Goal: Task Accomplishment & Management: Use online tool/utility

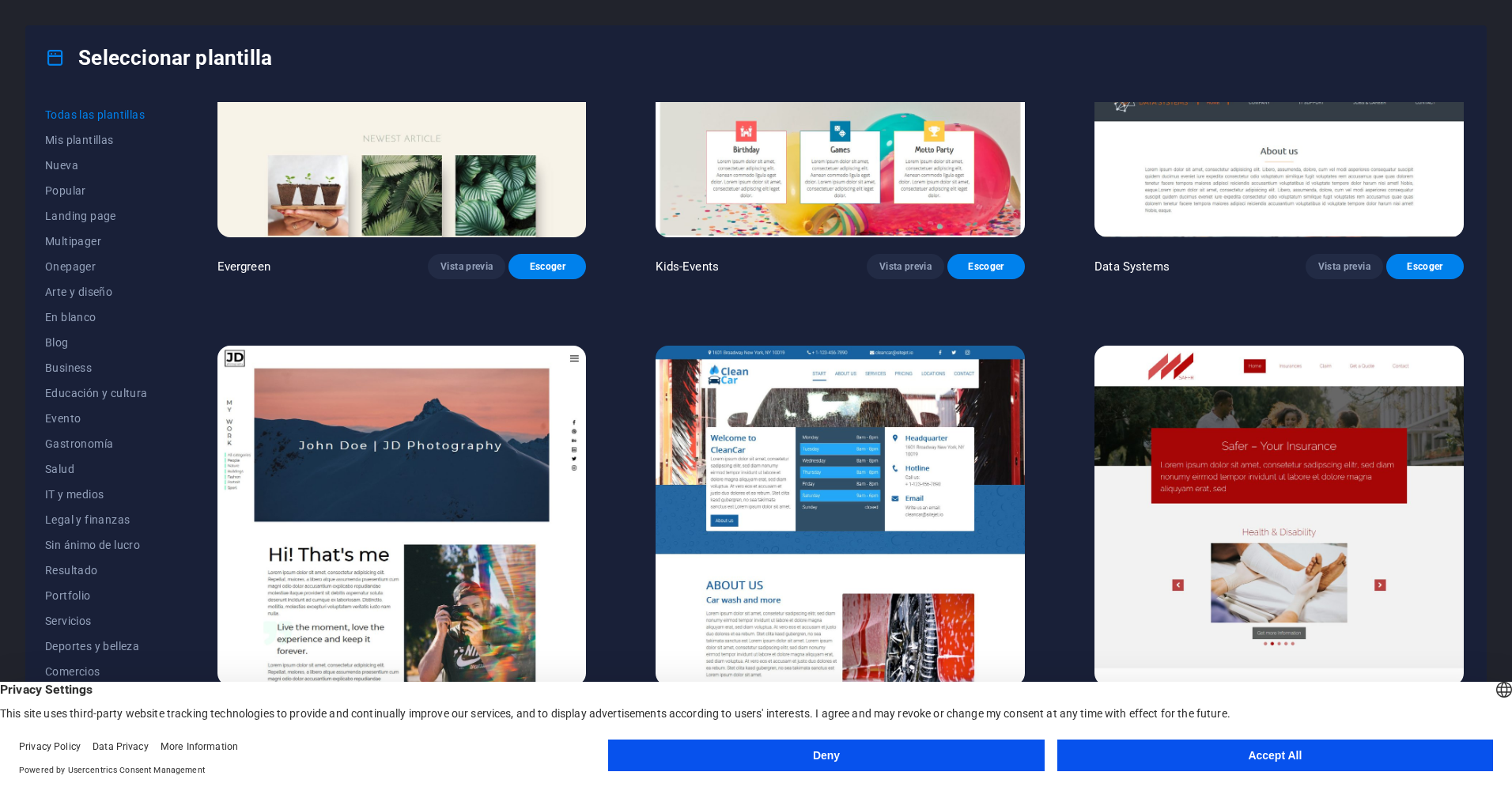
scroll to position [8577, 0]
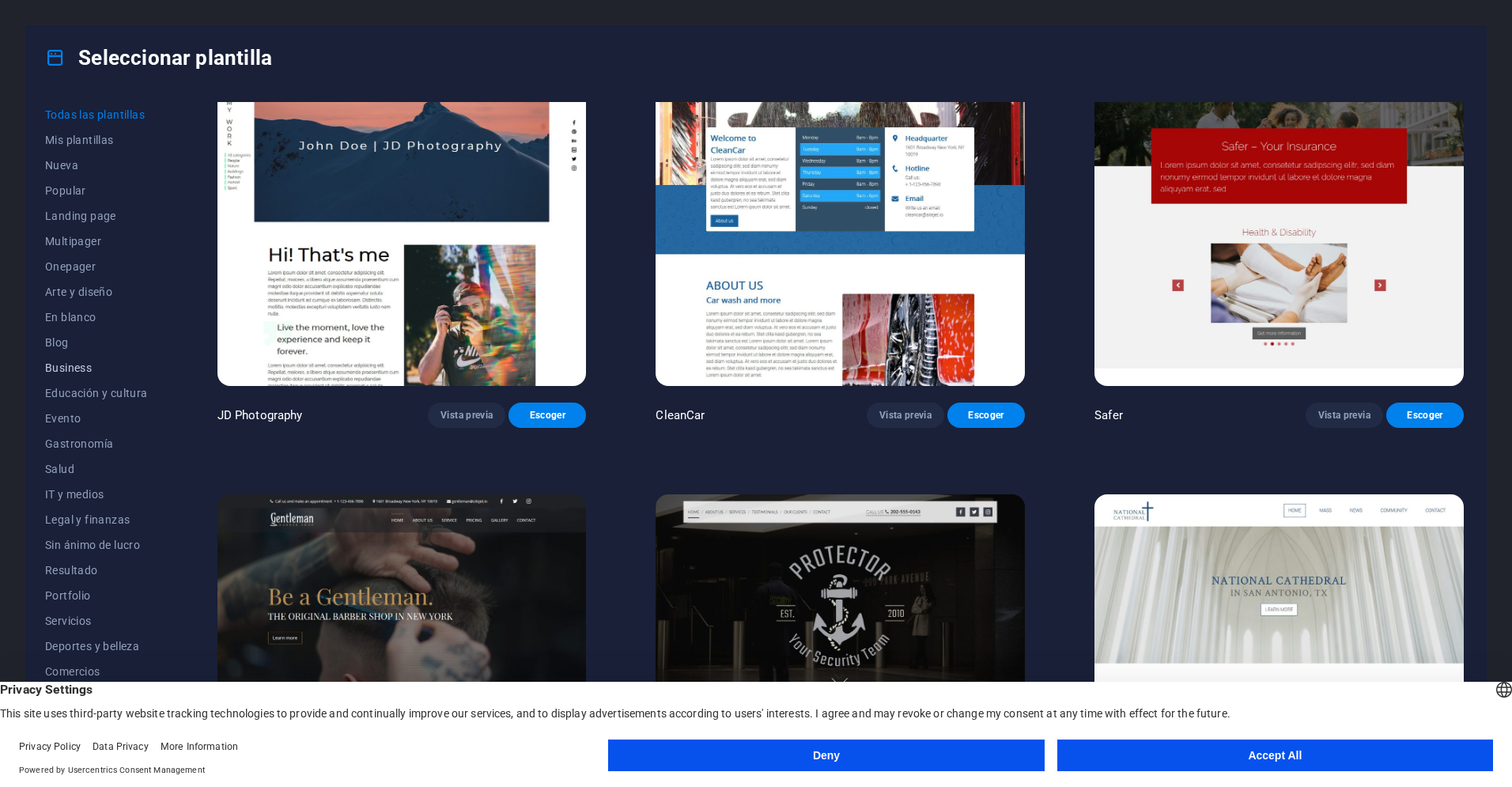
click at [69, 365] on span "Business" at bounding box center [97, 367] width 103 height 13
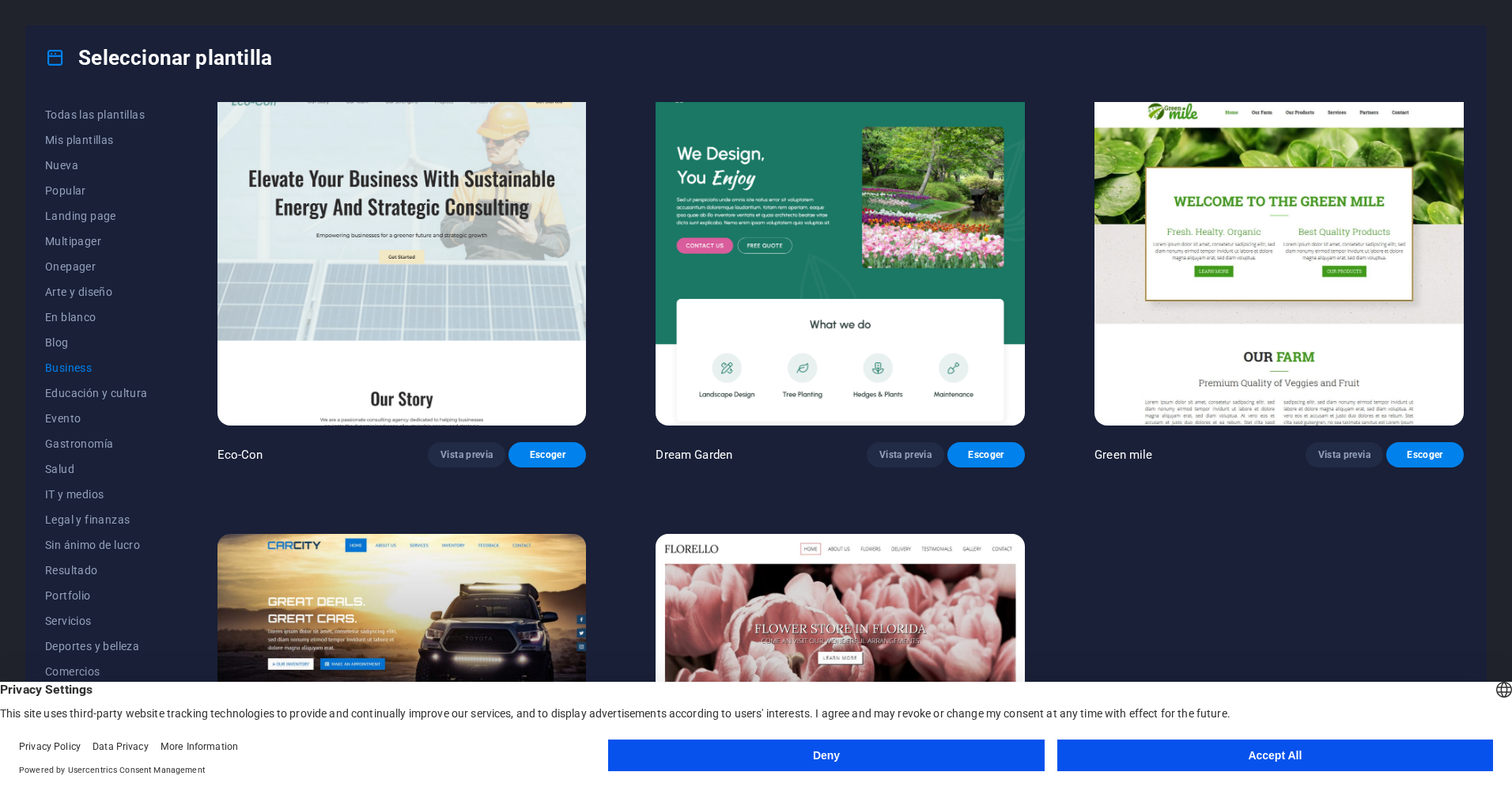
scroll to position [0, 0]
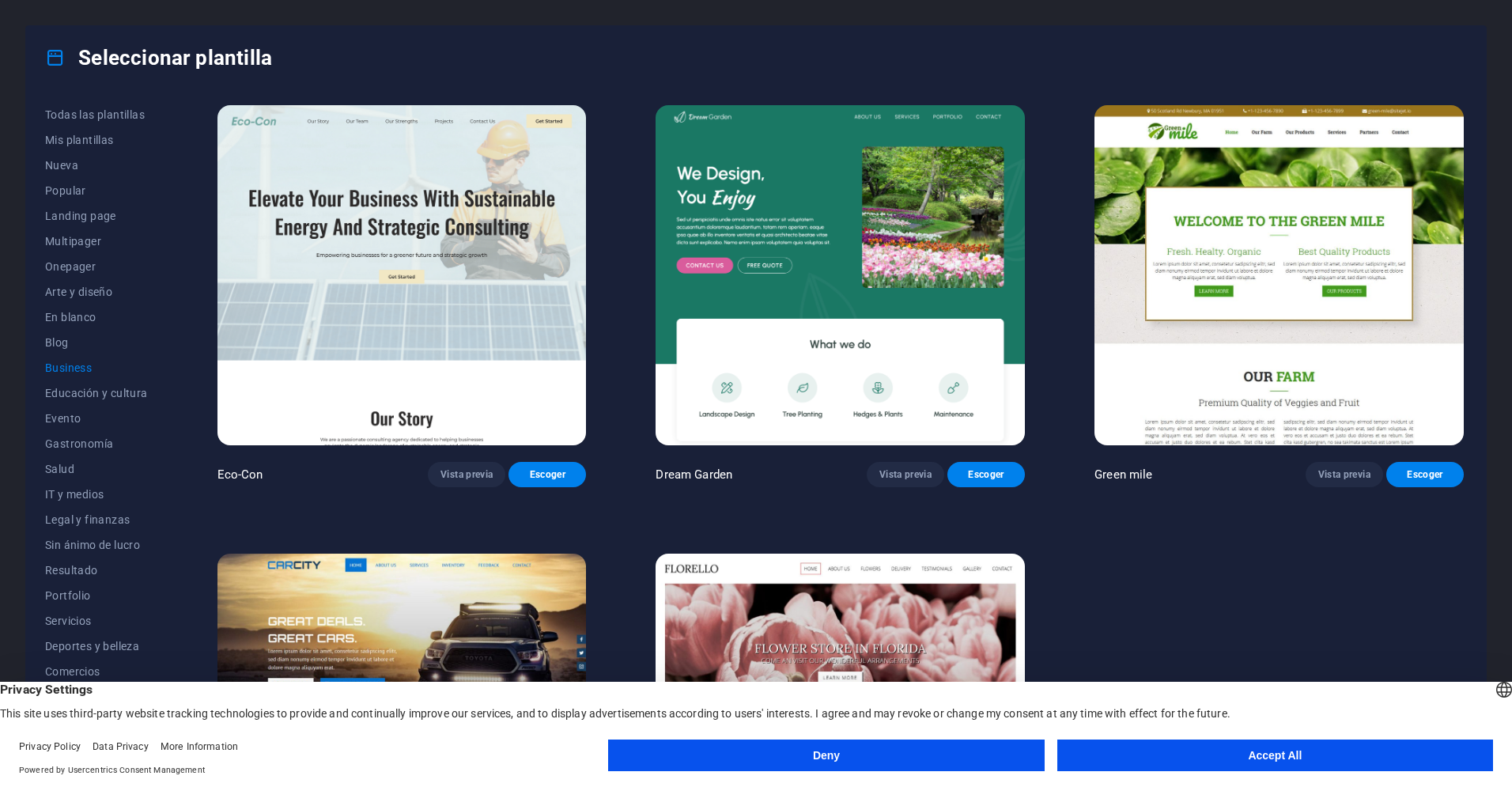
click at [65, 367] on span "Business" at bounding box center [97, 367] width 103 height 13
click at [69, 192] on span "Popular" at bounding box center [97, 190] width 103 height 13
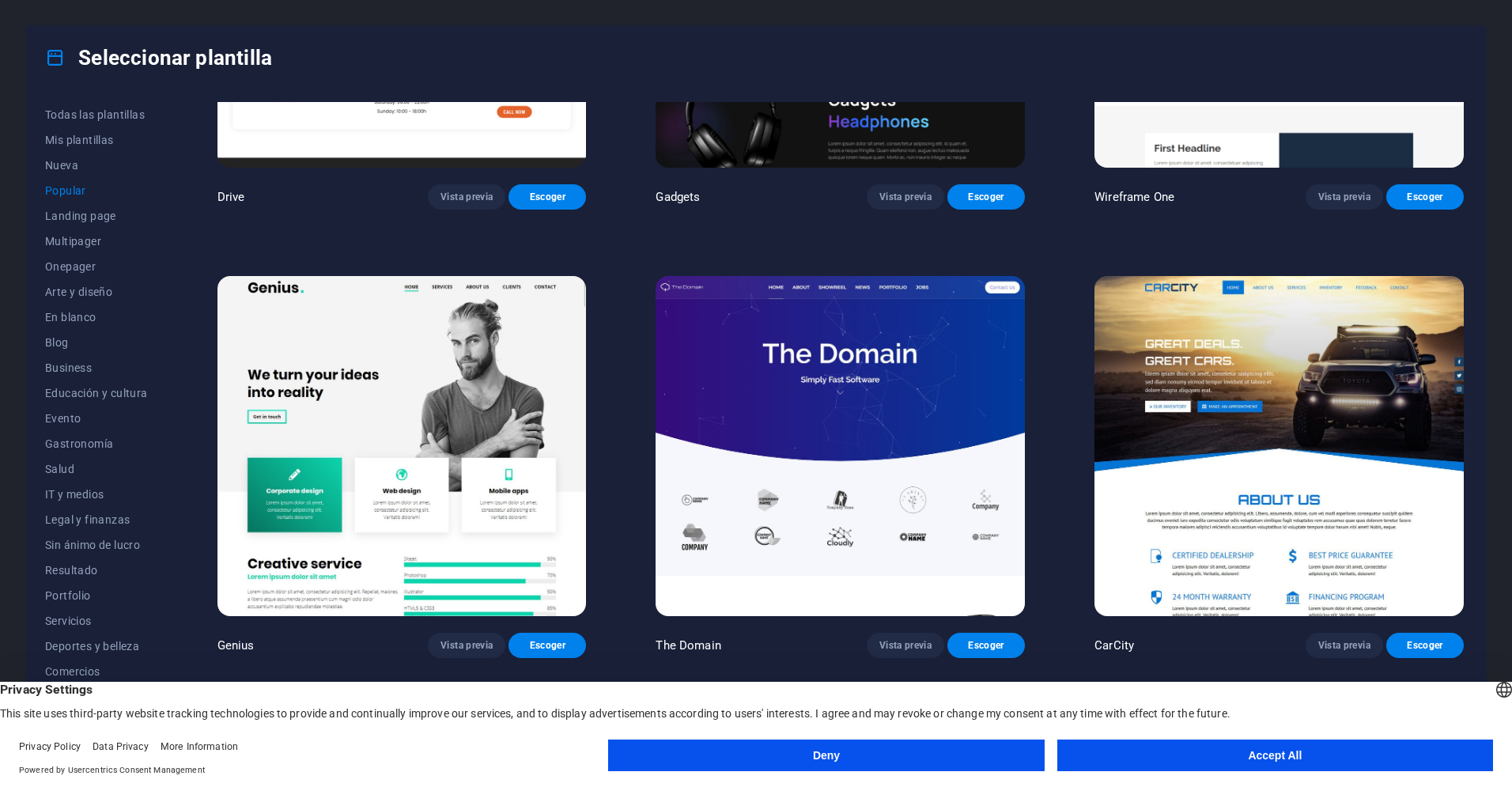
scroll to position [1976, 0]
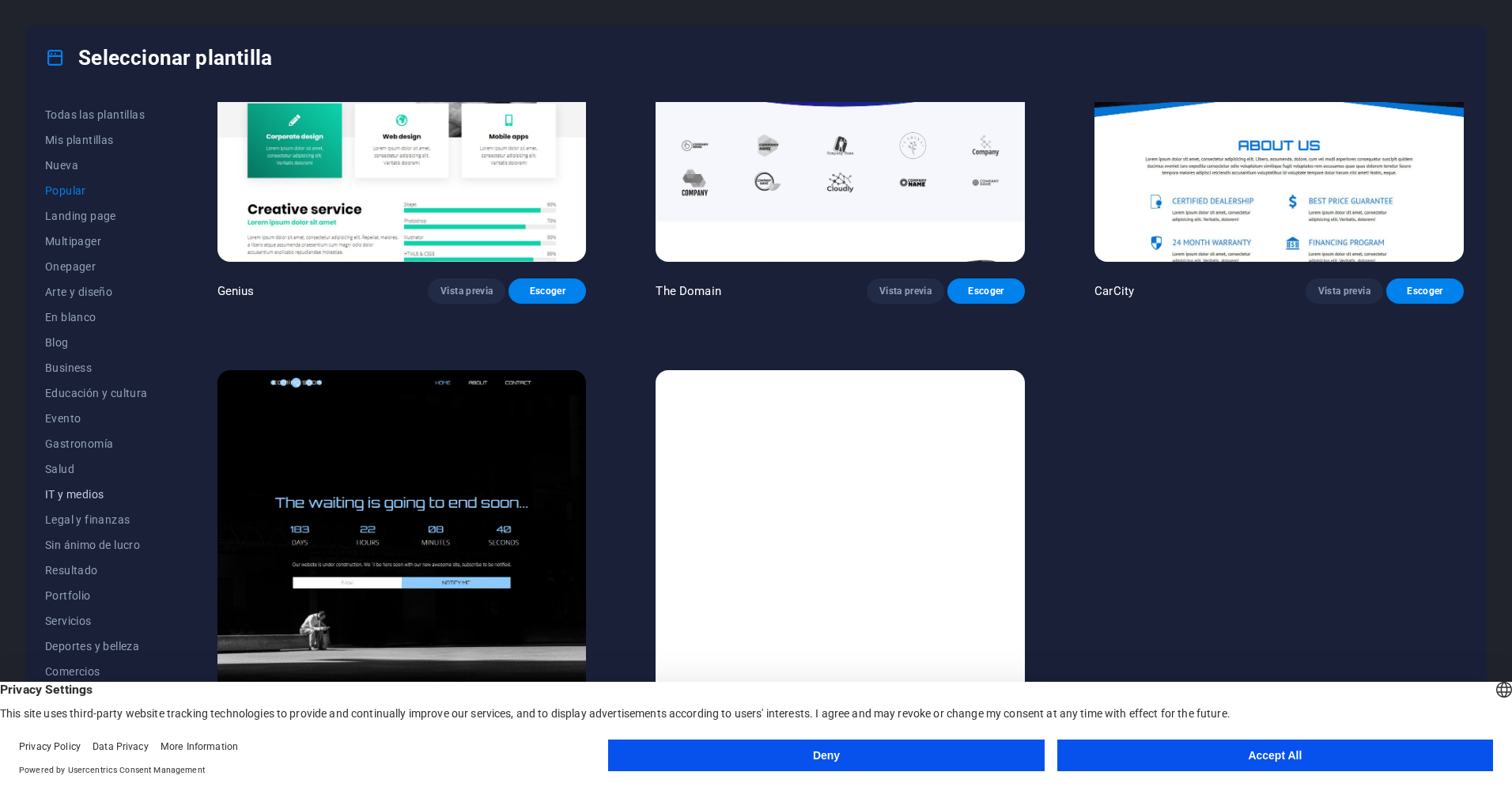
click at [78, 492] on span "IT y medios" at bounding box center [97, 493] width 103 height 13
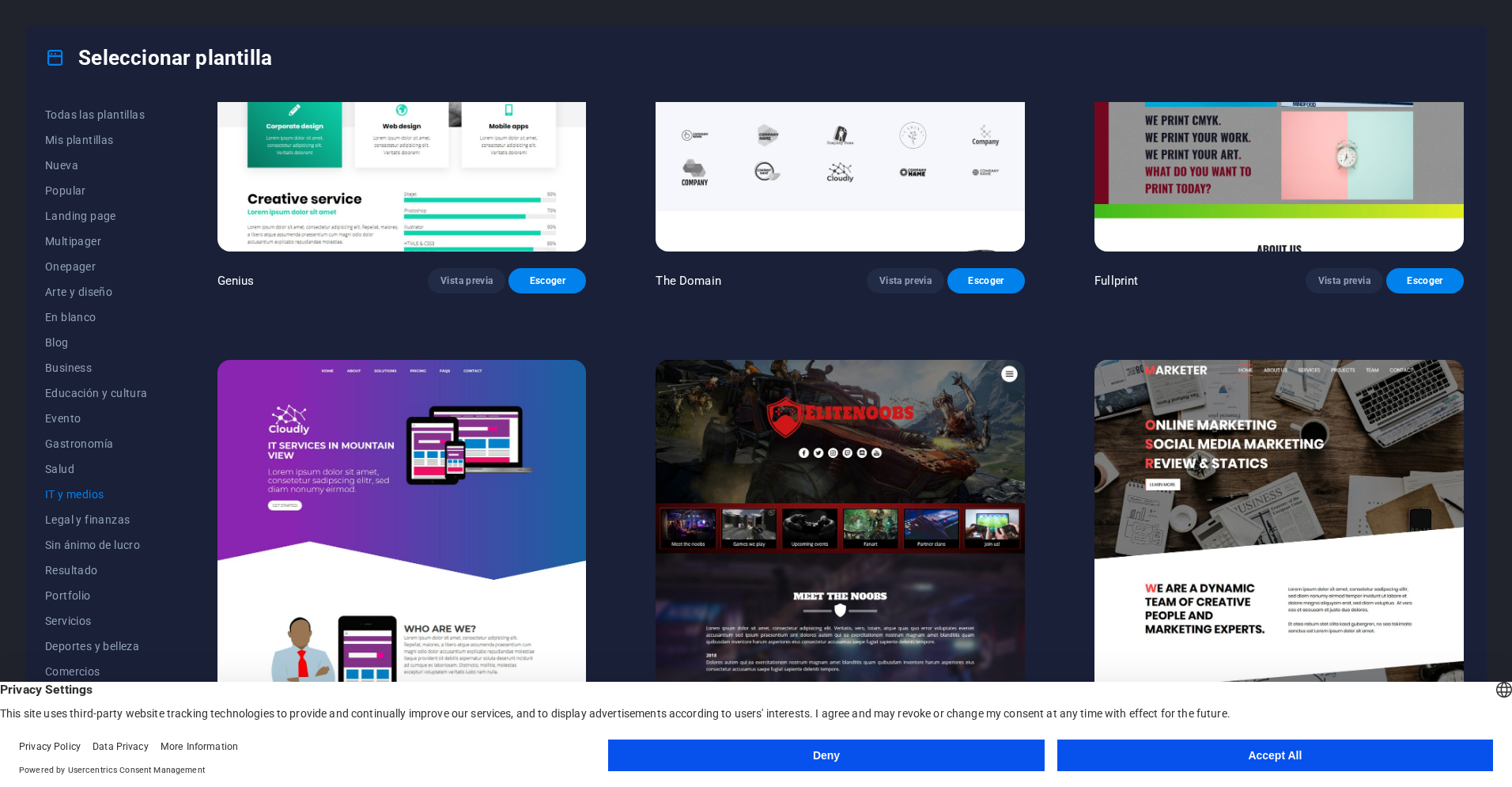
scroll to position [1083, 0]
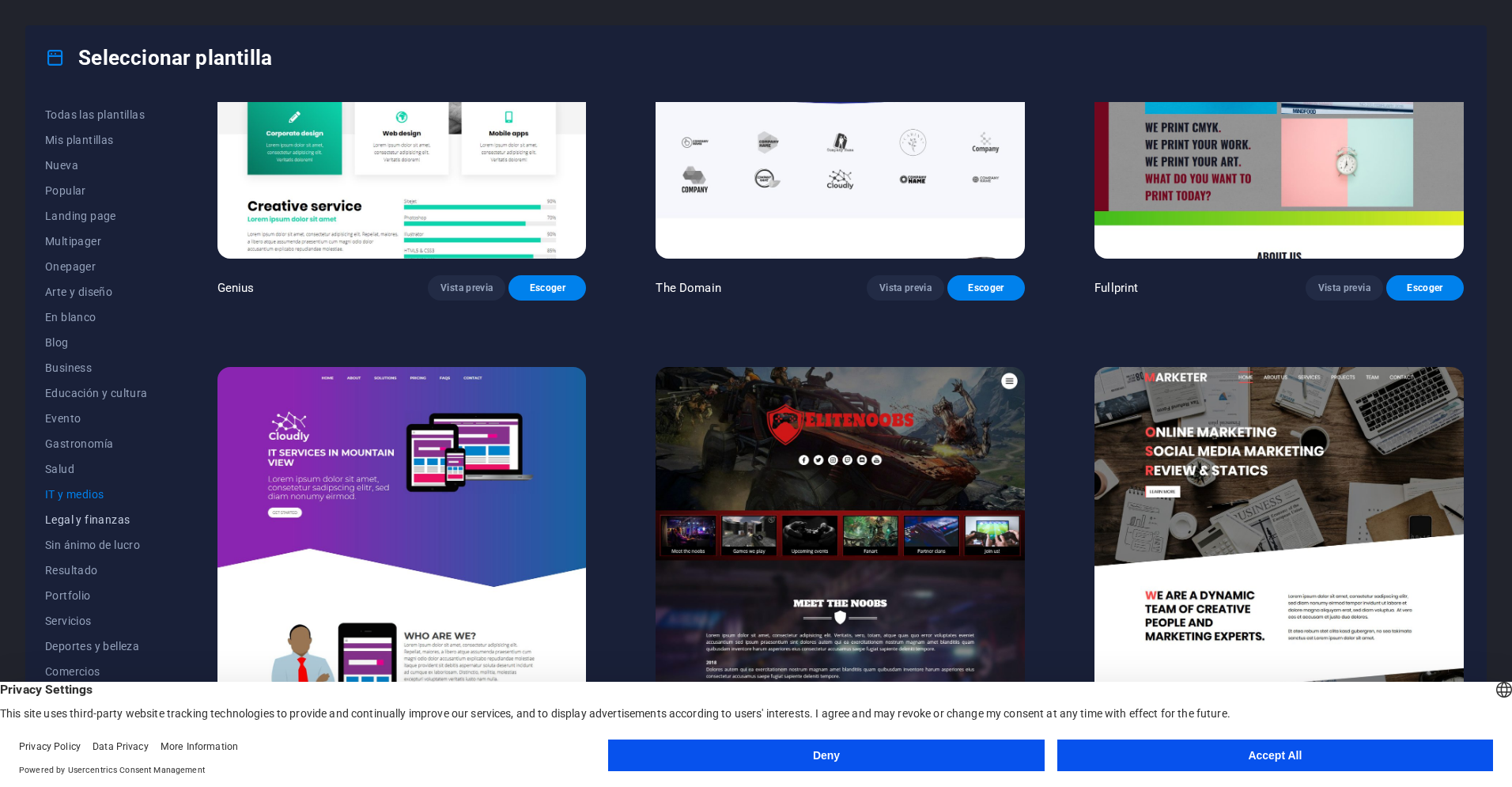
click at [88, 519] on span "Legal y finanzas" at bounding box center [97, 519] width 103 height 13
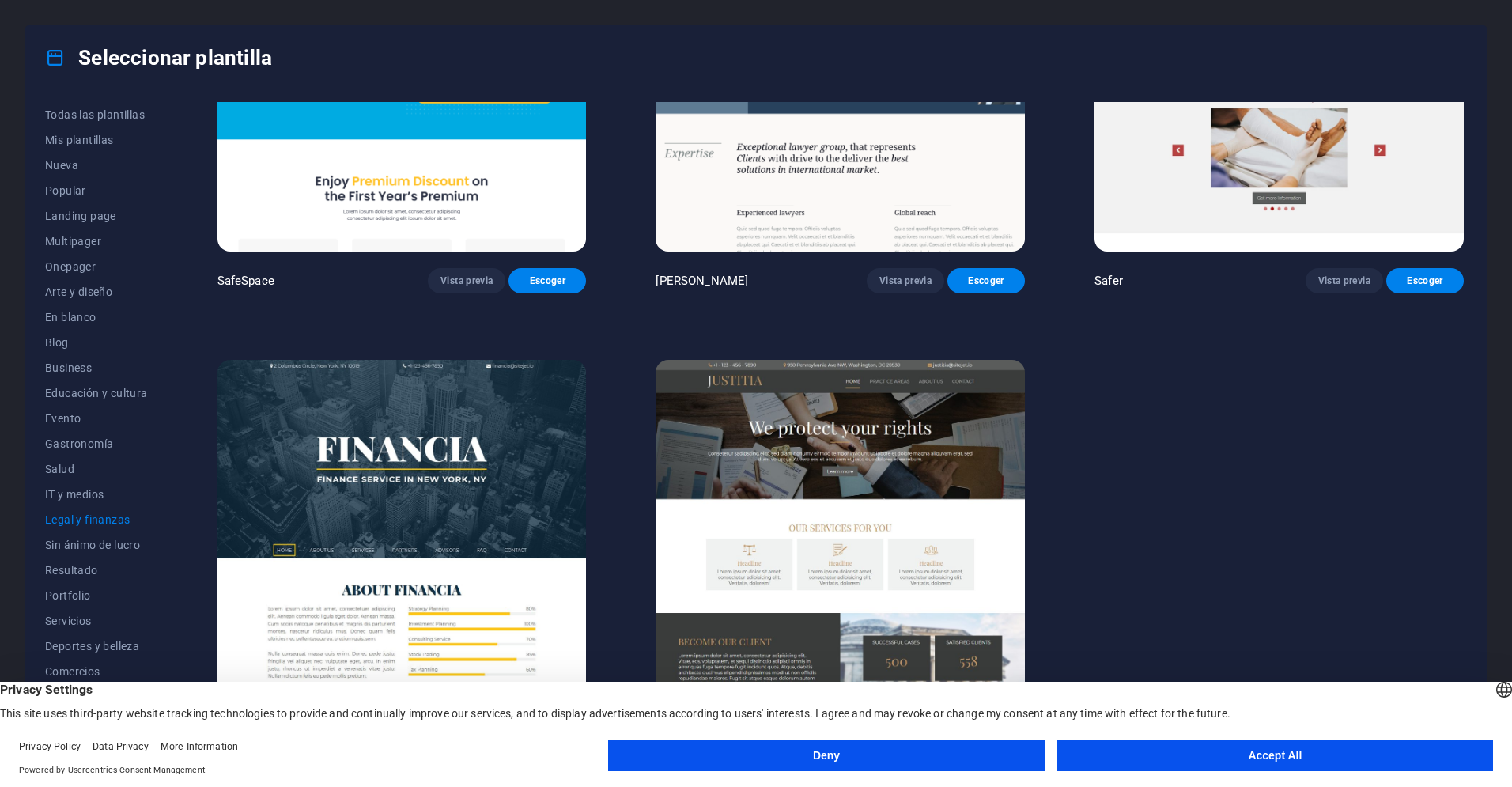
scroll to position [0, 0]
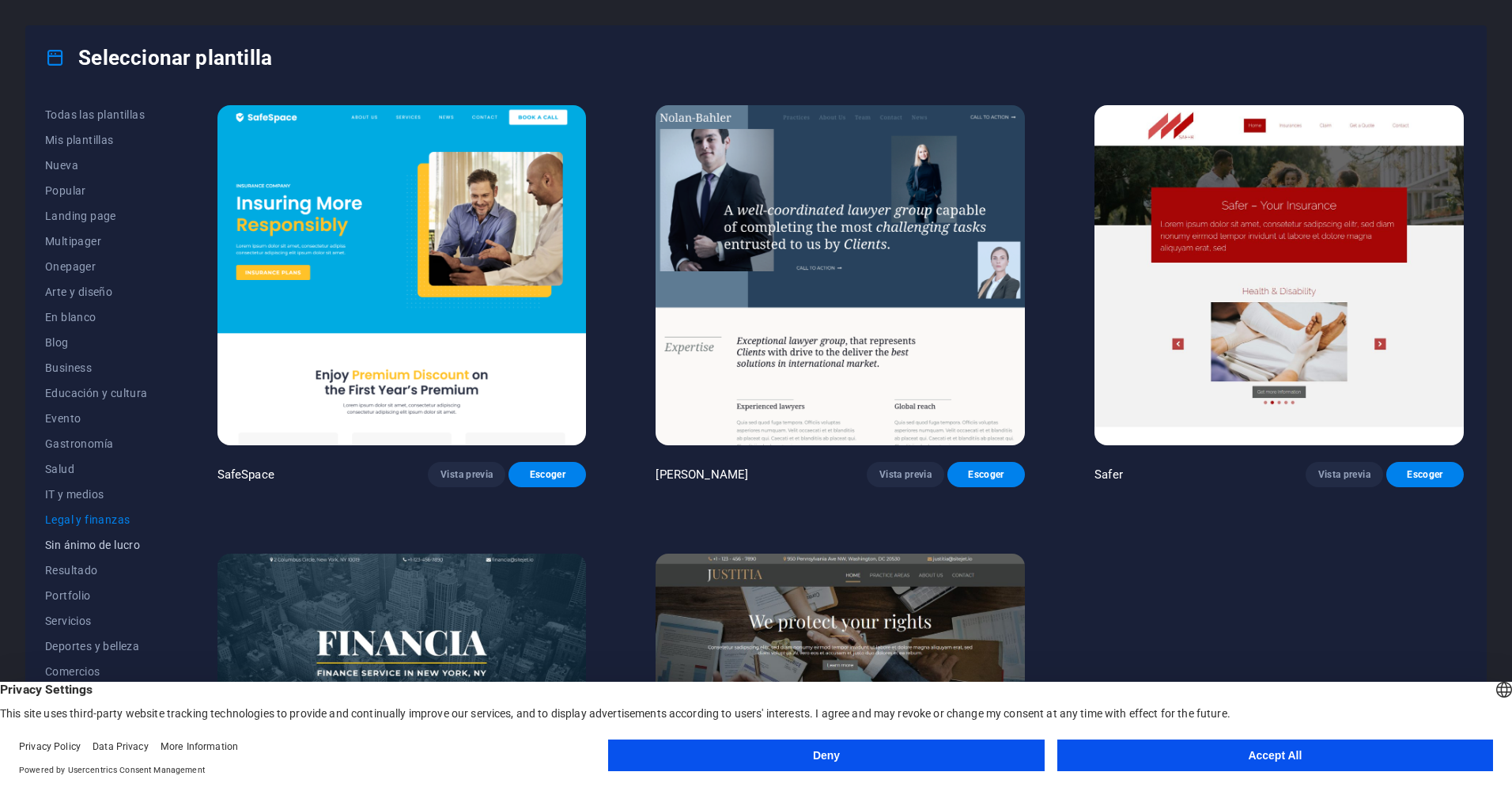
click at [87, 543] on span "Sin ánimo de lucro" at bounding box center [97, 545] width 103 height 13
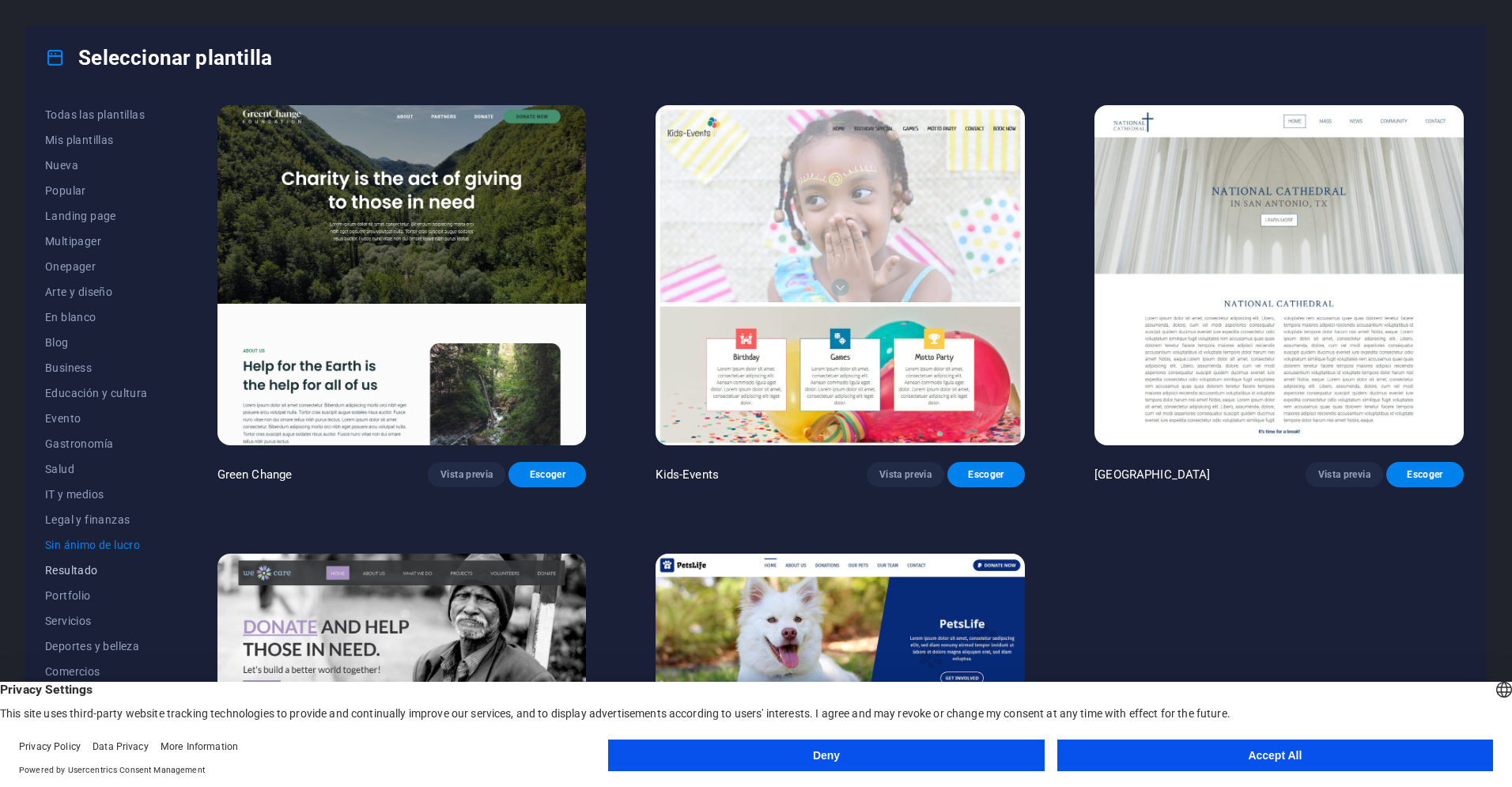
click at [77, 570] on span "Resultado" at bounding box center [97, 569] width 103 height 13
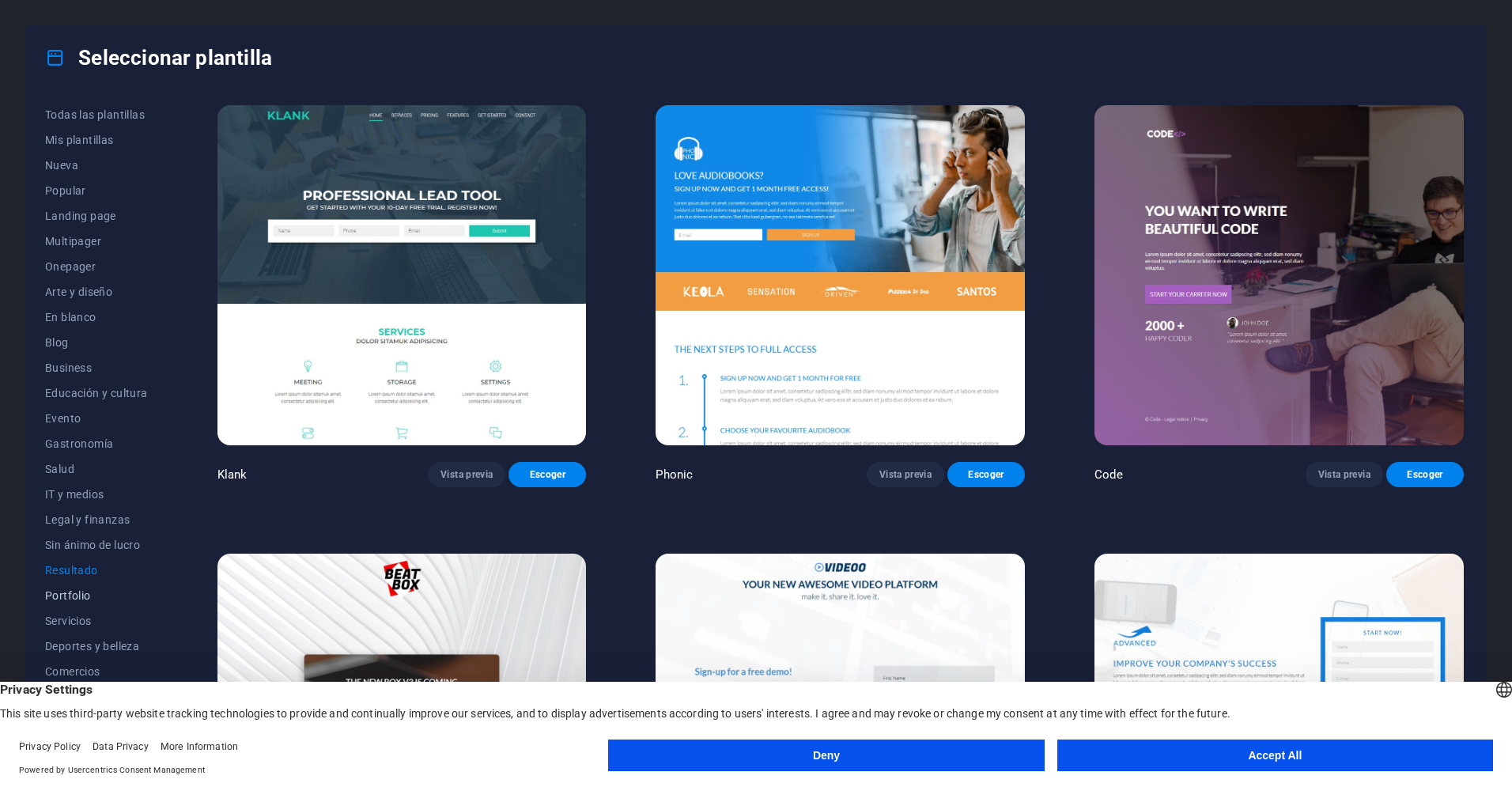
click at [74, 586] on button "Portfolio" at bounding box center [97, 595] width 103 height 26
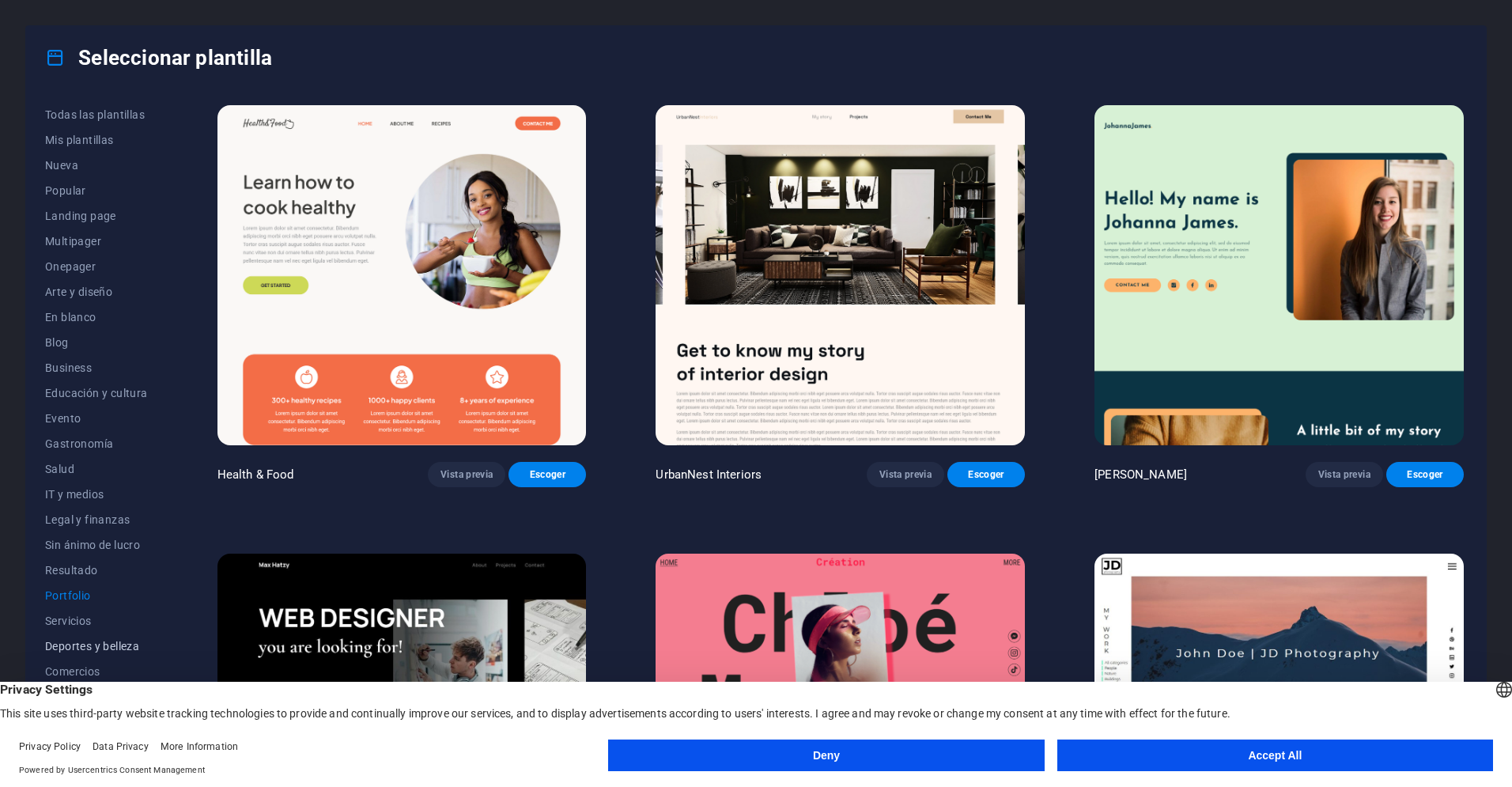
click at [82, 647] on span "Deportes y belleza" at bounding box center [97, 646] width 103 height 13
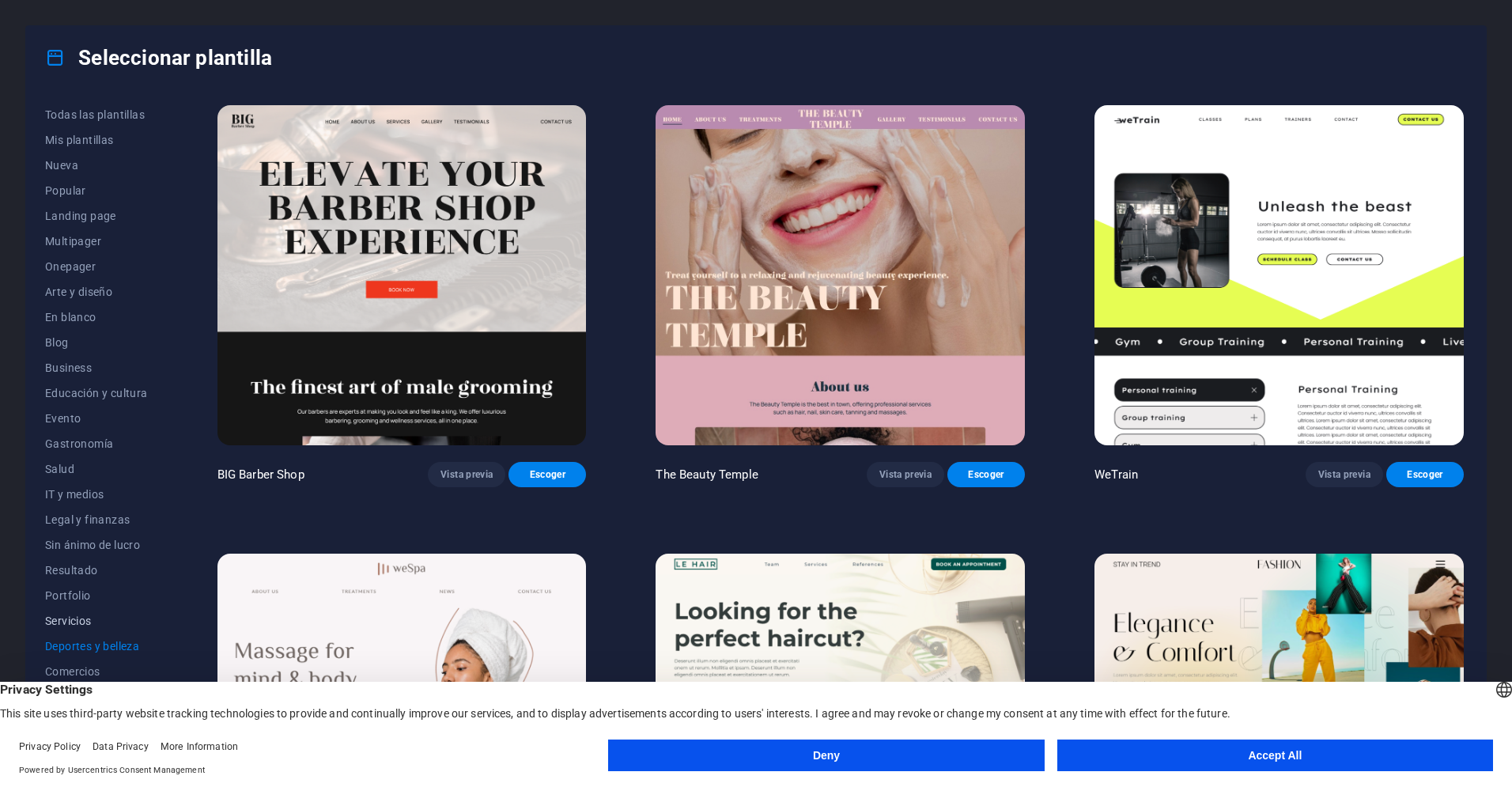
click at [74, 618] on span "Servicios" at bounding box center [97, 620] width 103 height 13
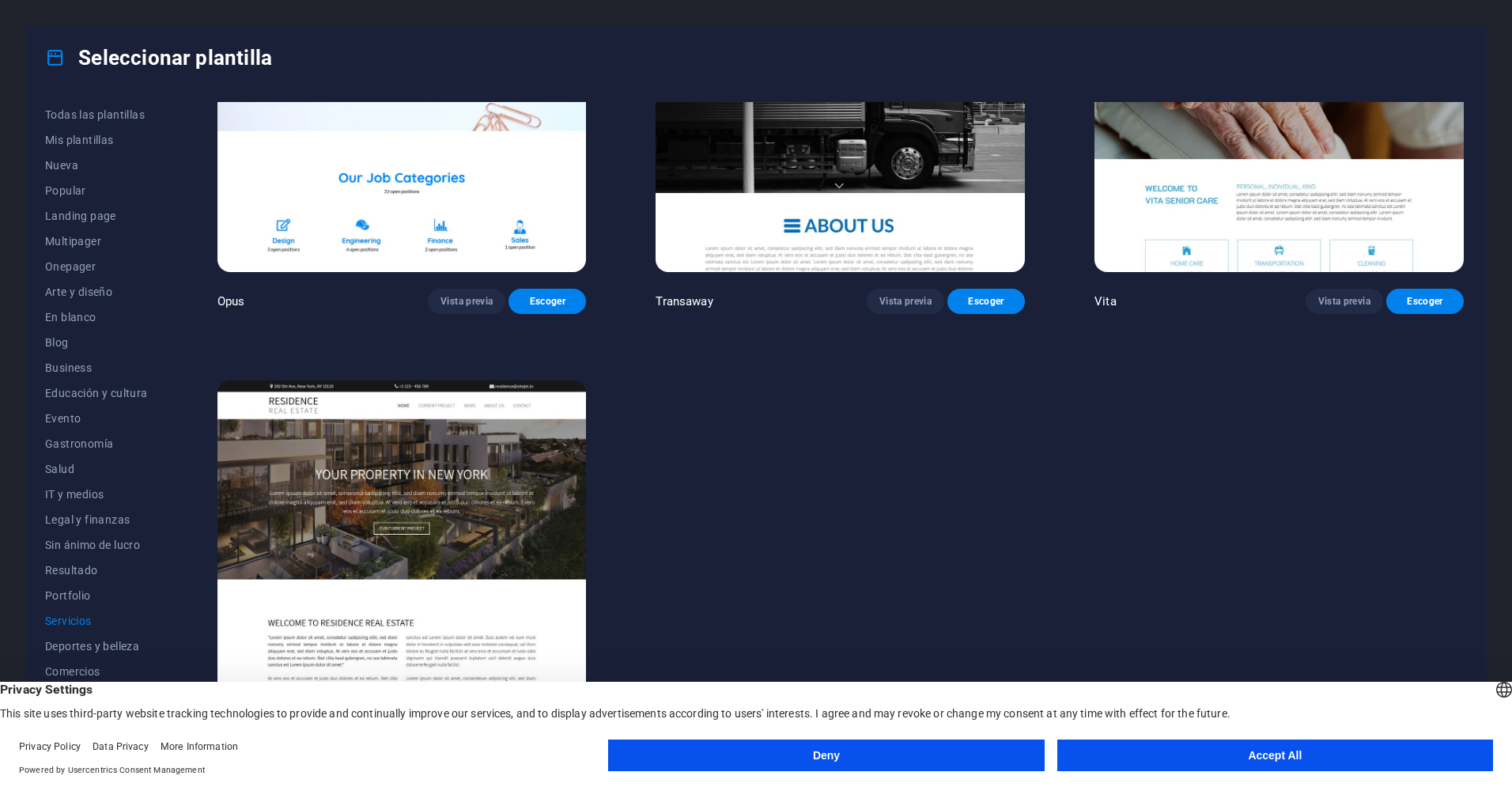
scroll to position [2870, 0]
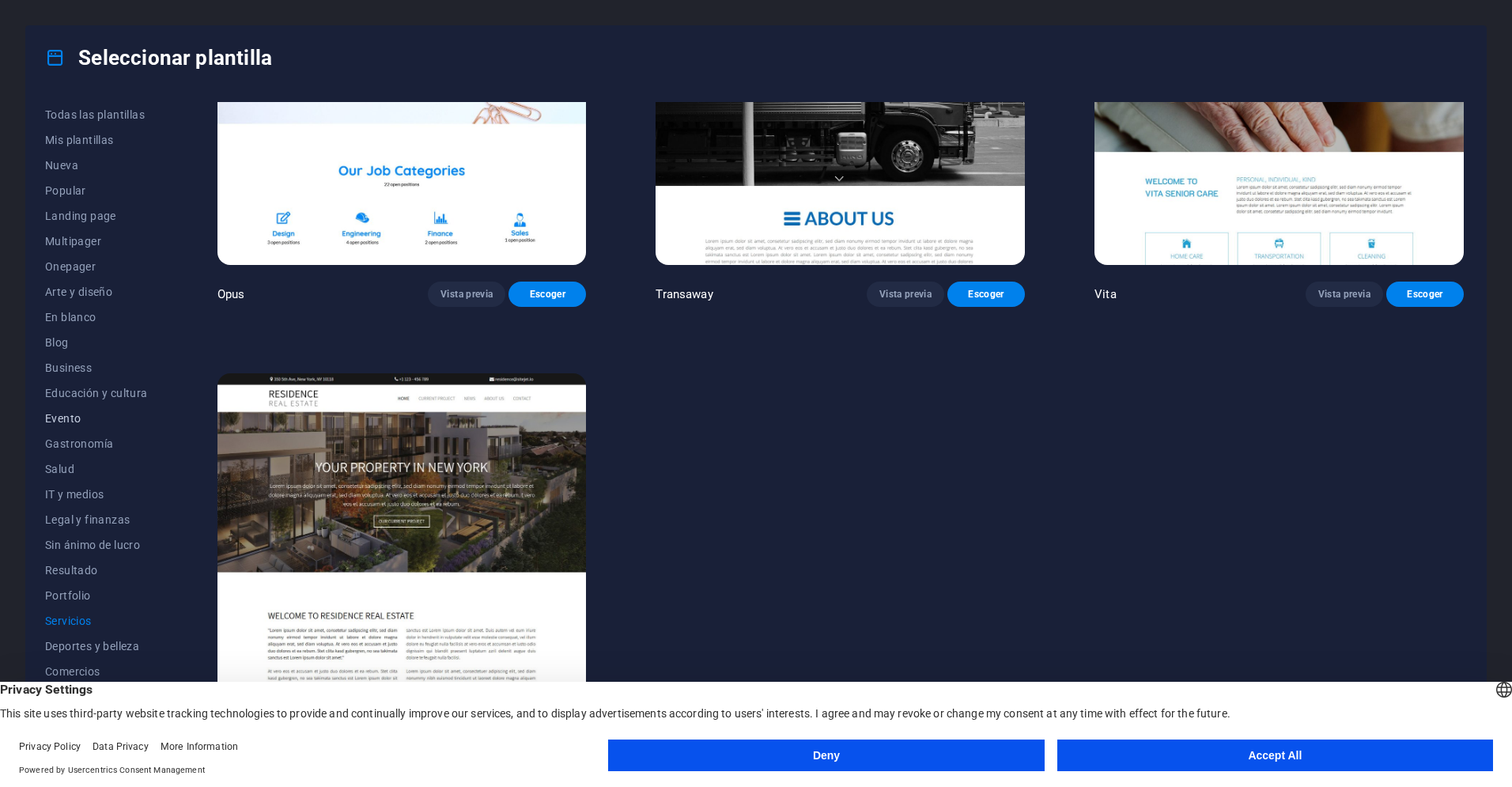
click at [62, 412] on span "Evento" at bounding box center [97, 418] width 103 height 13
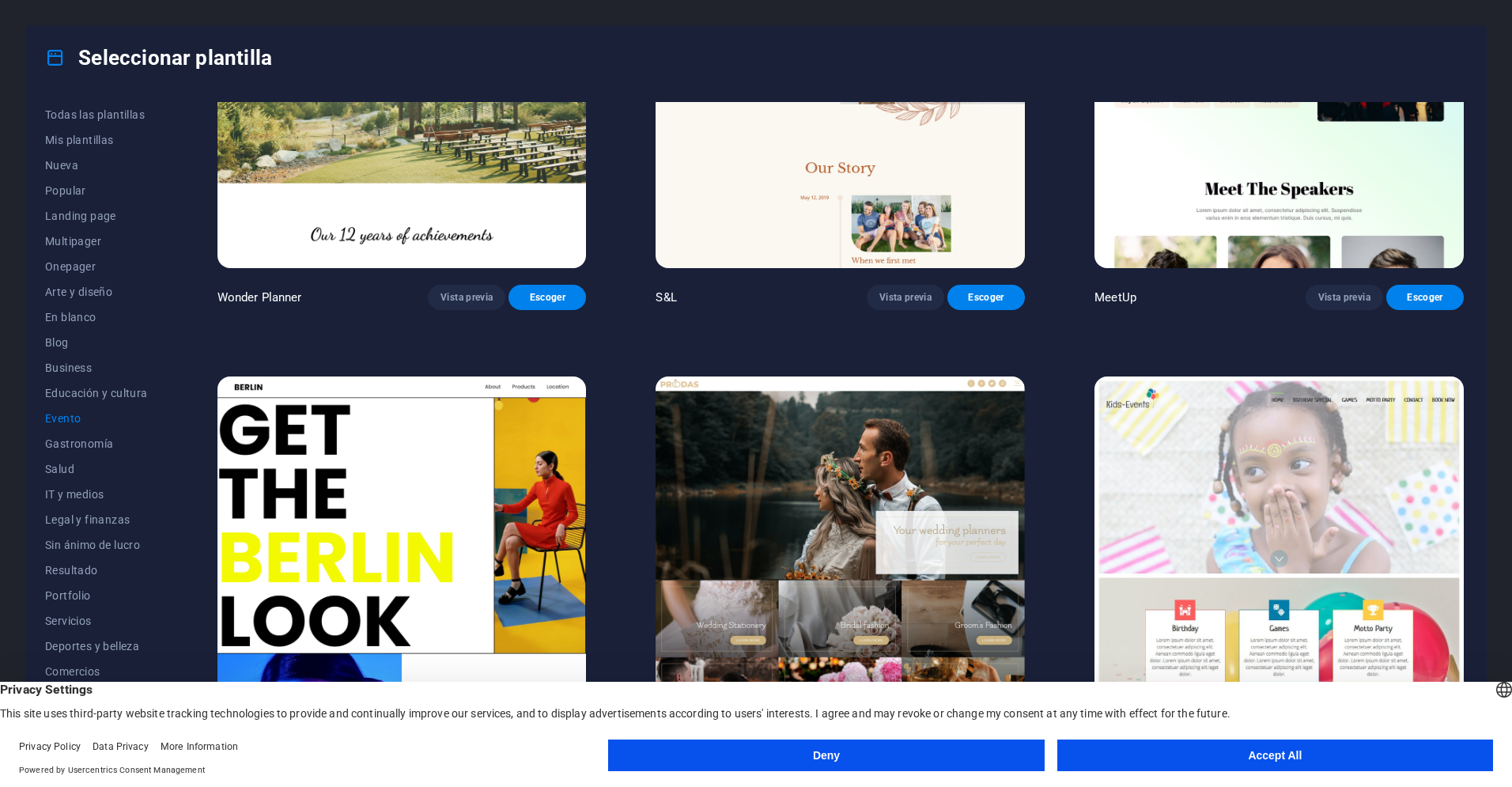
scroll to position [321, 0]
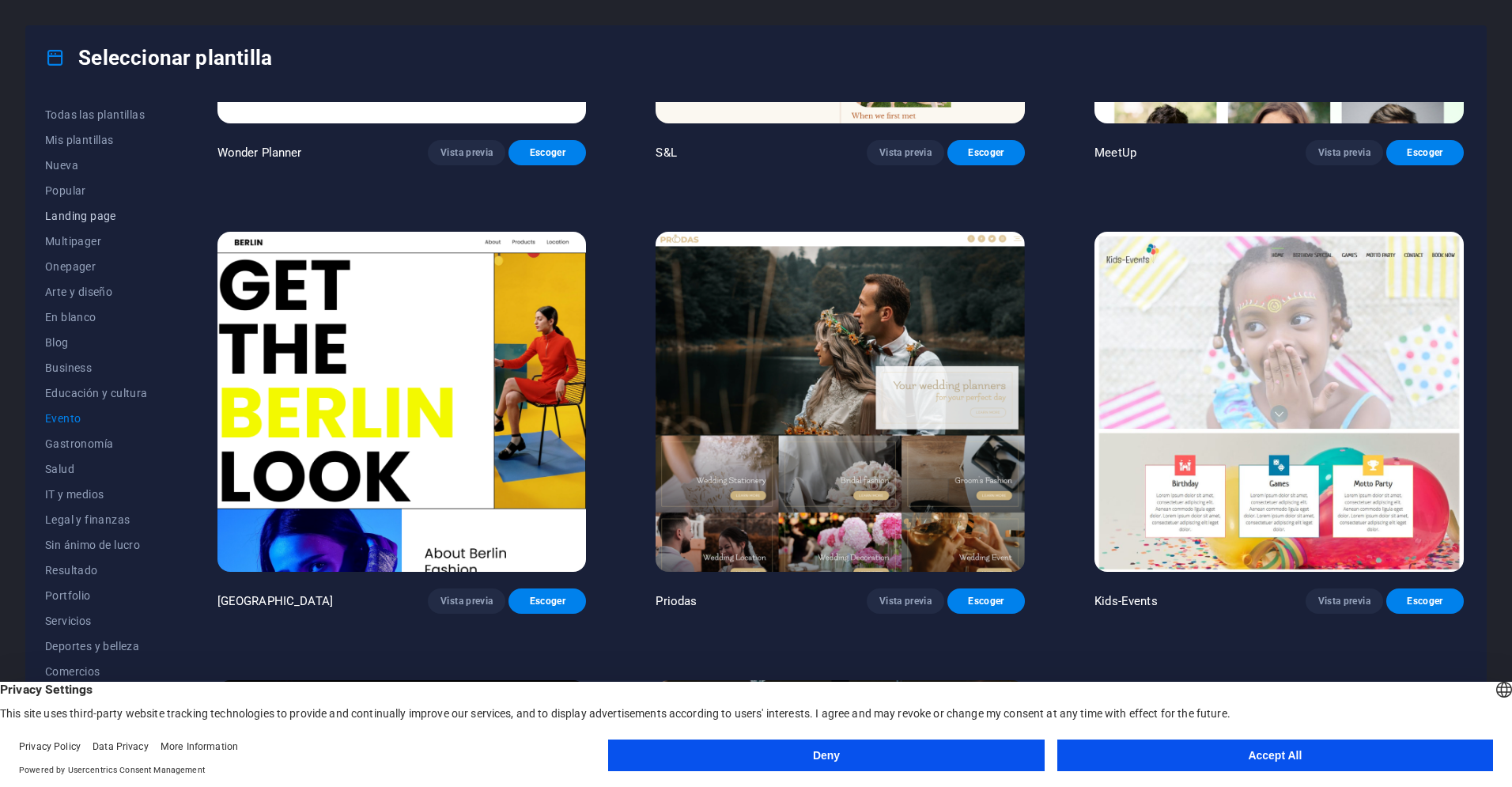
click at [64, 215] on span "Landing page" at bounding box center [97, 216] width 103 height 13
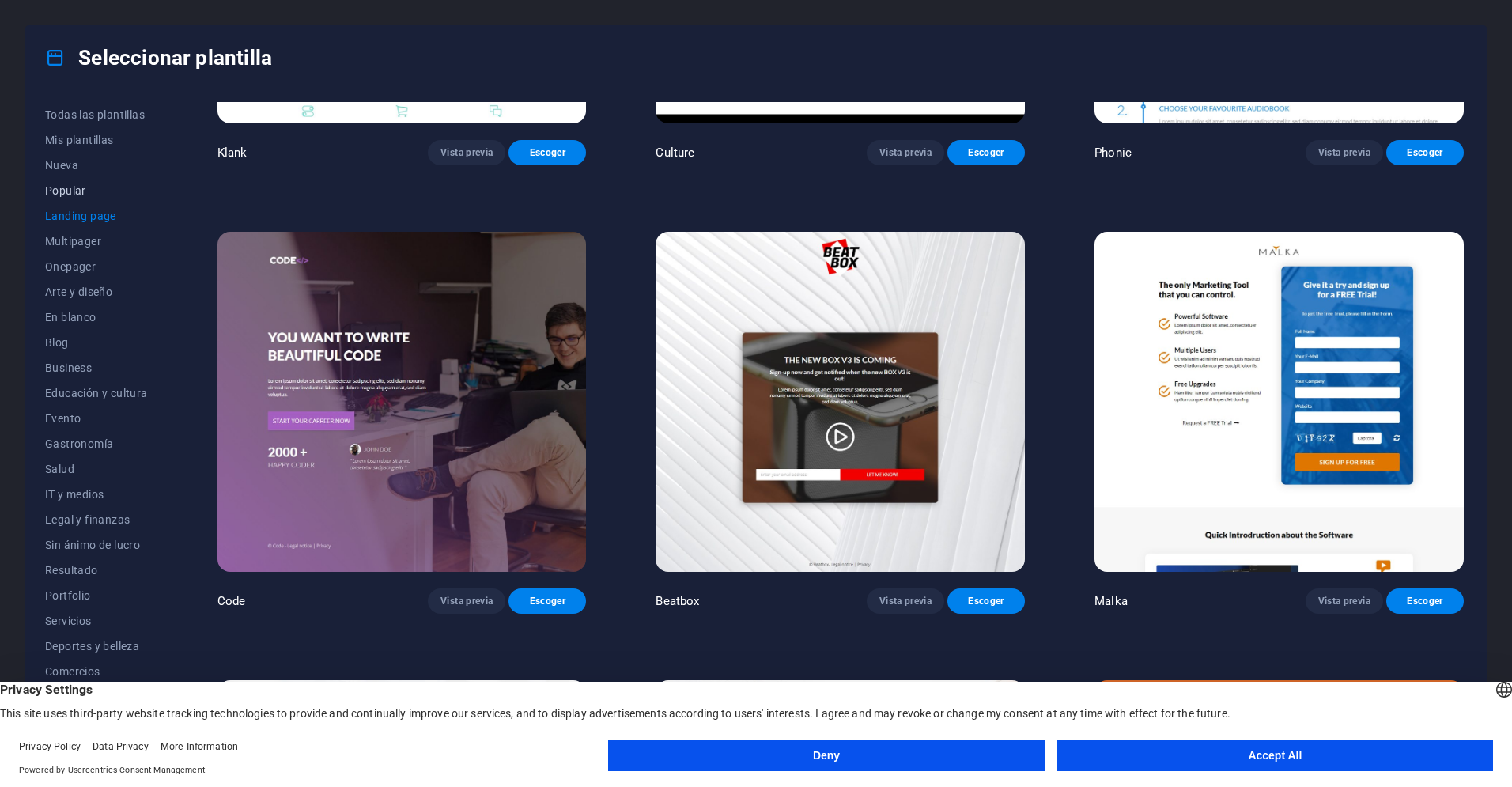
click at [75, 186] on span "Popular" at bounding box center [97, 190] width 103 height 13
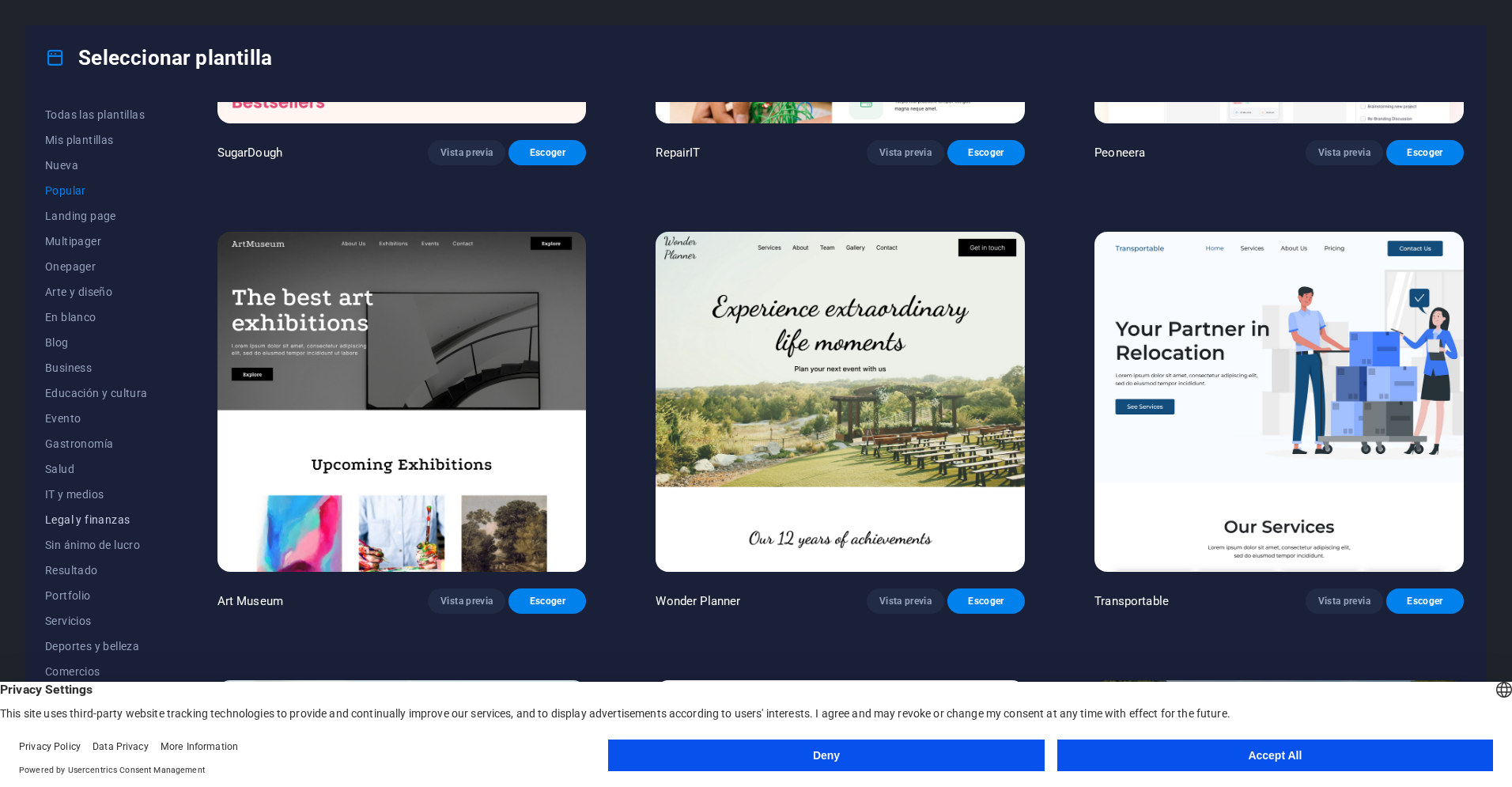
click at [66, 516] on span "Legal y finanzas" at bounding box center [97, 519] width 103 height 13
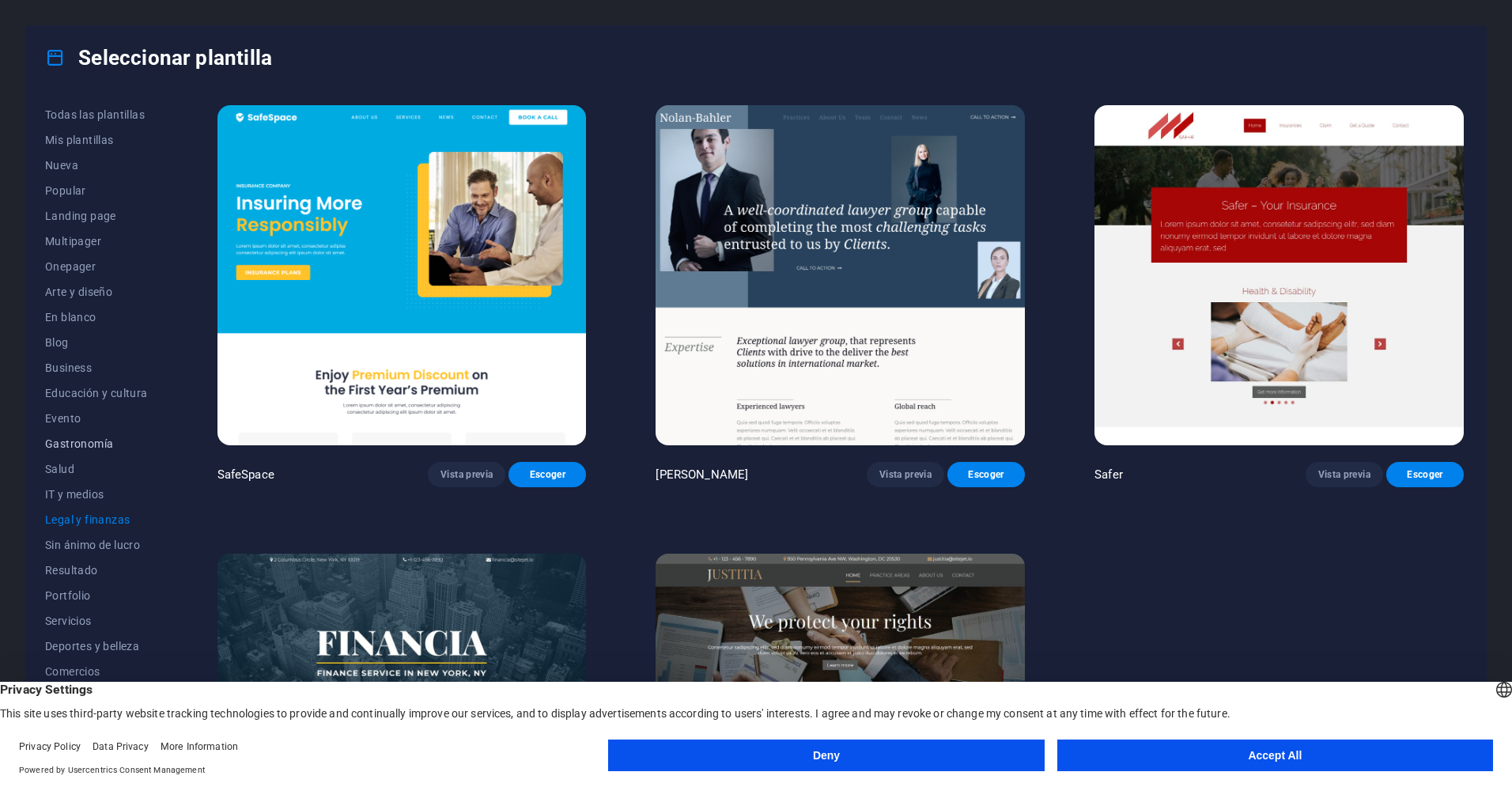
click at [76, 441] on span "Gastronomía" at bounding box center [97, 443] width 103 height 13
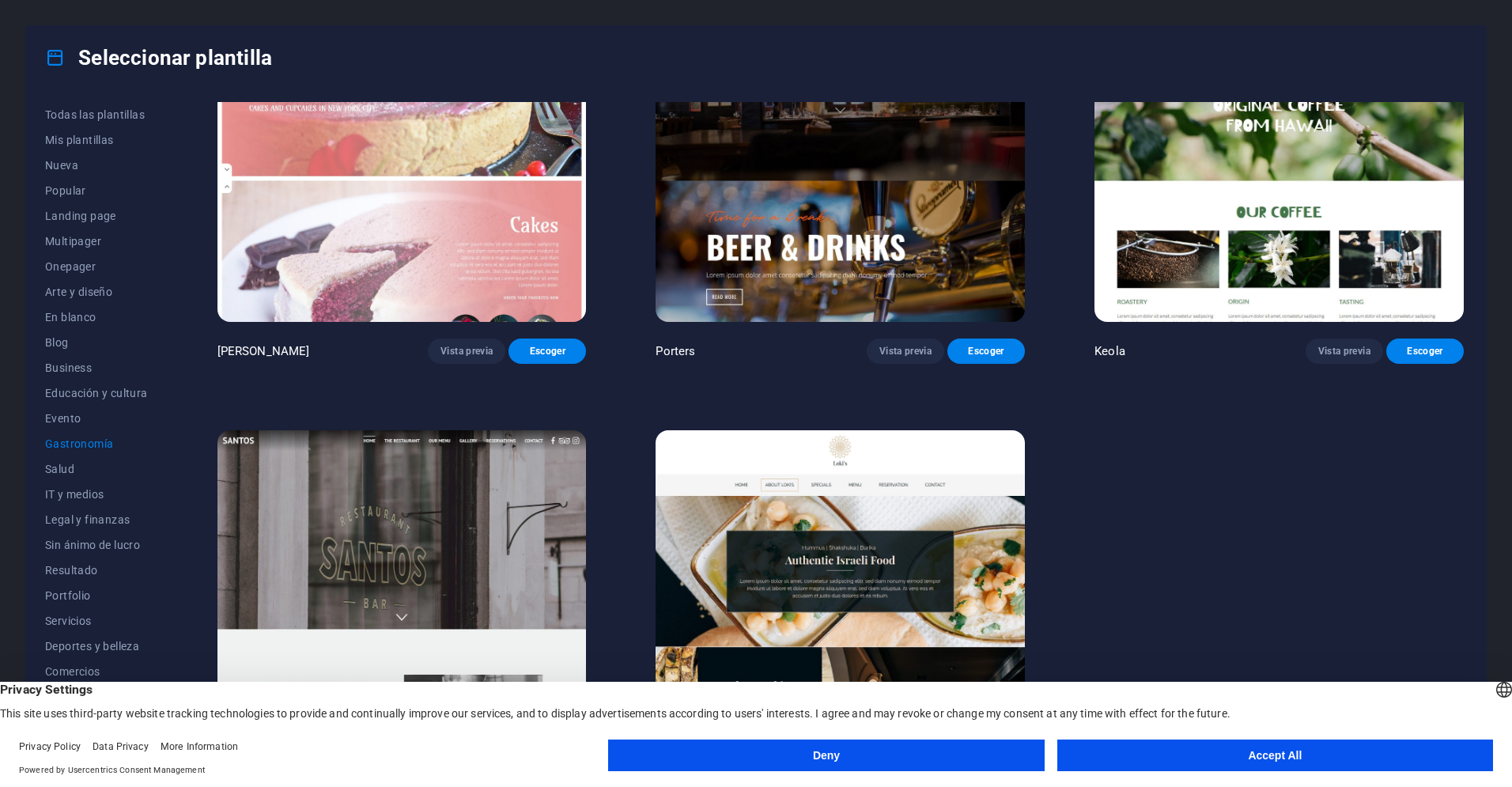
scroll to position [1976, 0]
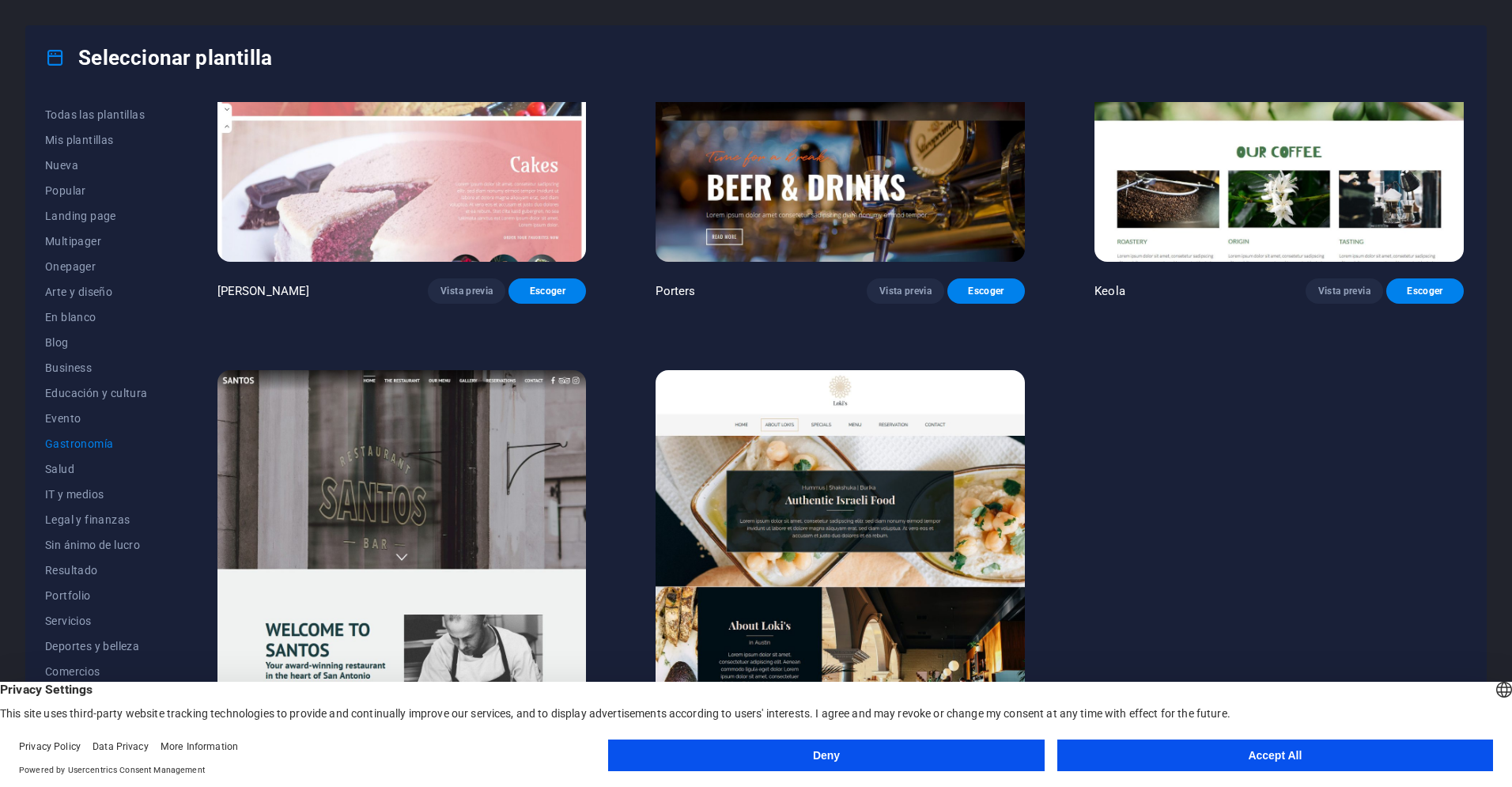
click at [1138, 753] on button "Accept All" at bounding box center [1275, 755] width 436 height 32
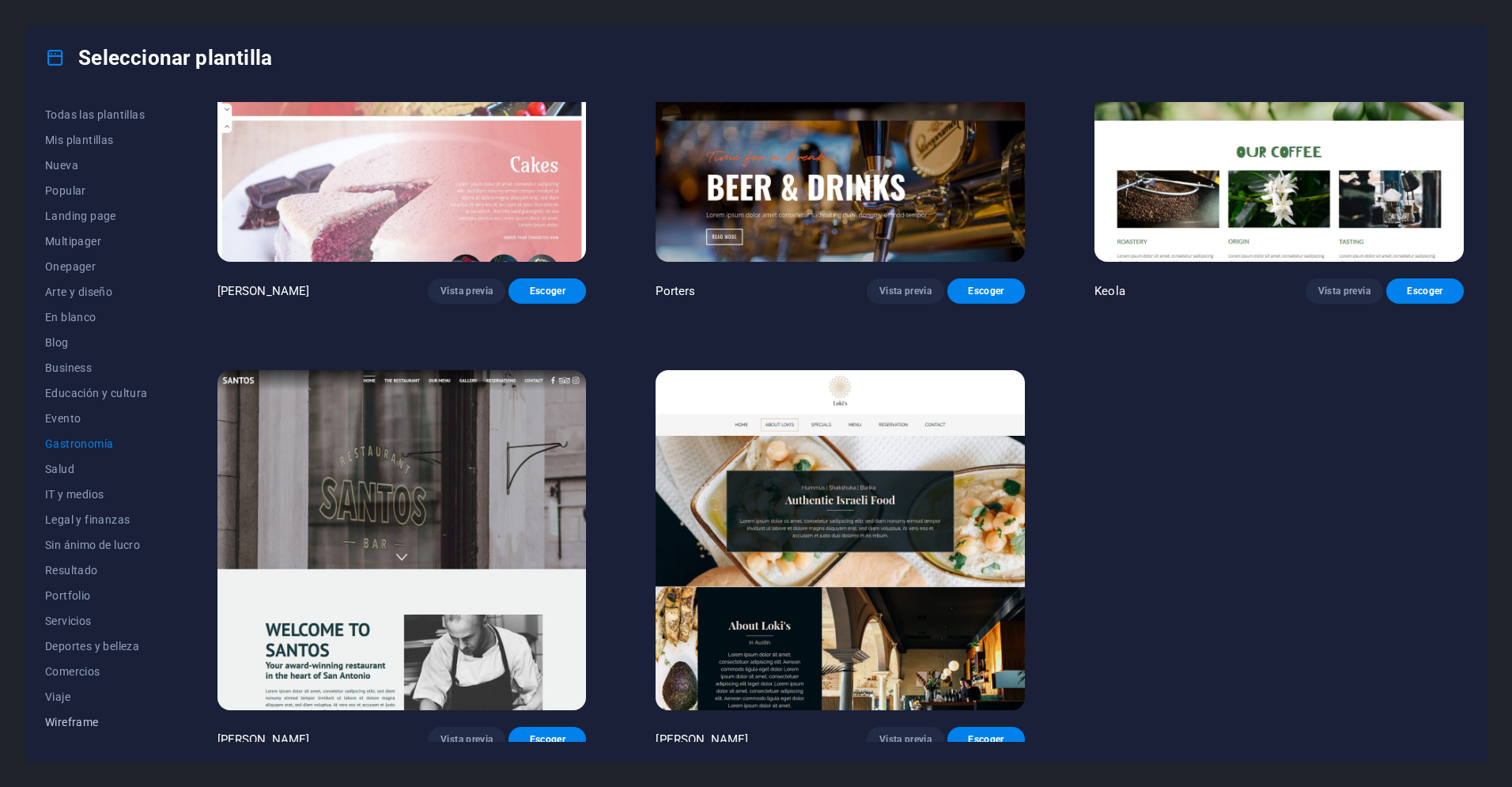
click at [86, 724] on span "Wireframe" at bounding box center [97, 722] width 103 height 13
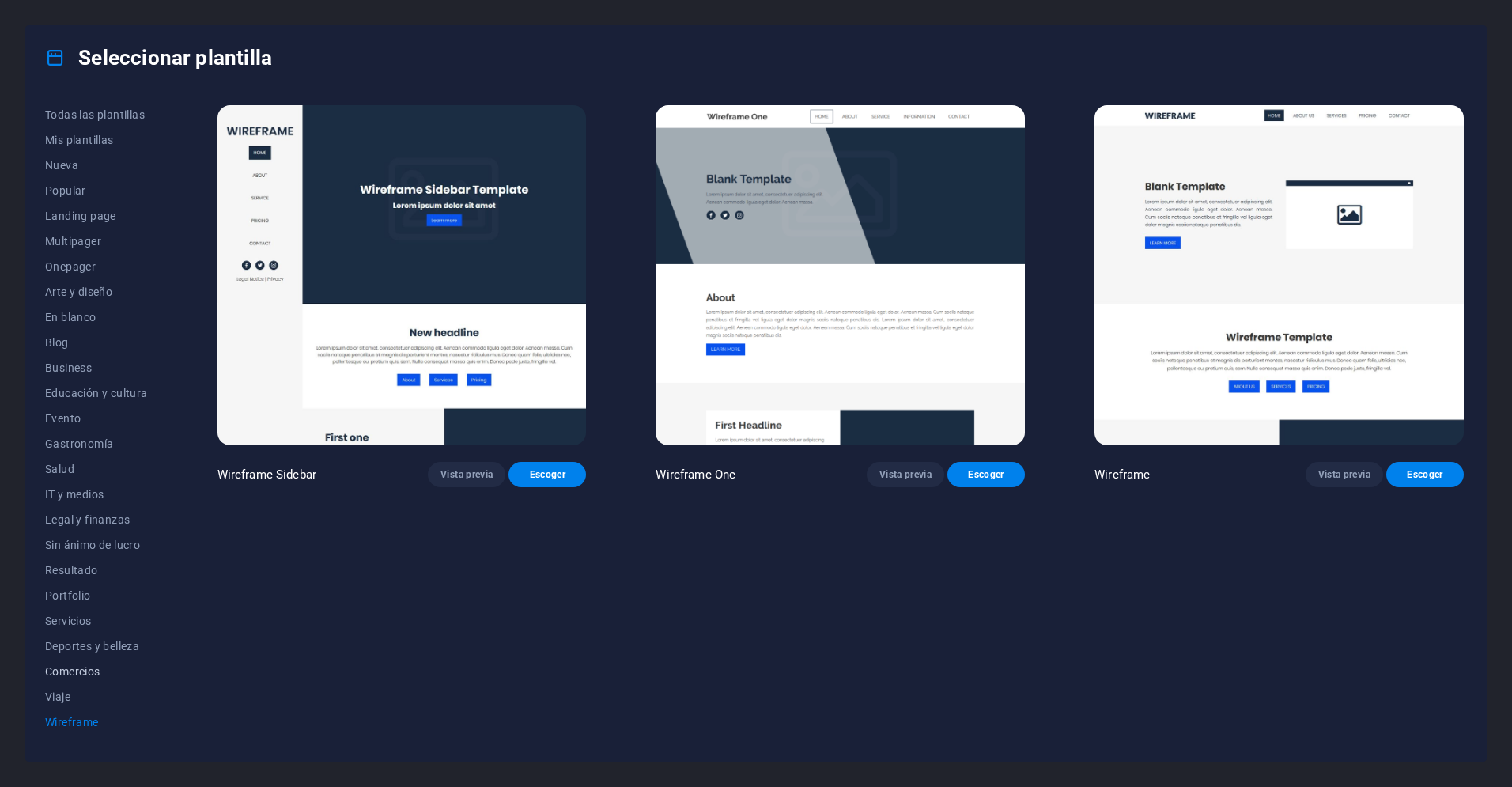
click at [86, 666] on span "Comercios" at bounding box center [97, 670] width 103 height 13
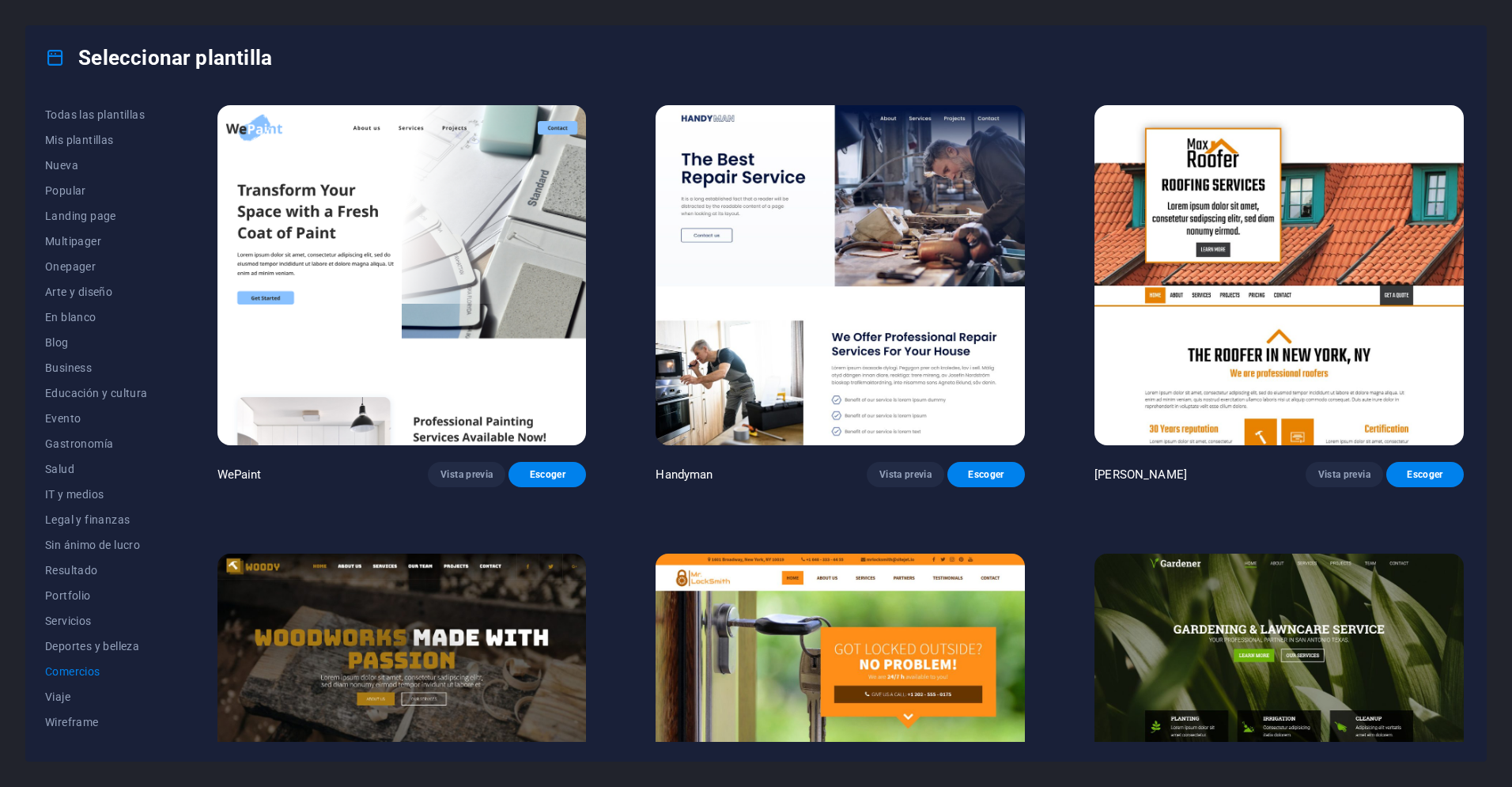
click at [1291, 250] on img at bounding box center [1279, 275] width 369 height 340
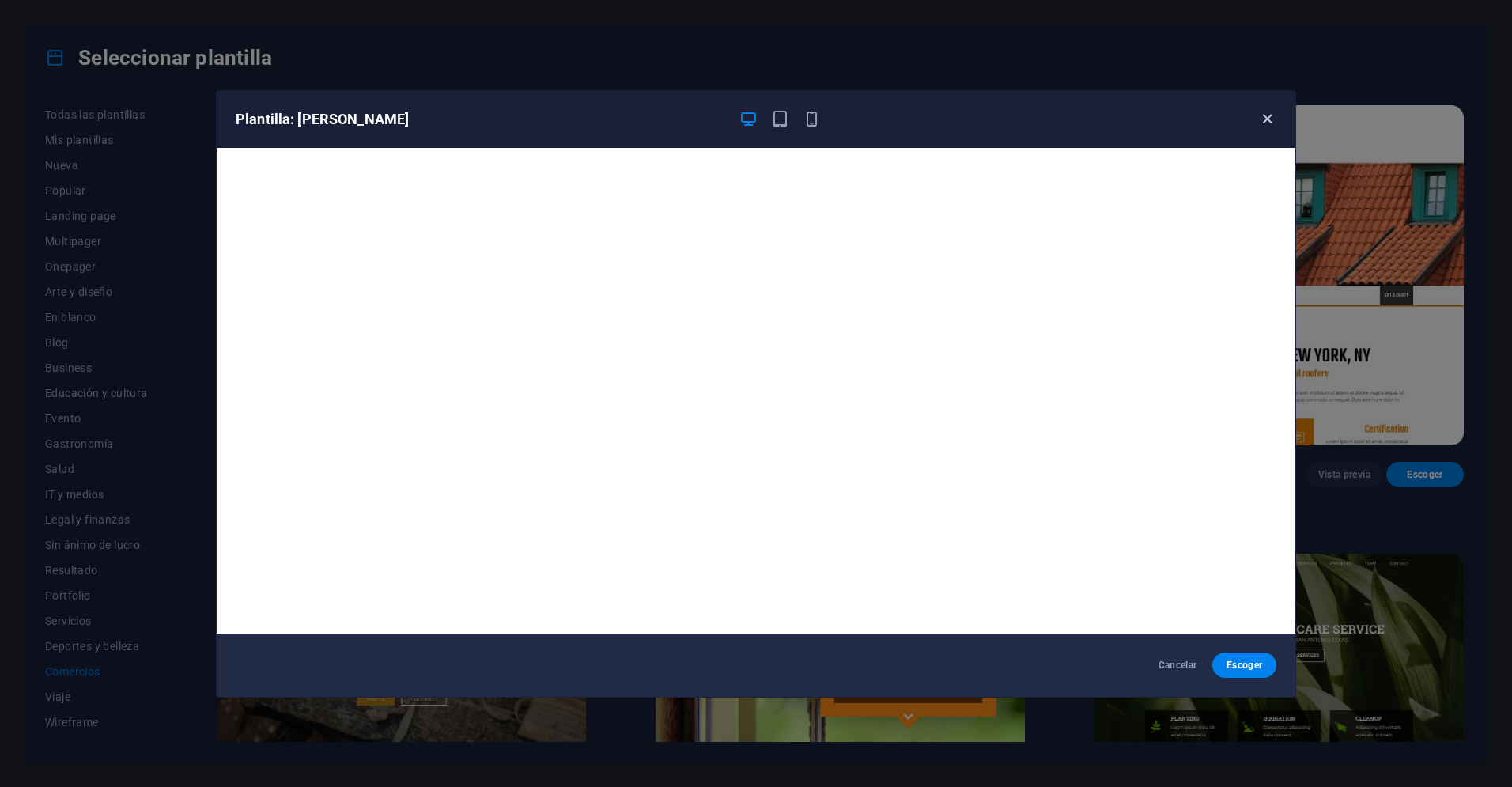
click at [1276, 120] on span "button" at bounding box center [1266, 119] width 19 height 18
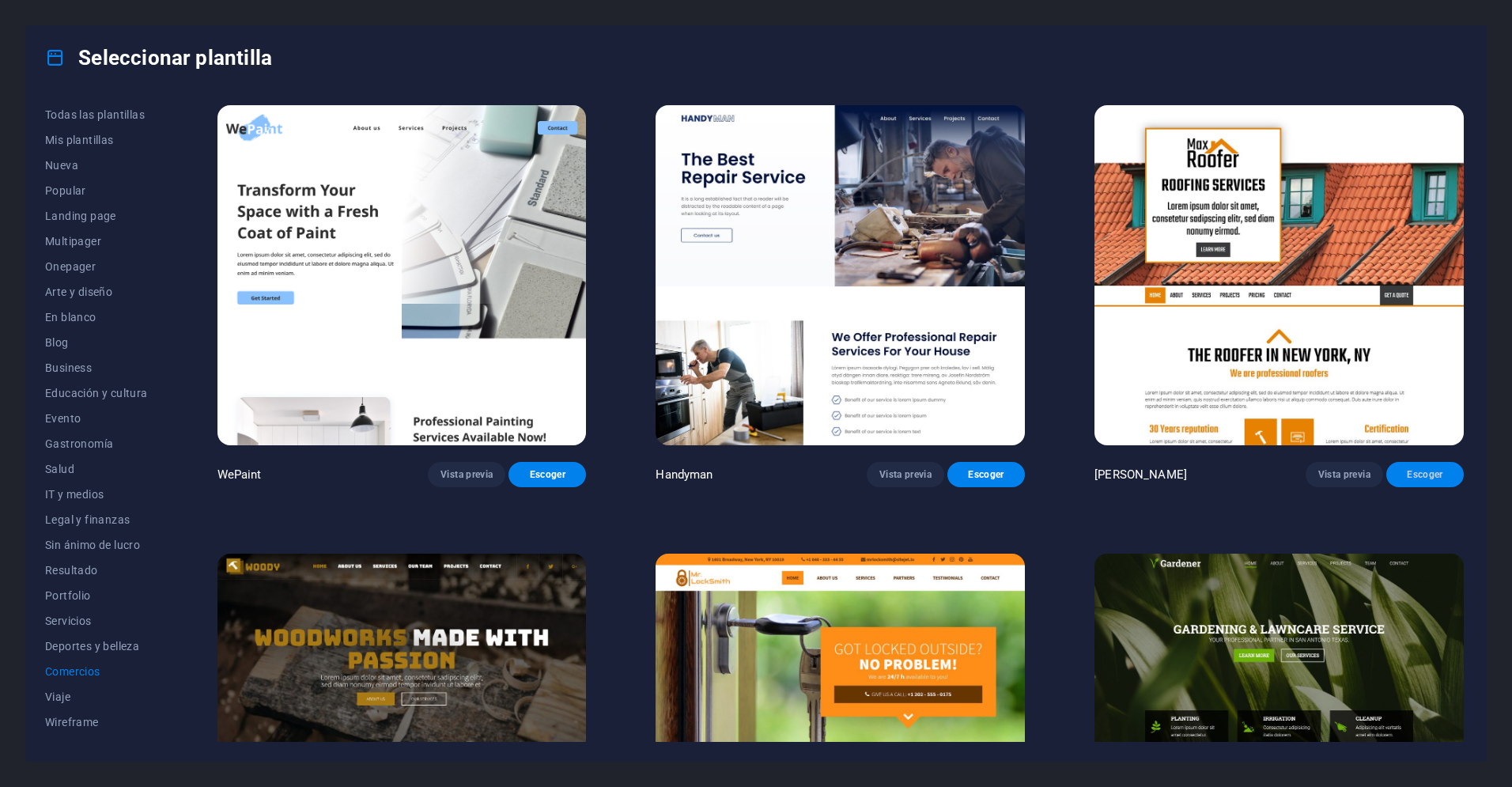
click at [1416, 476] on span "Escoger" at bounding box center [1425, 474] width 52 height 13
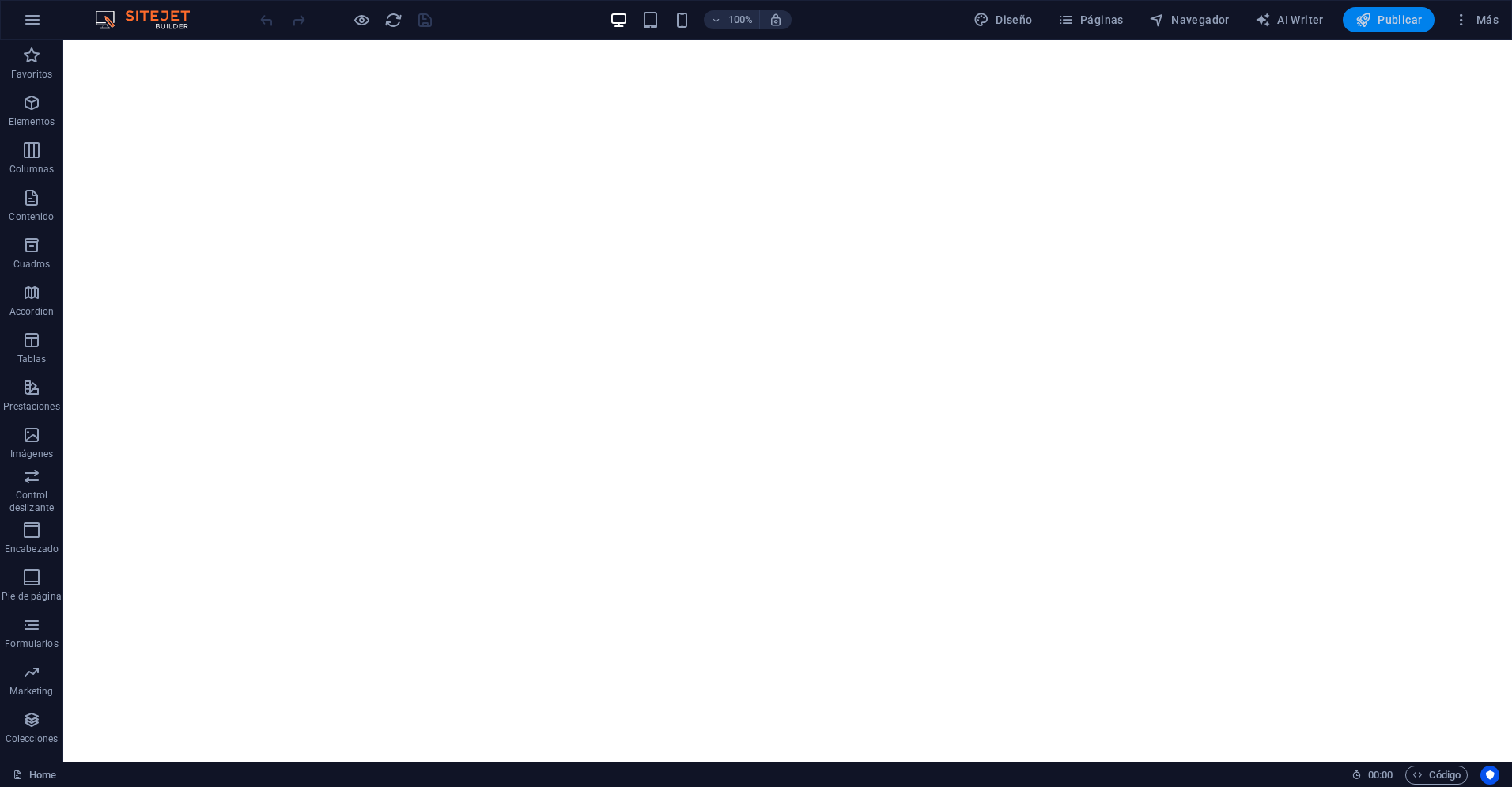
click at [1384, 14] on span "Publicar" at bounding box center [1389, 20] width 67 height 16
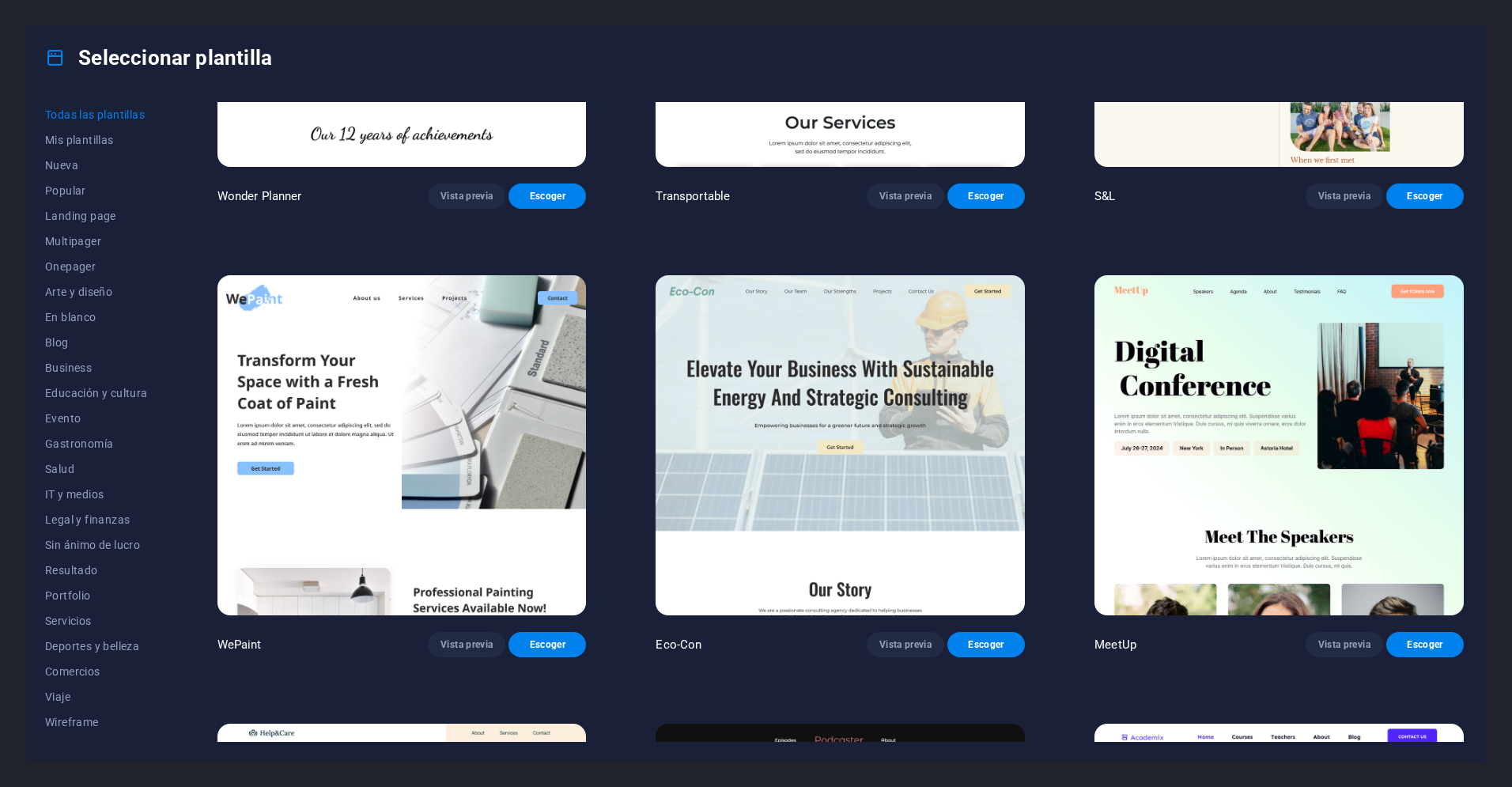
scroll to position [1182, 0]
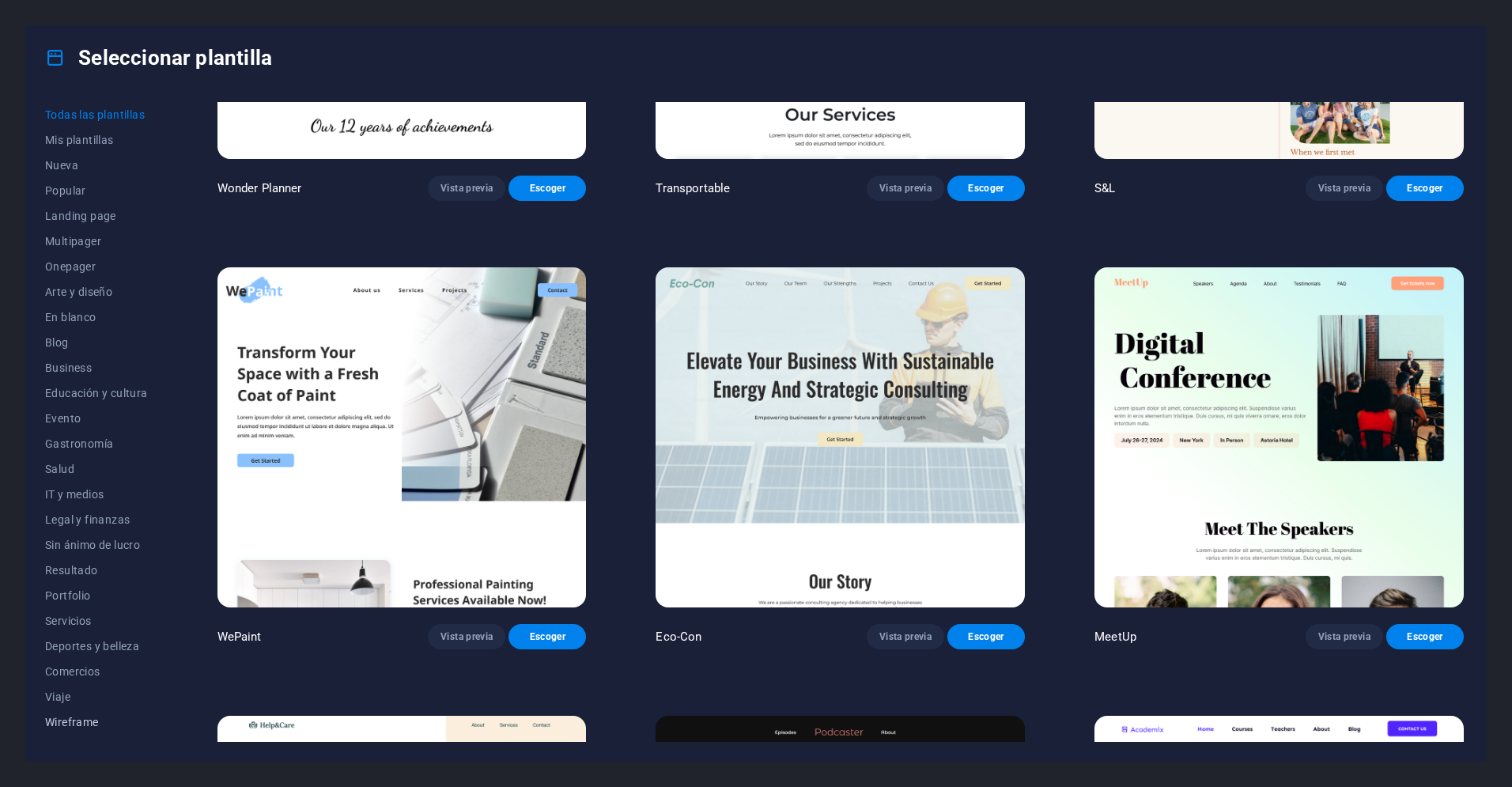
click at [85, 717] on span "Wireframe" at bounding box center [97, 722] width 103 height 13
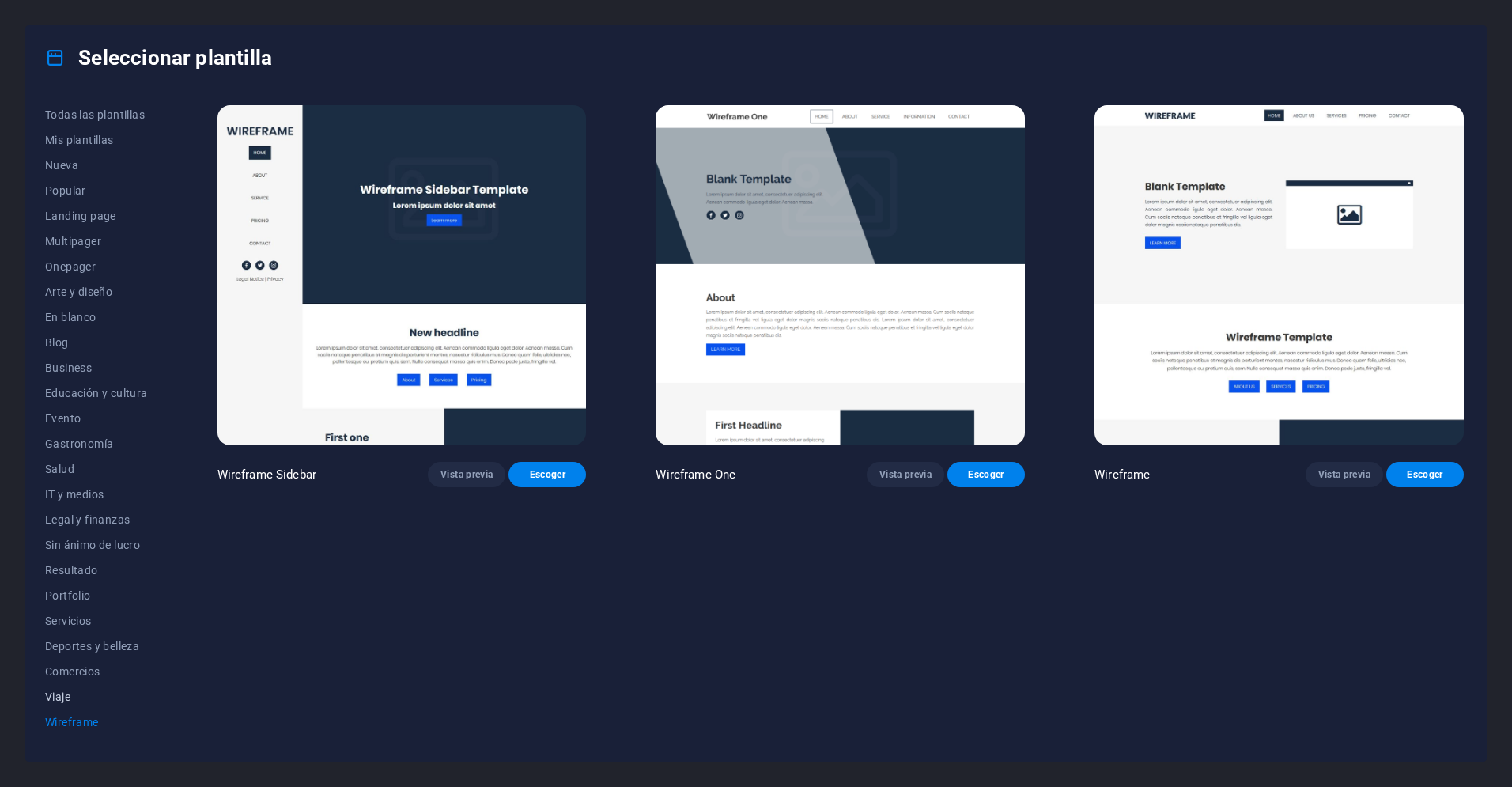
click at [61, 693] on span "Viaje" at bounding box center [97, 696] width 103 height 13
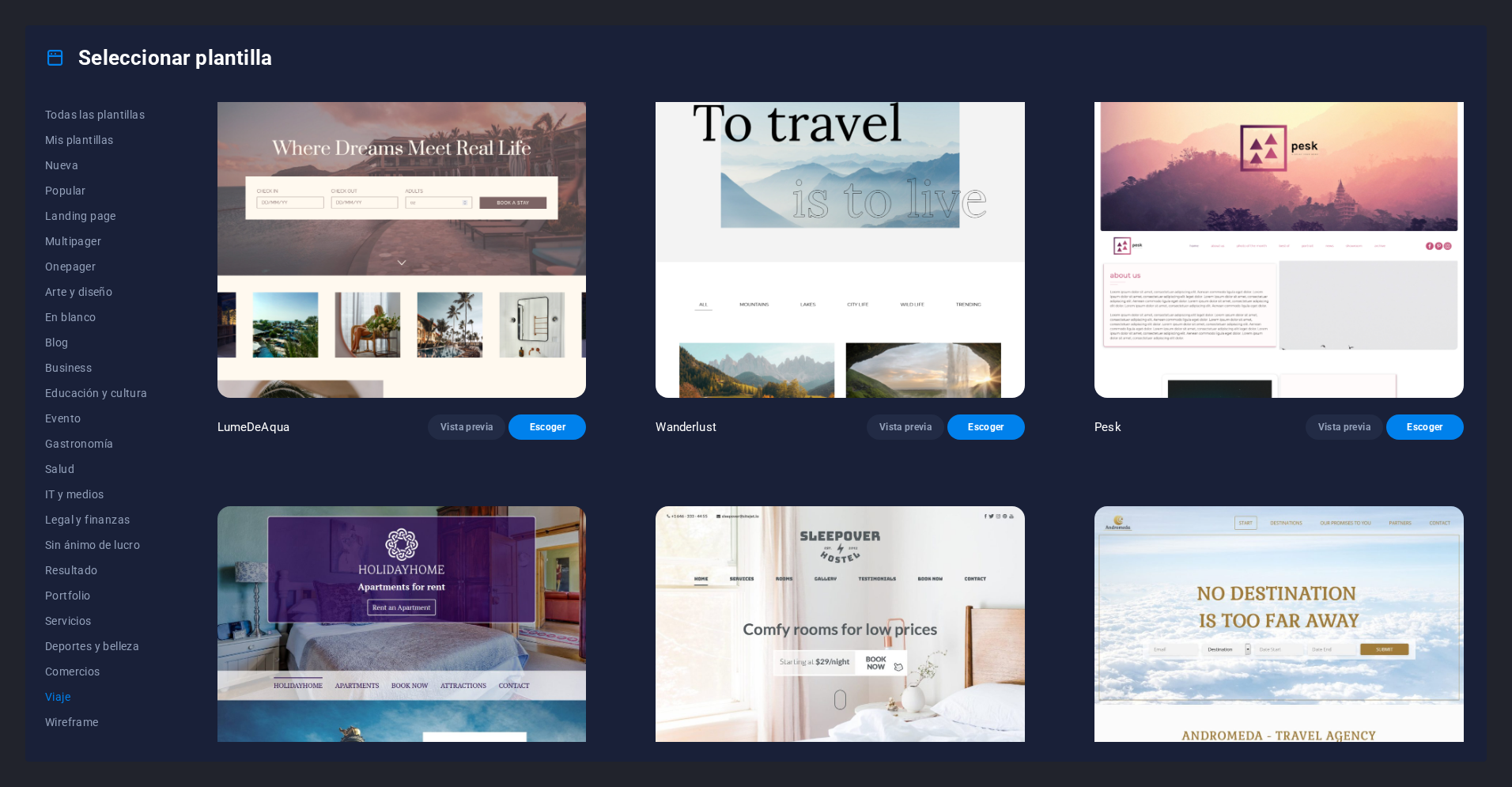
scroll to position [145, 0]
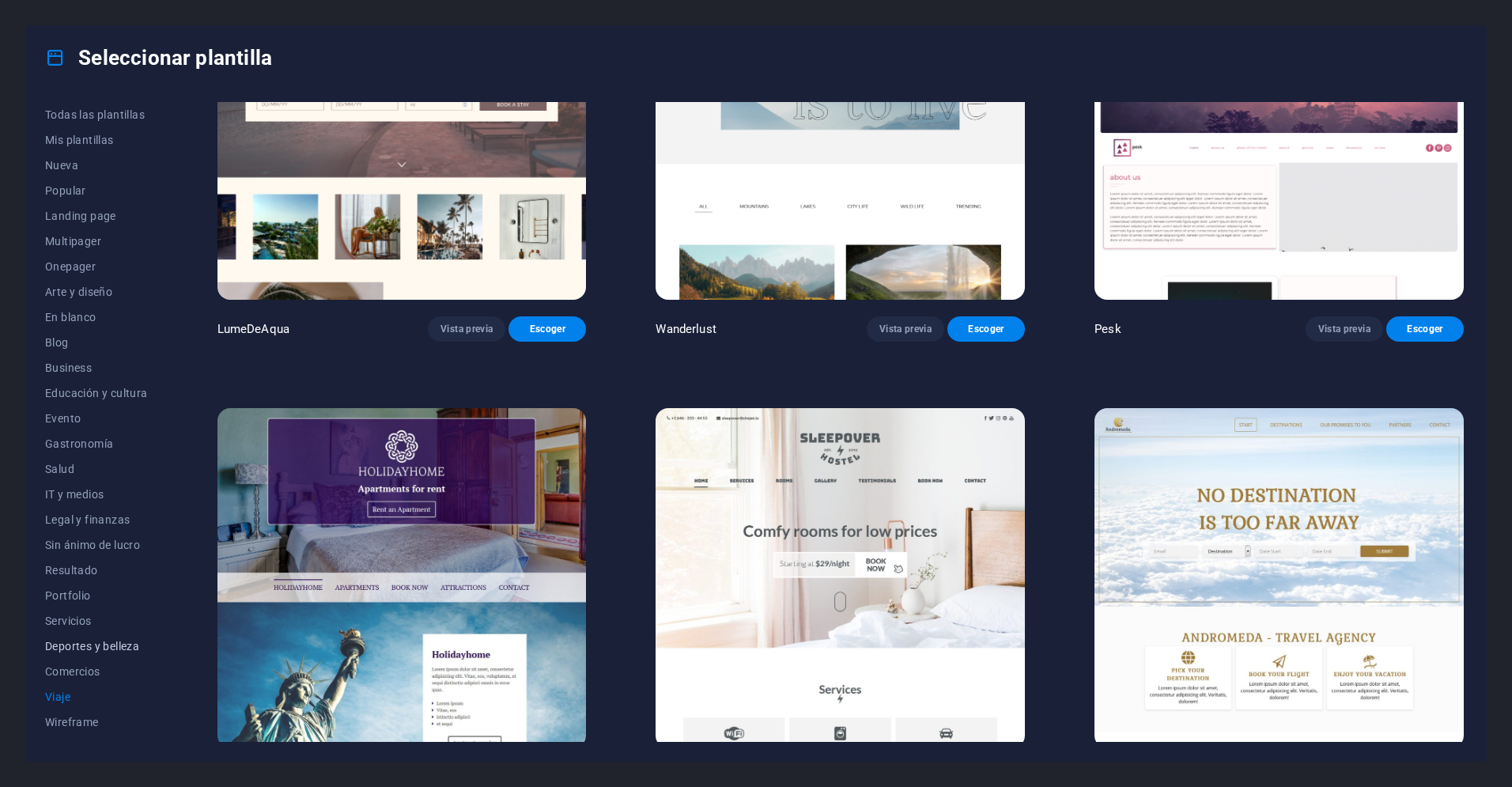
click at [77, 645] on span "Deportes y belleza" at bounding box center [97, 646] width 103 height 13
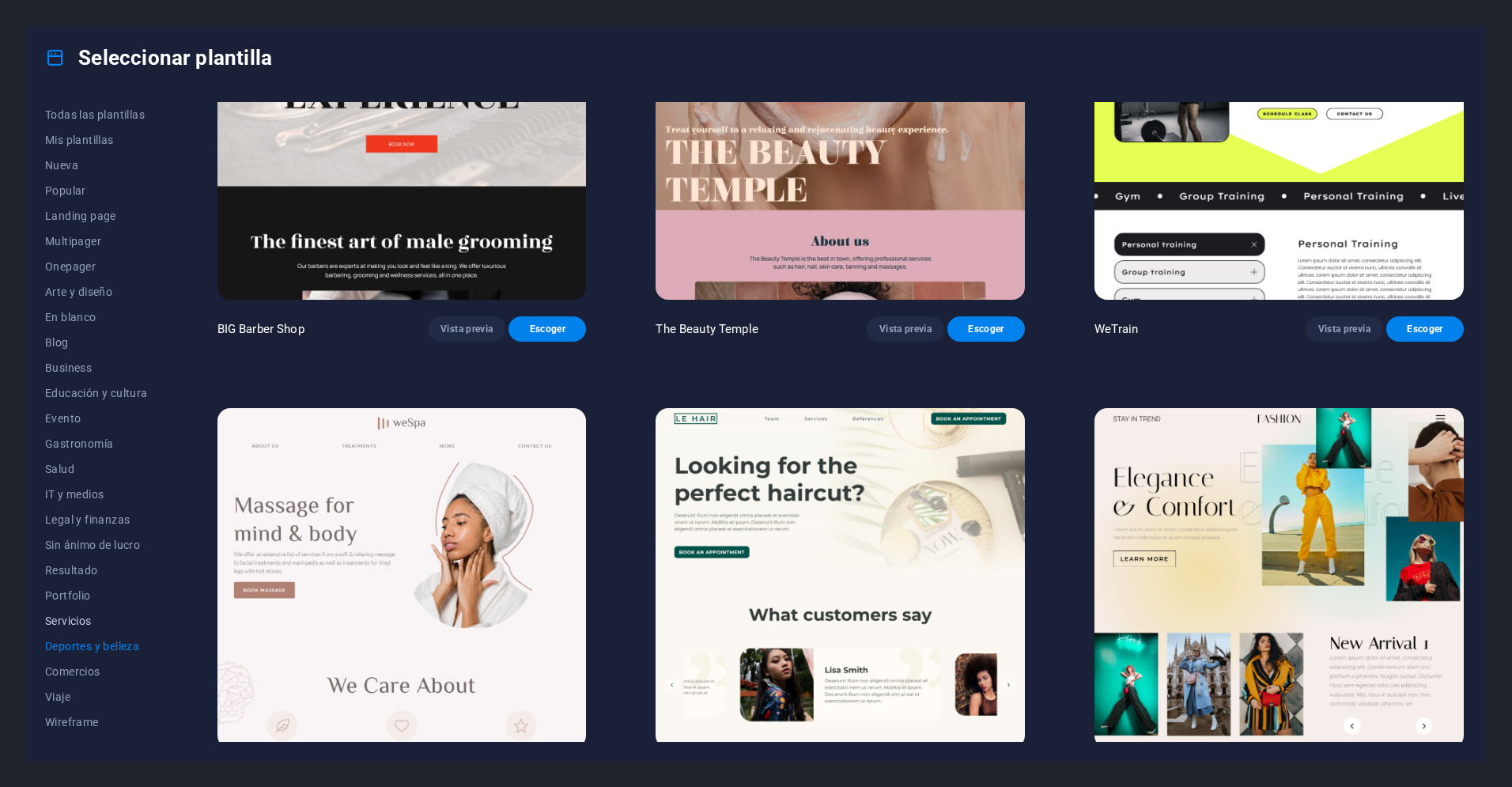
click at [73, 617] on span "Servicios" at bounding box center [97, 620] width 103 height 13
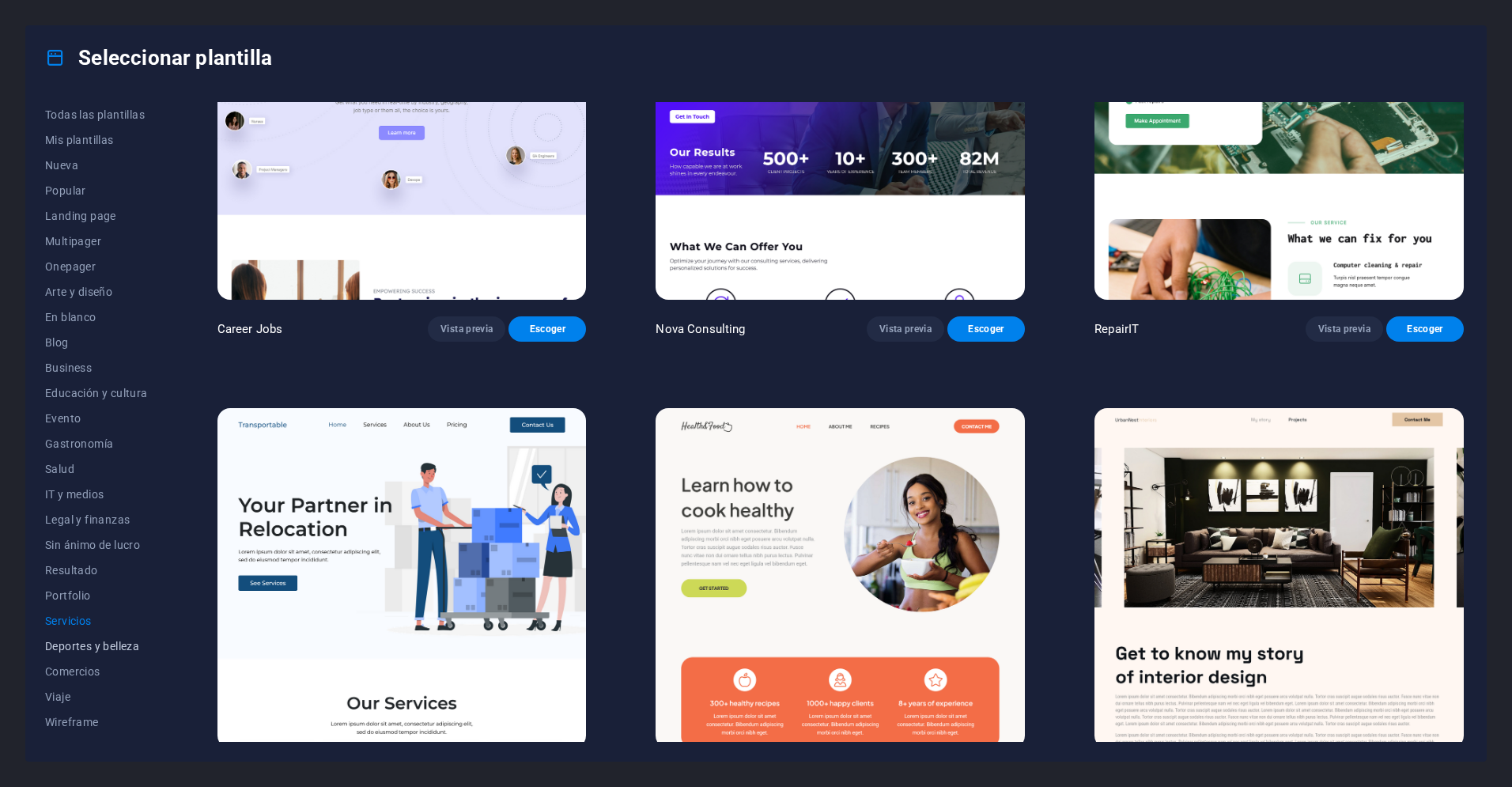
click at [94, 649] on span "Deportes y belleza" at bounding box center [97, 646] width 103 height 13
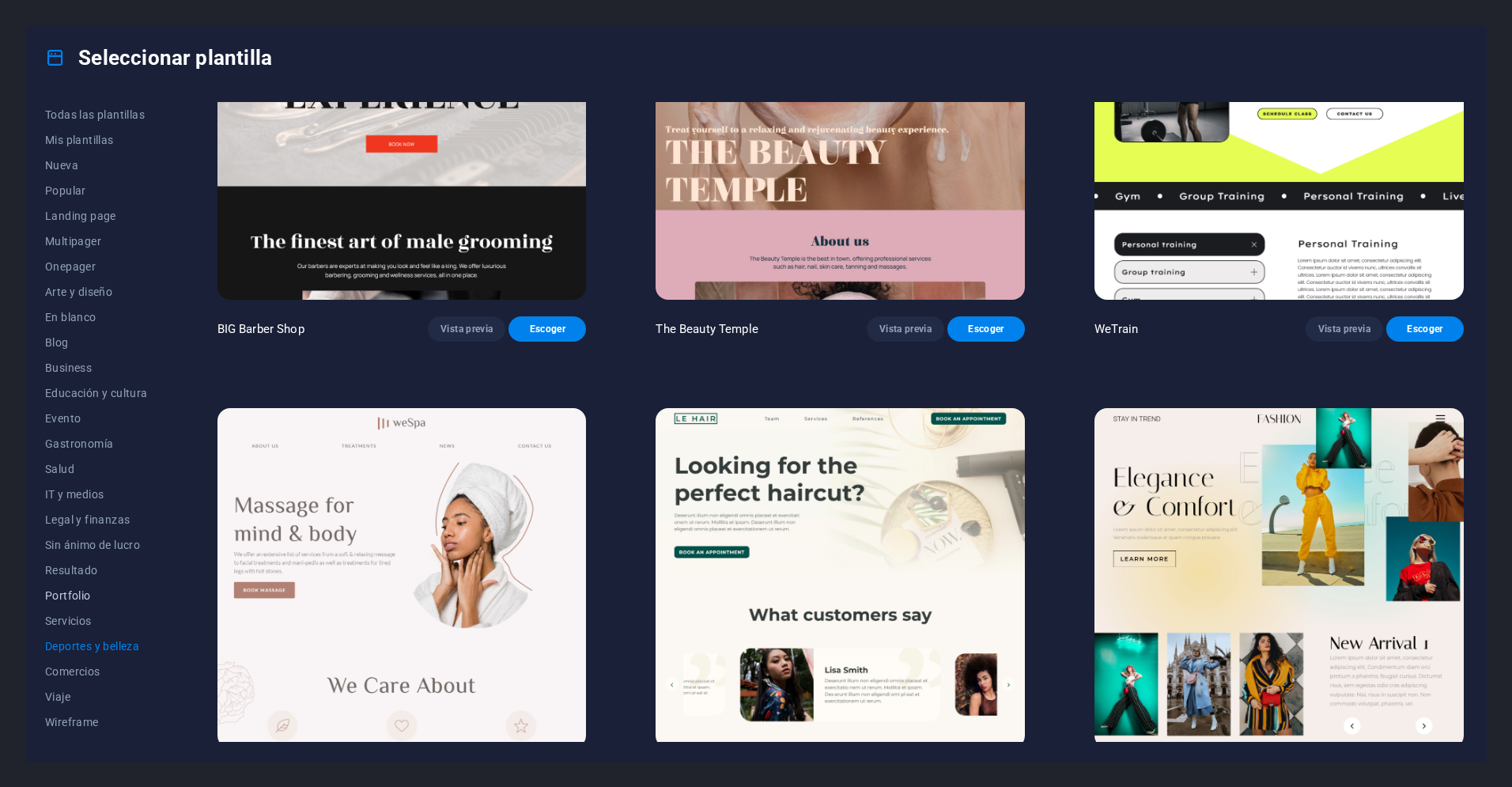
click at [76, 595] on span "Portfolio" at bounding box center [97, 595] width 103 height 13
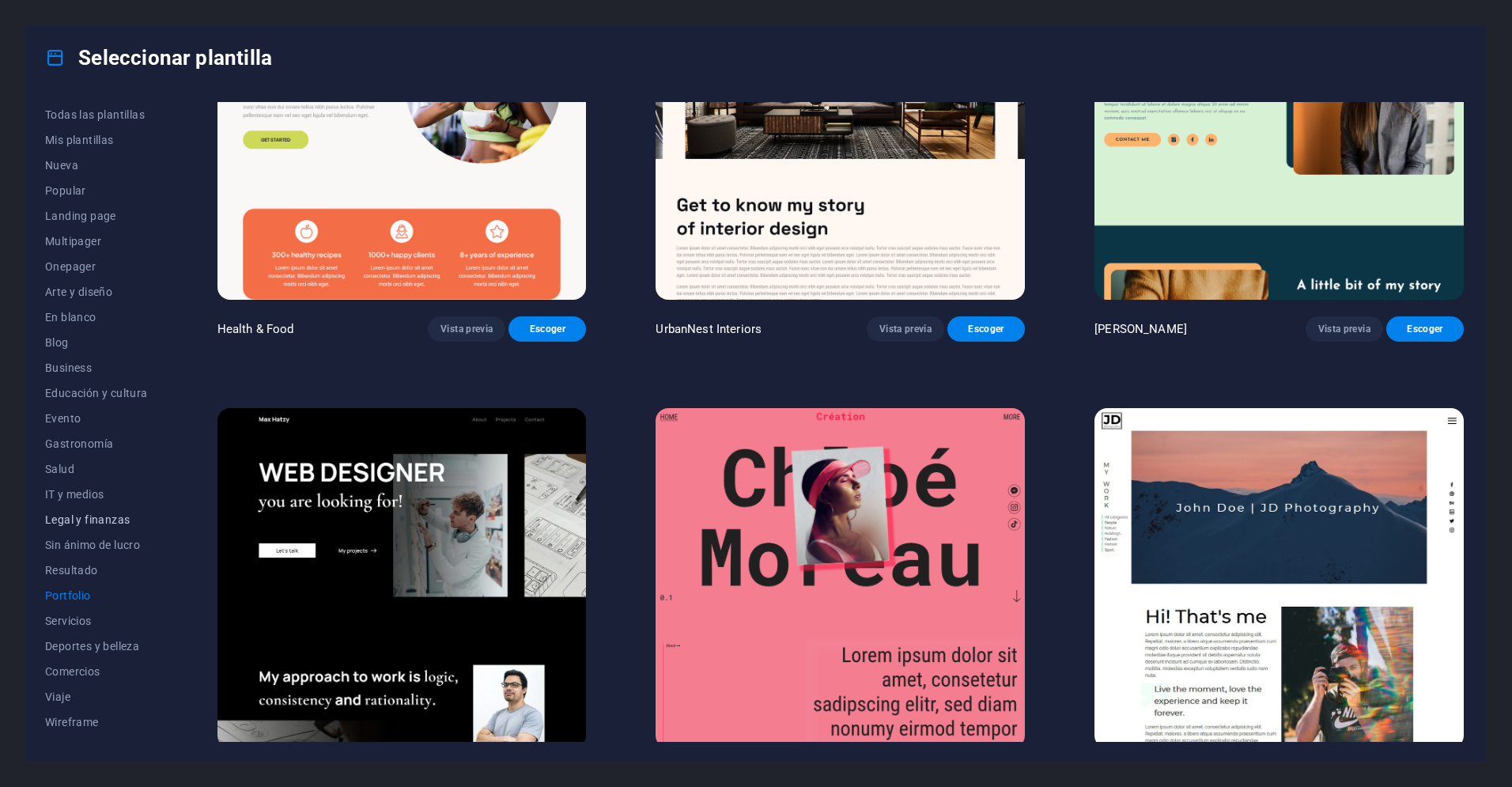
click at [76, 517] on span "Legal y finanzas" at bounding box center [97, 519] width 103 height 13
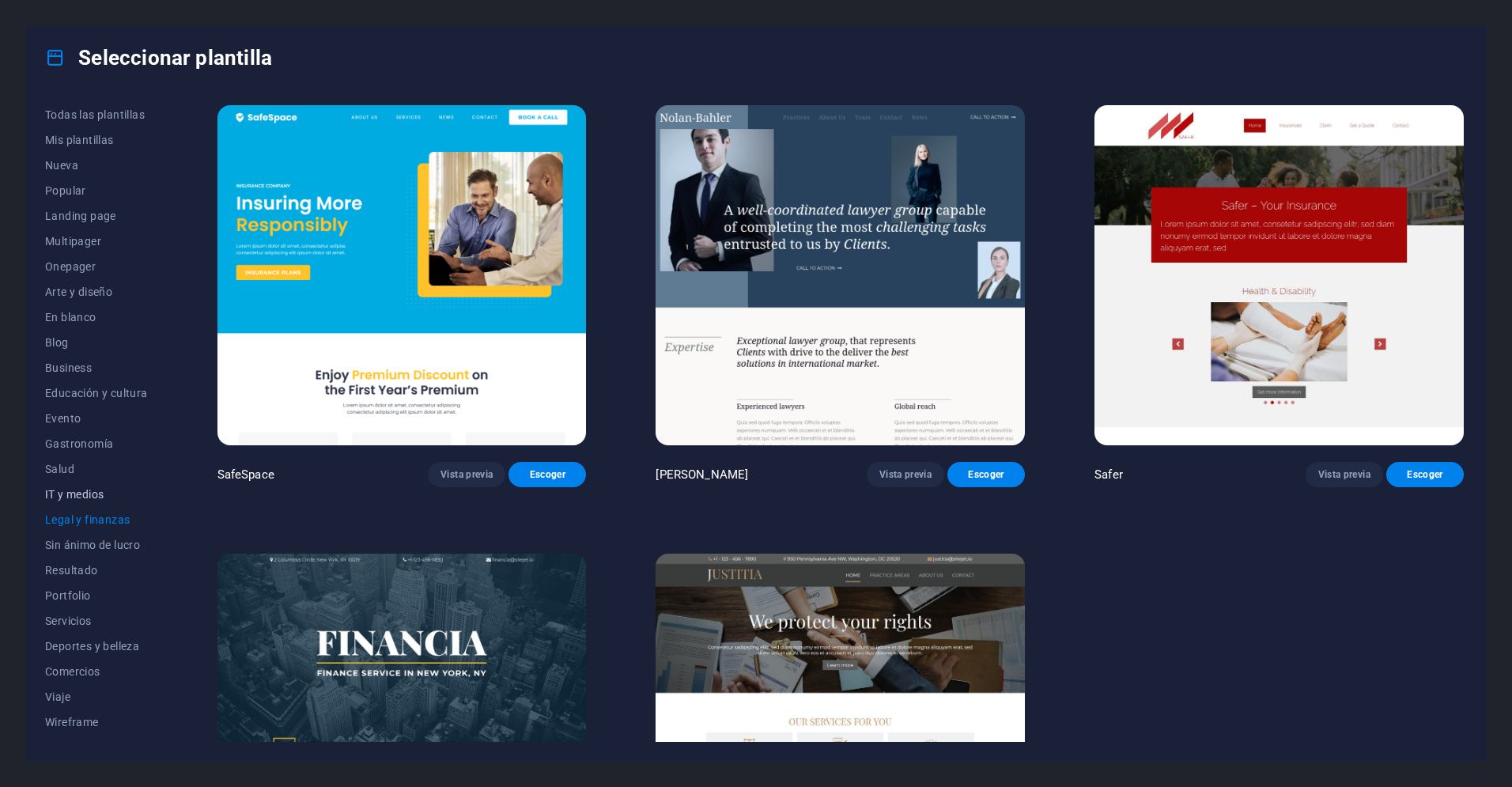
click at [78, 491] on span "IT y medios" at bounding box center [97, 493] width 103 height 13
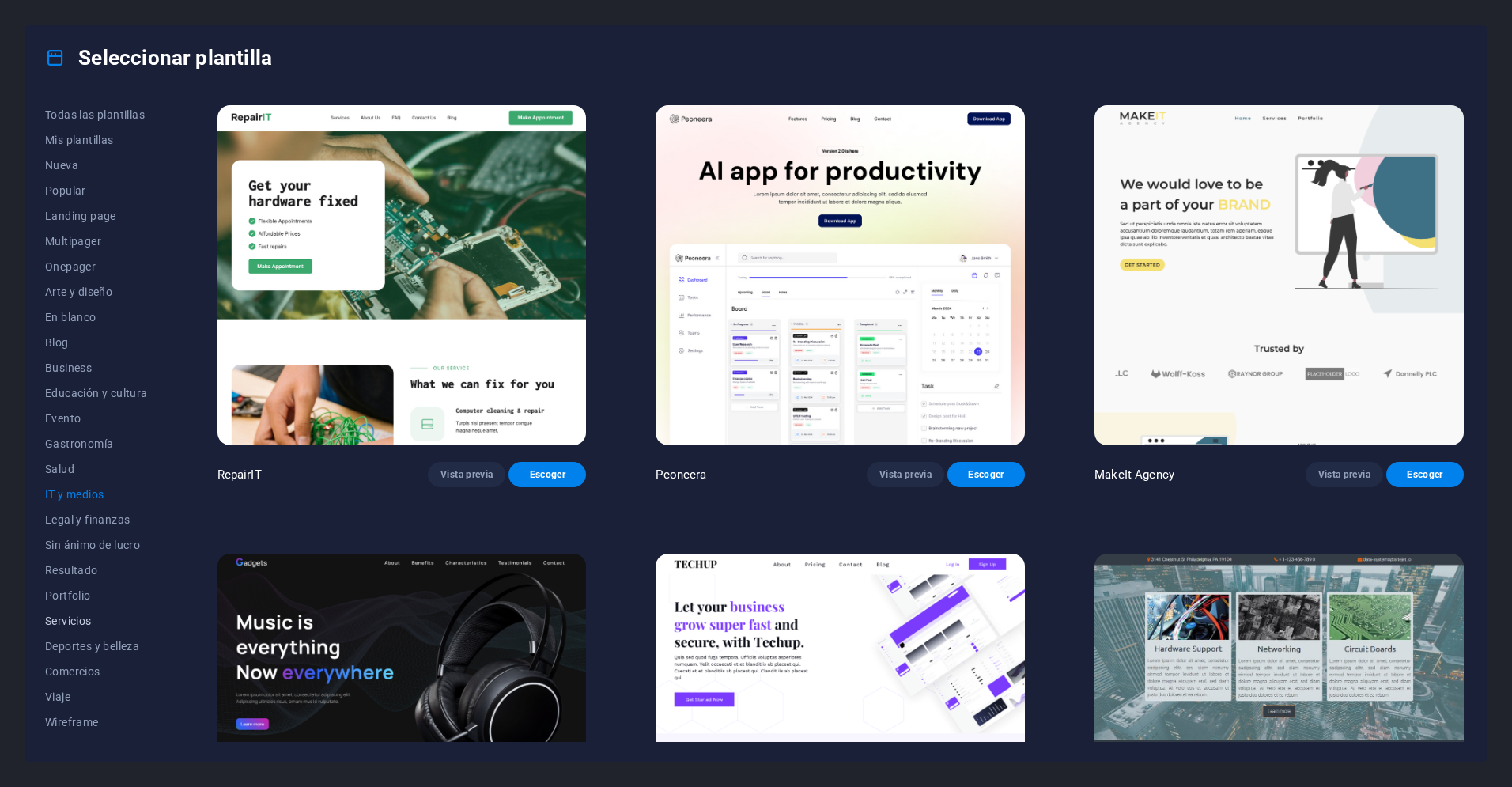
click at [59, 618] on span "Servicios" at bounding box center [97, 620] width 103 height 13
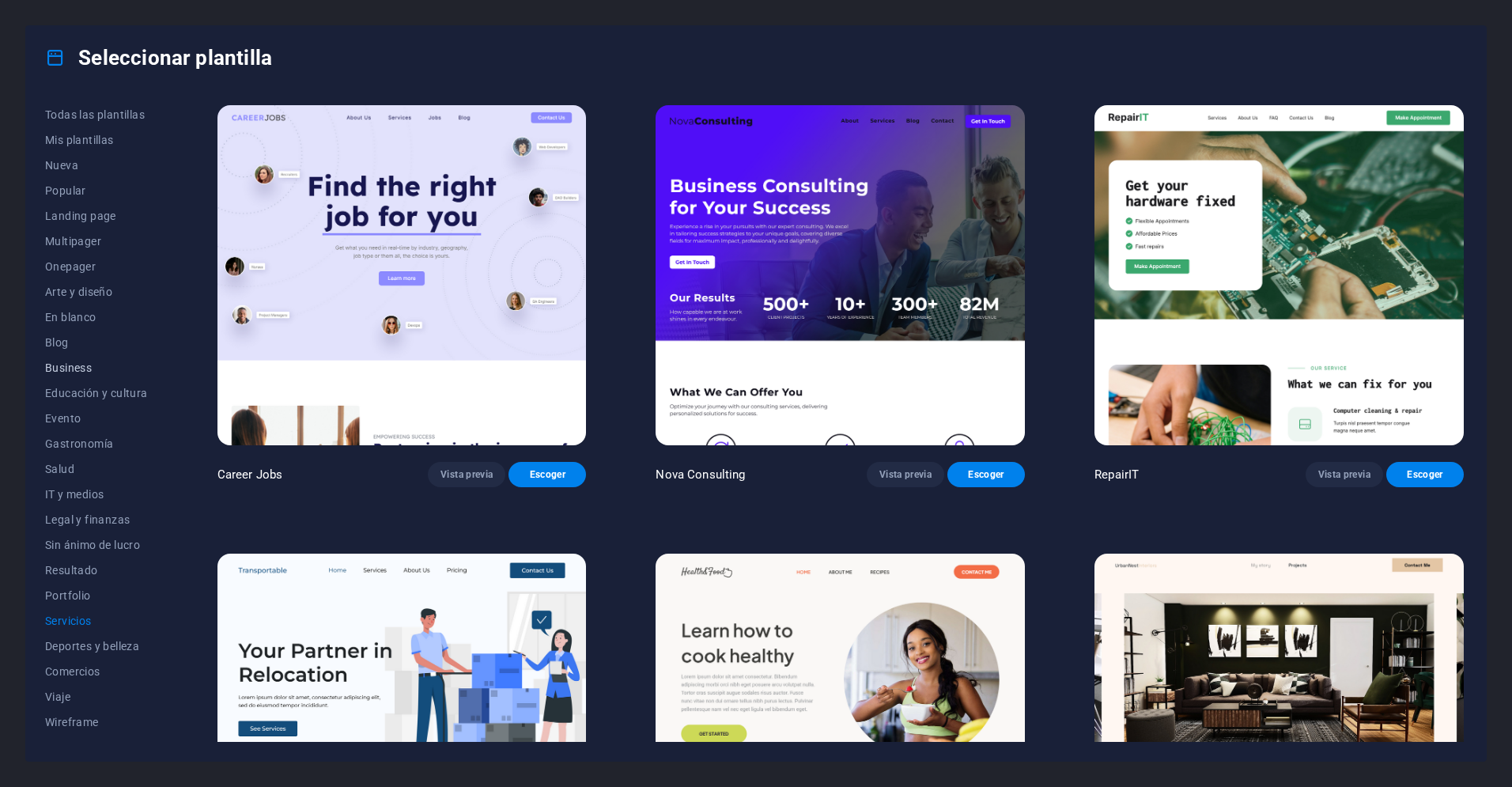
click at [65, 368] on span "Business" at bounding box center [97, 367] width 103 height 13
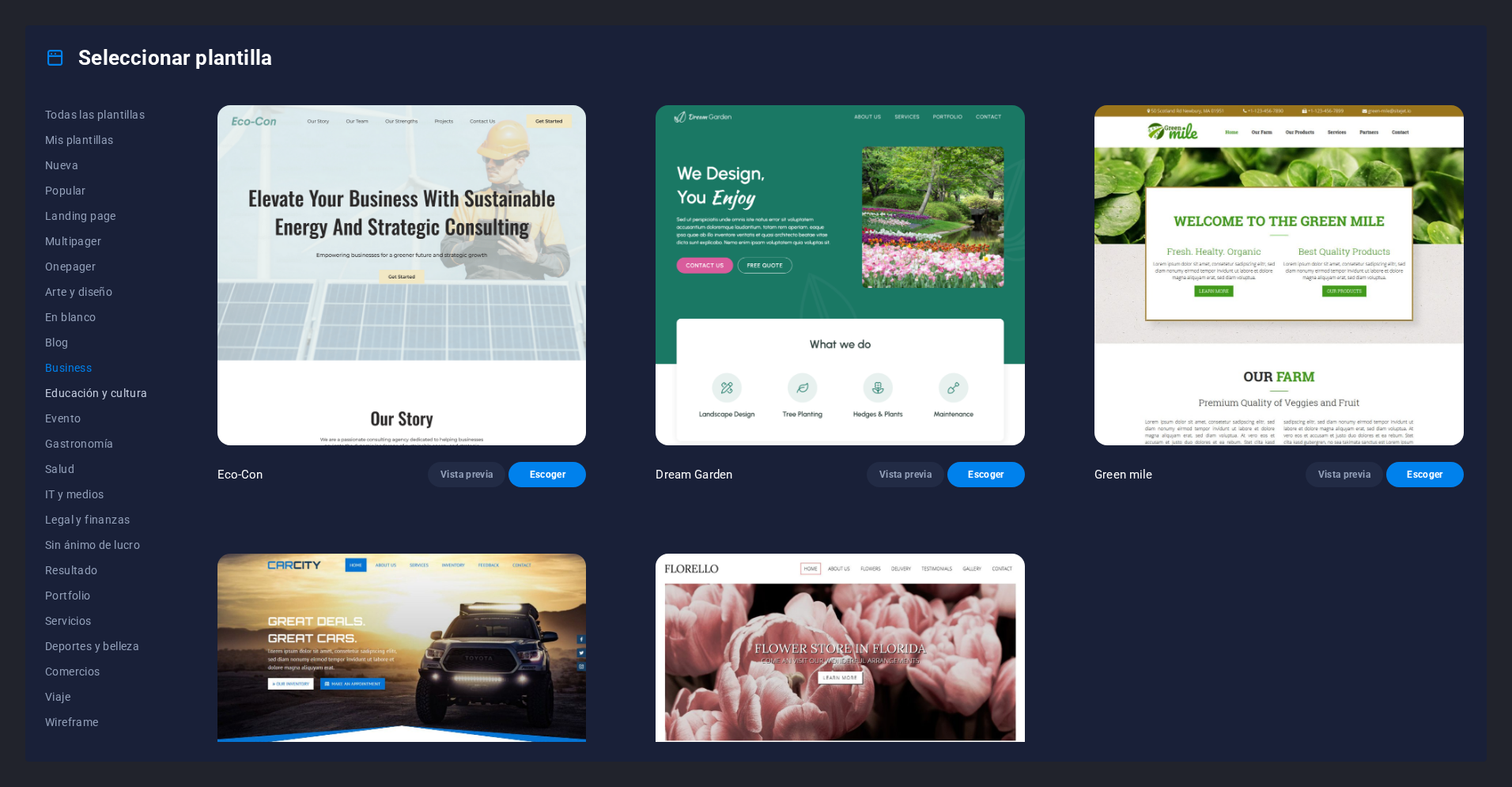
click at [63, 395] on span "Educación y cultura" at bounding box center [97, 393] width 103 height 13
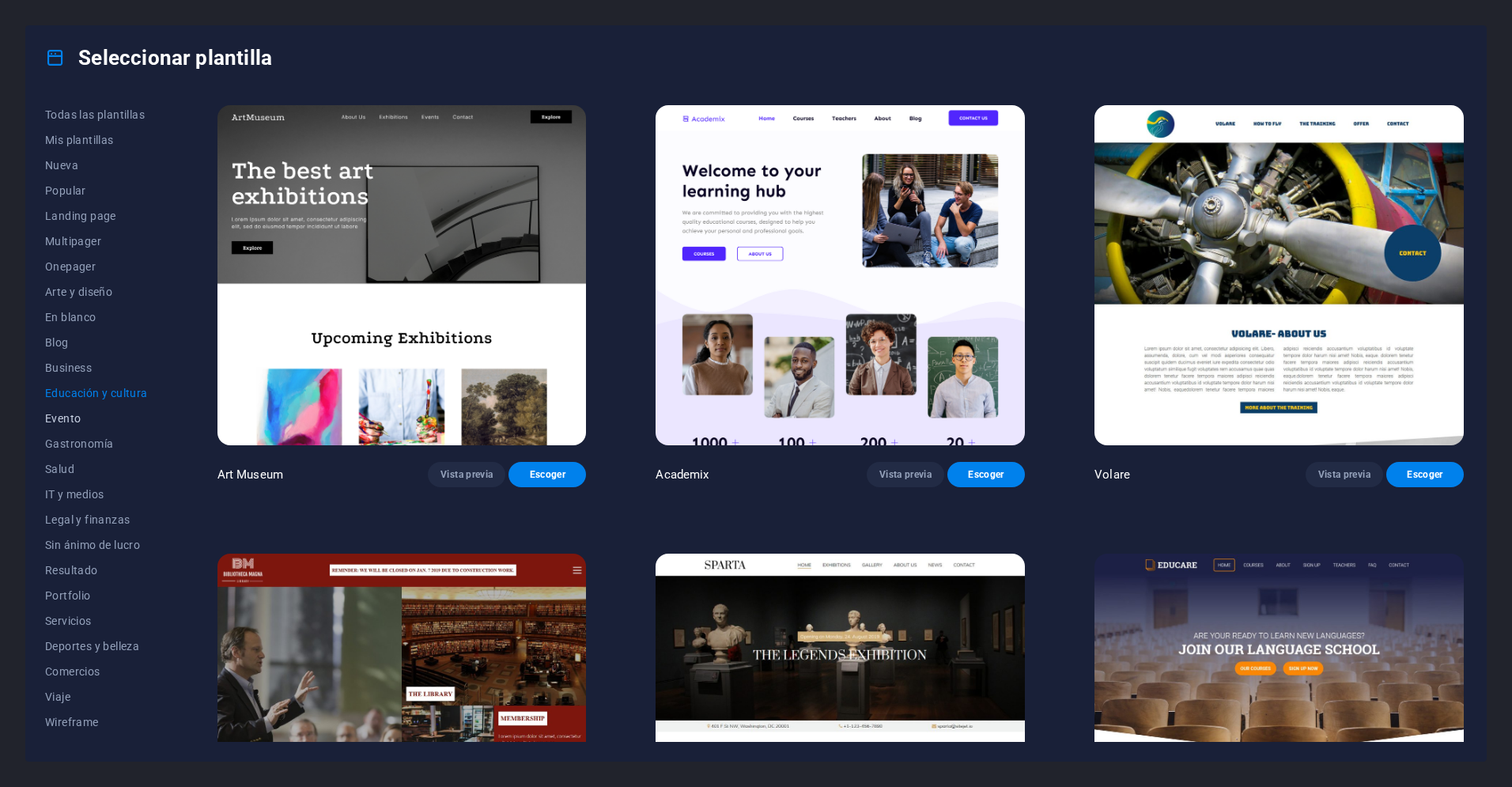
click at [66, 416] on span "Evento" at bounding box center [97, 418] width 103 height 13
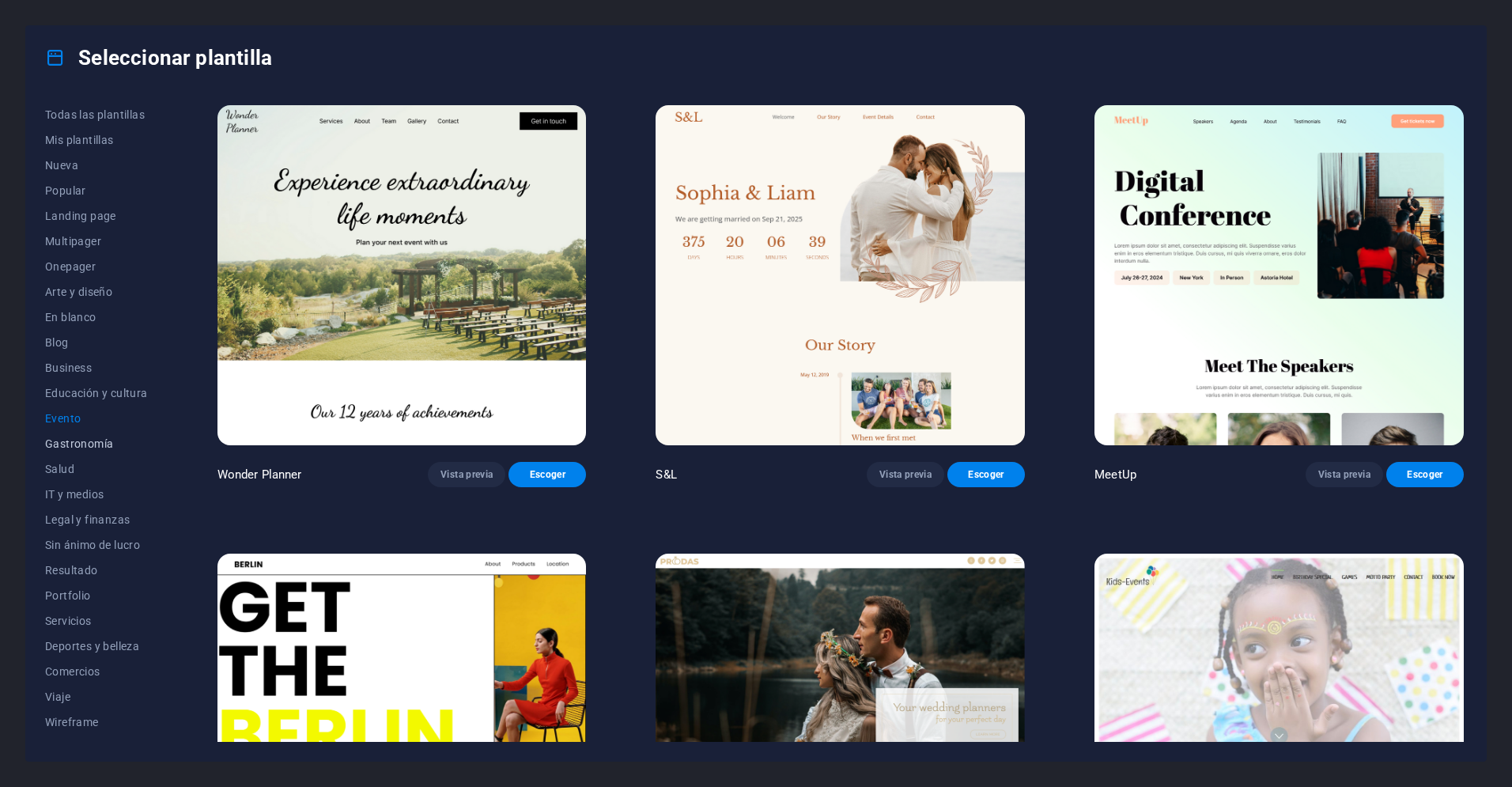
click at [64, 444] on span "Gastronomía" at bounding box center [97, 443] width 103 height 13
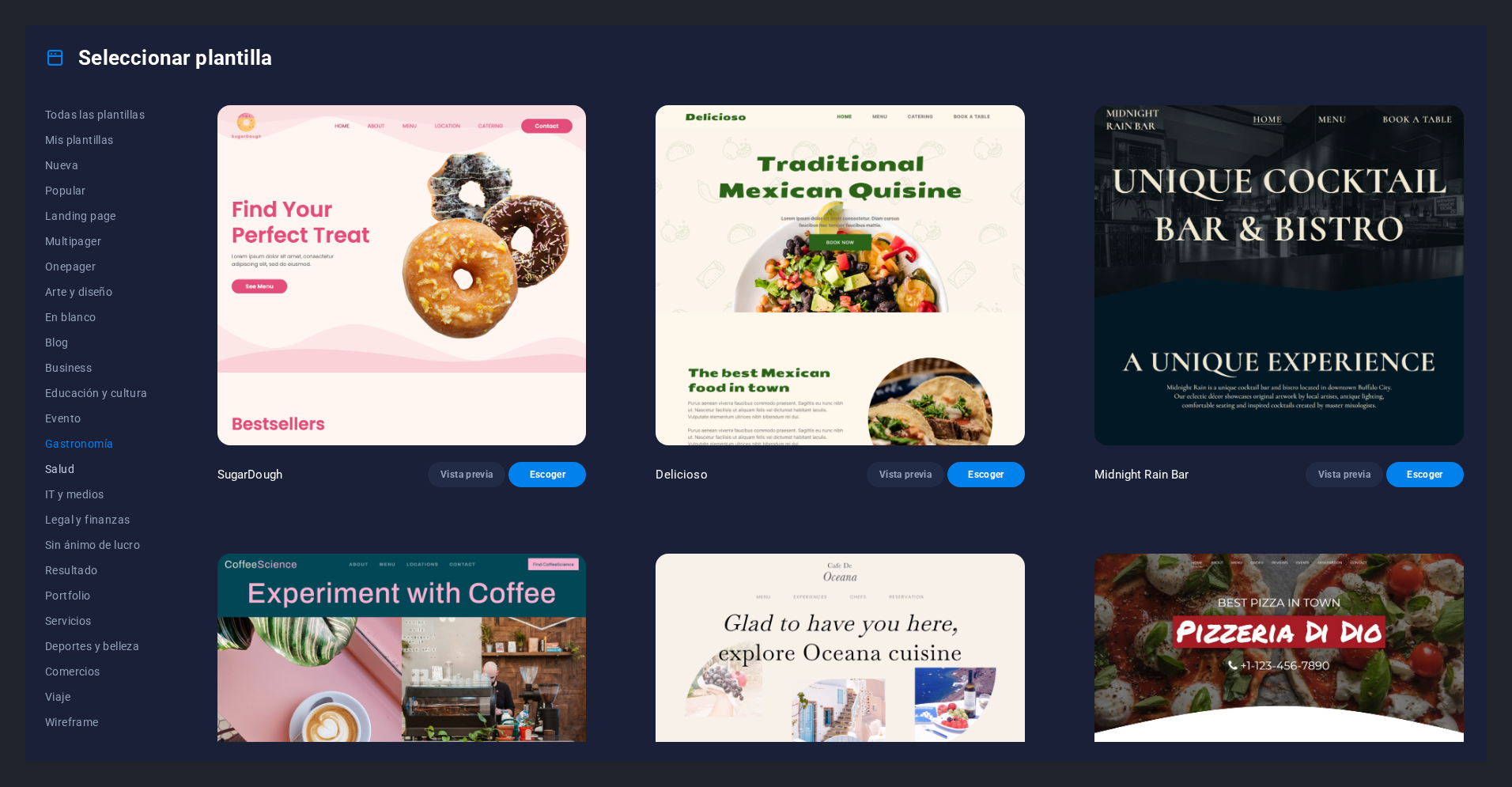
click at [62, 463] on span "Salud" at bounding box center [97, 469] width 103 height 13
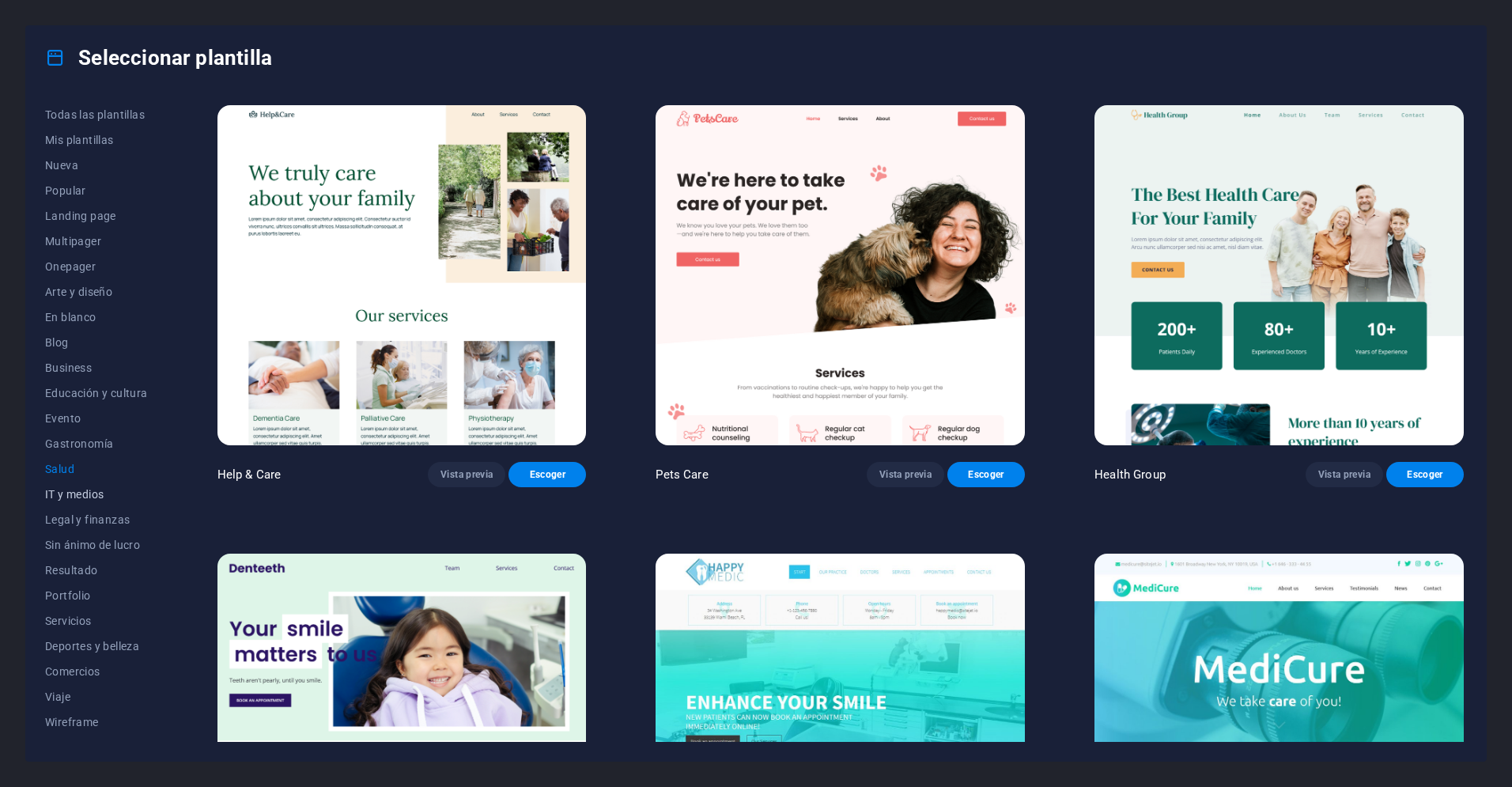
click at [76, 495] on span "IT y medios" at bounding box center [97, 493] width 103 height 13
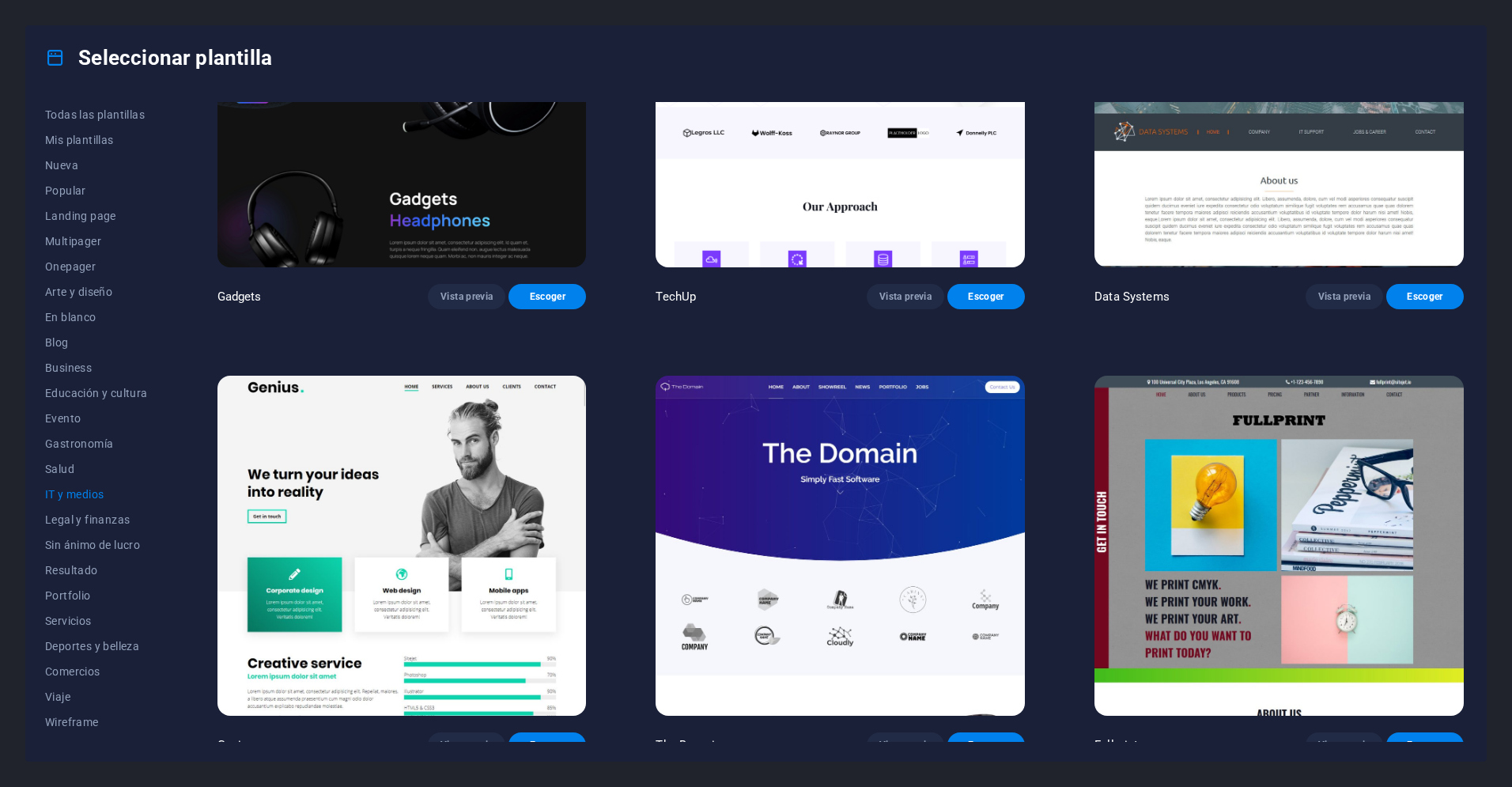
scroll to position [1083, 0]
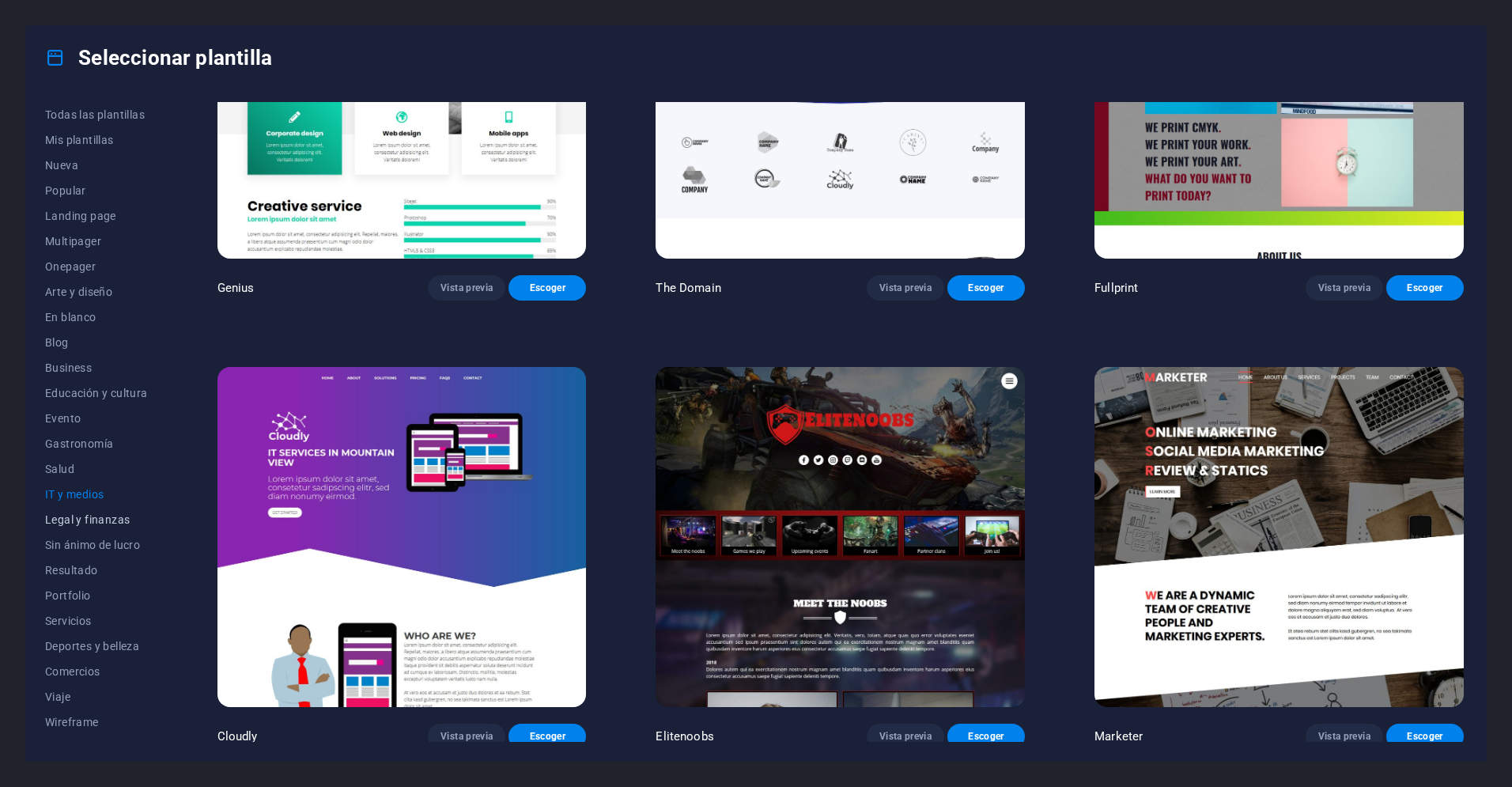
click at [93, 515] on span "Legal y finanzas" at bounding box center [97, 519] width 103 height 13
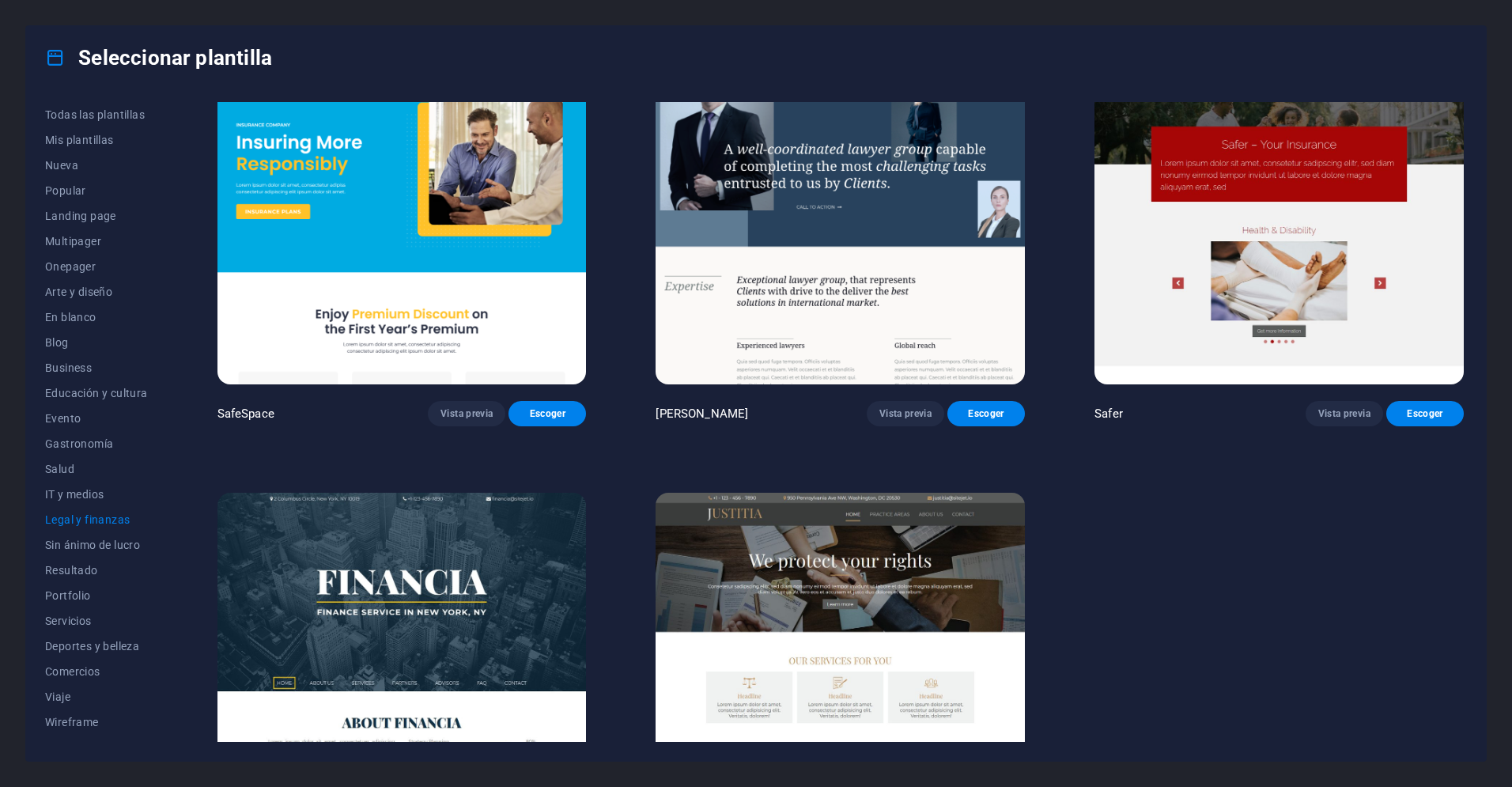
scroll to position [191, 0]
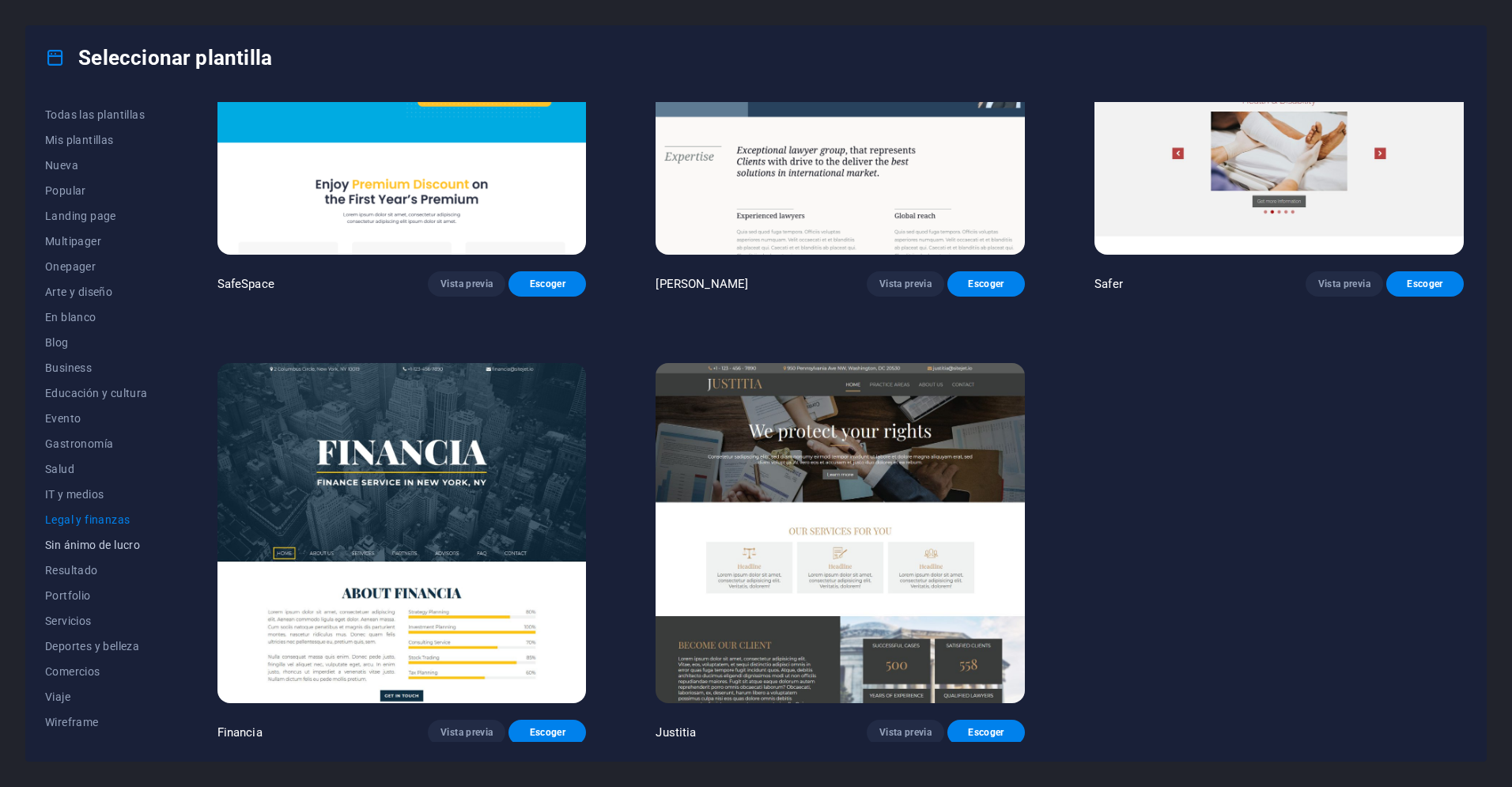
click at [74, 537] on button "Sin ánimo de lucro" at bounding box center [97, 545] width 103 height 26
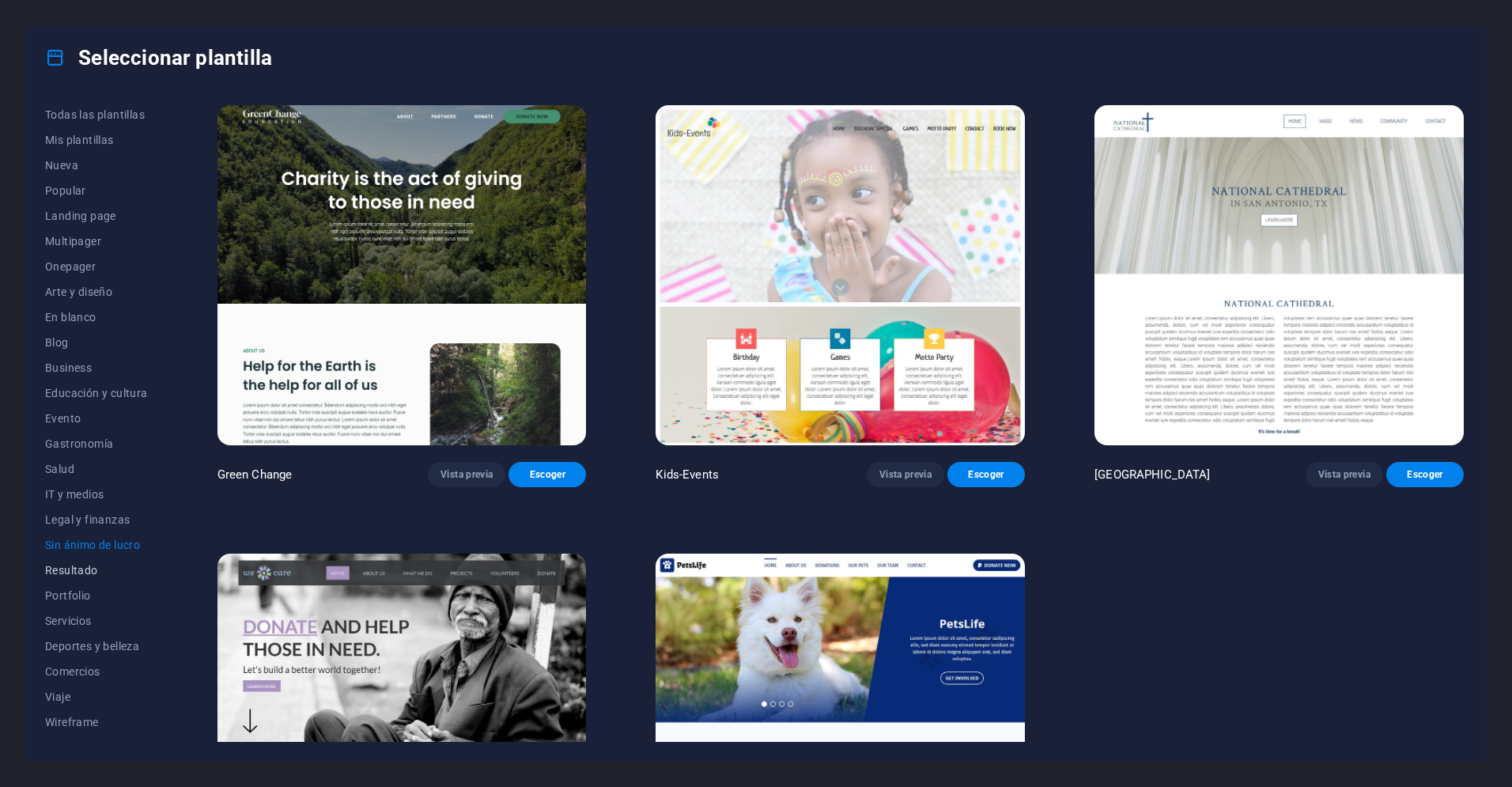
click at [63, 562] on button "Resultado" at bounding box center [97, 570] width 103 height 26
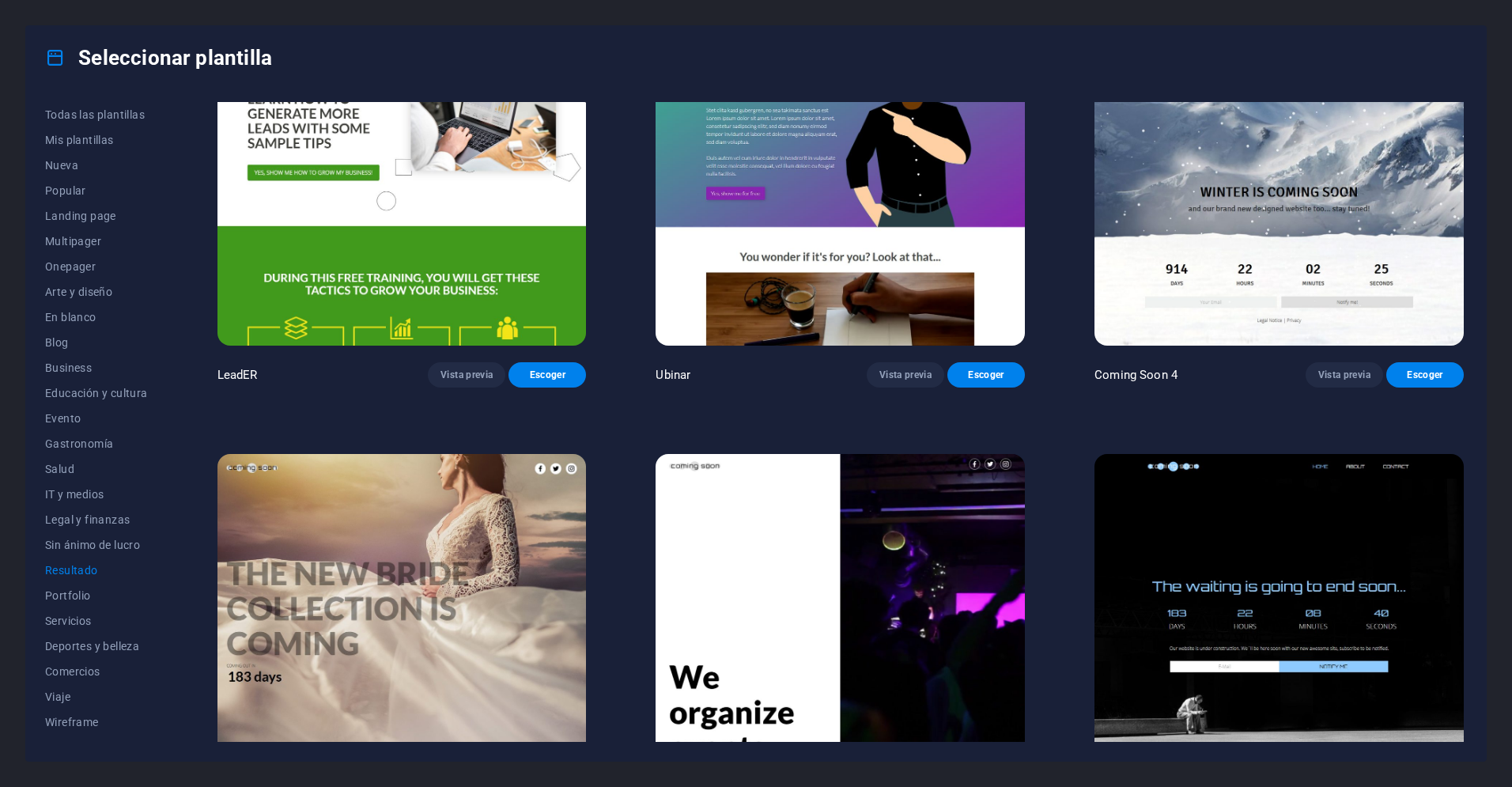
scroll to position [1976, 0]
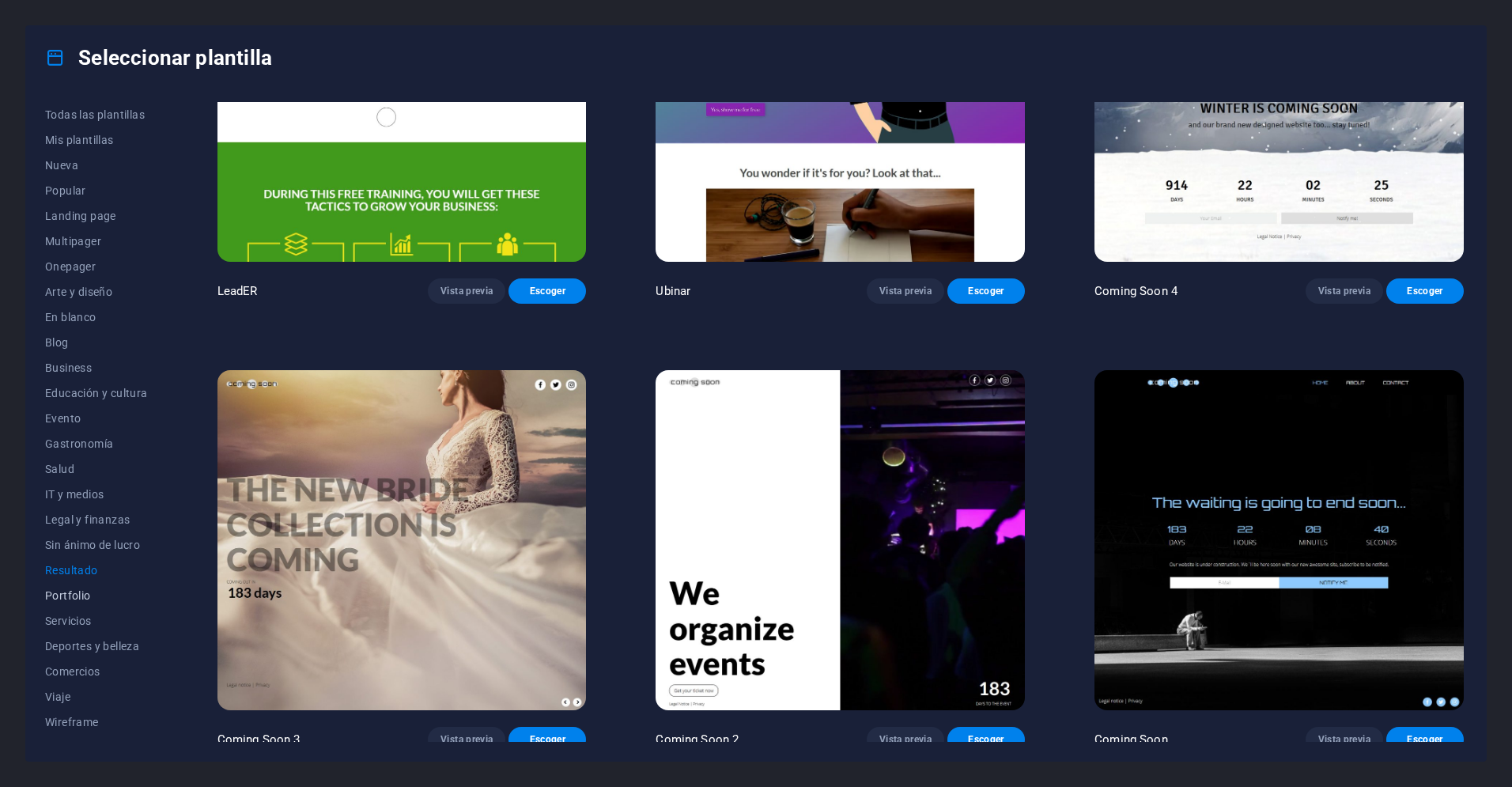
click at [61, 590] on span "Portfolio" at bounding box center [97, 595] width 103 height 13
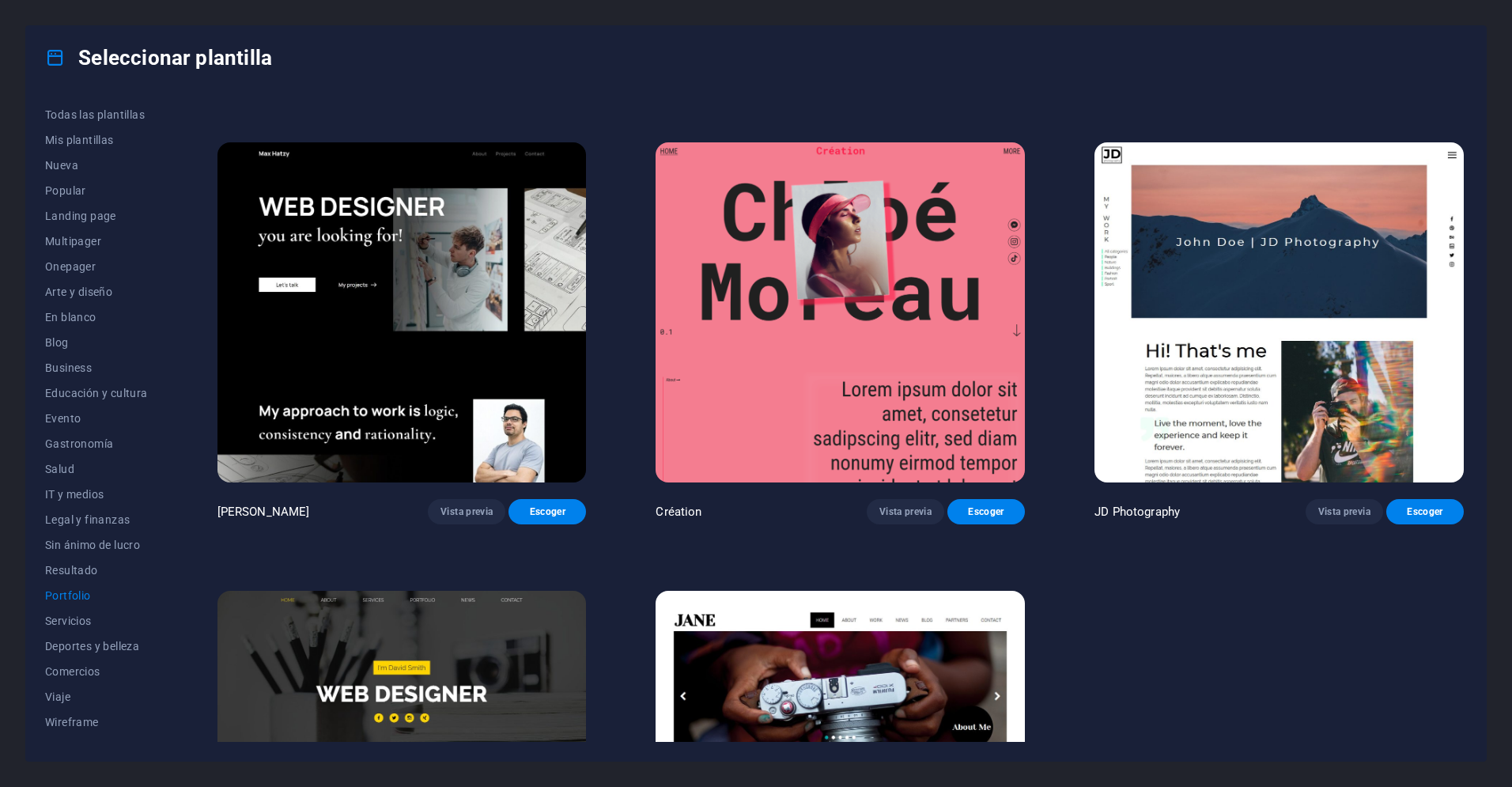
scroll to position [637, 0]
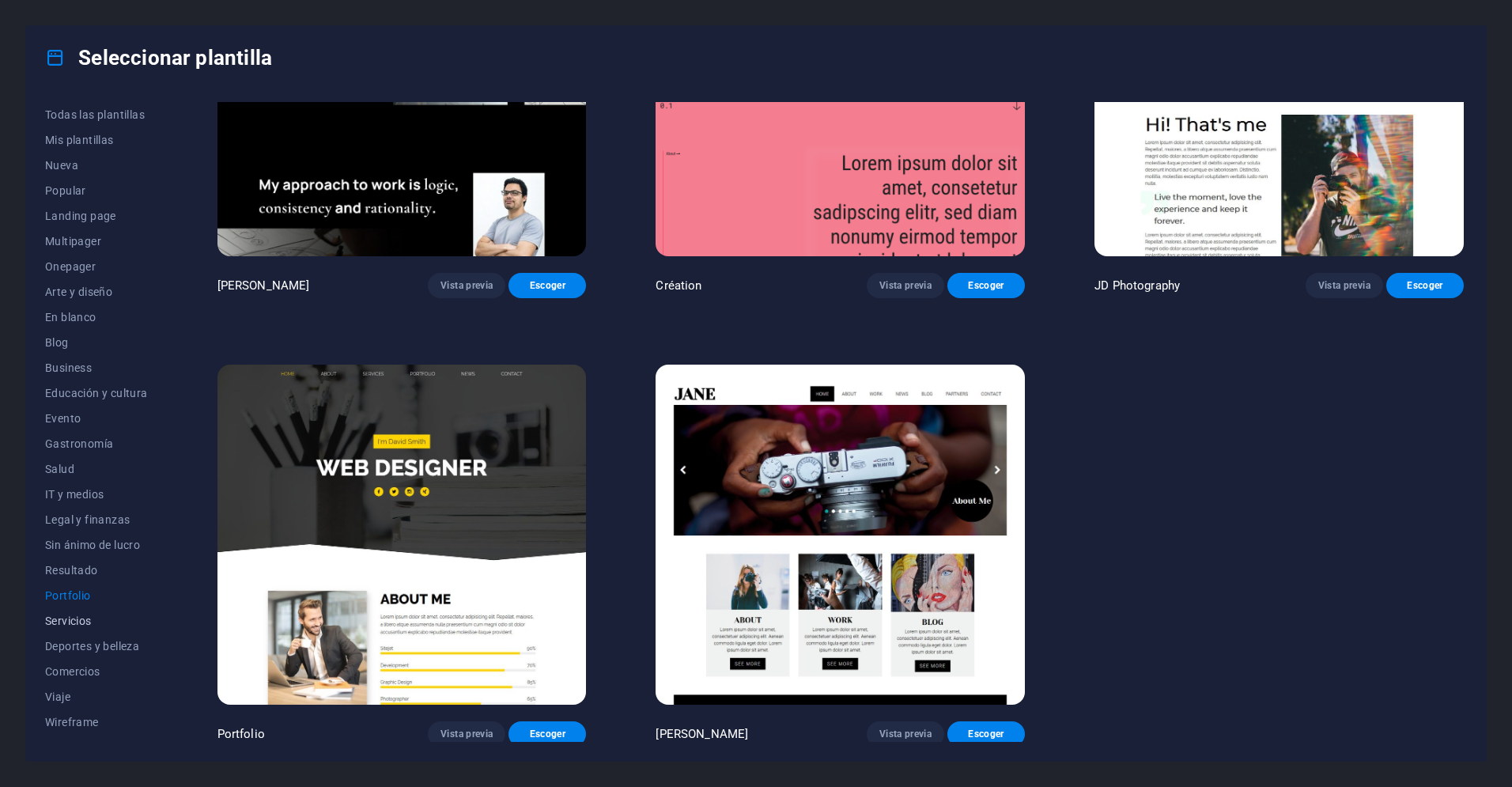
click at [58, 618] on span "Servicios" at bounding box center [97, 620] width 103 height 13
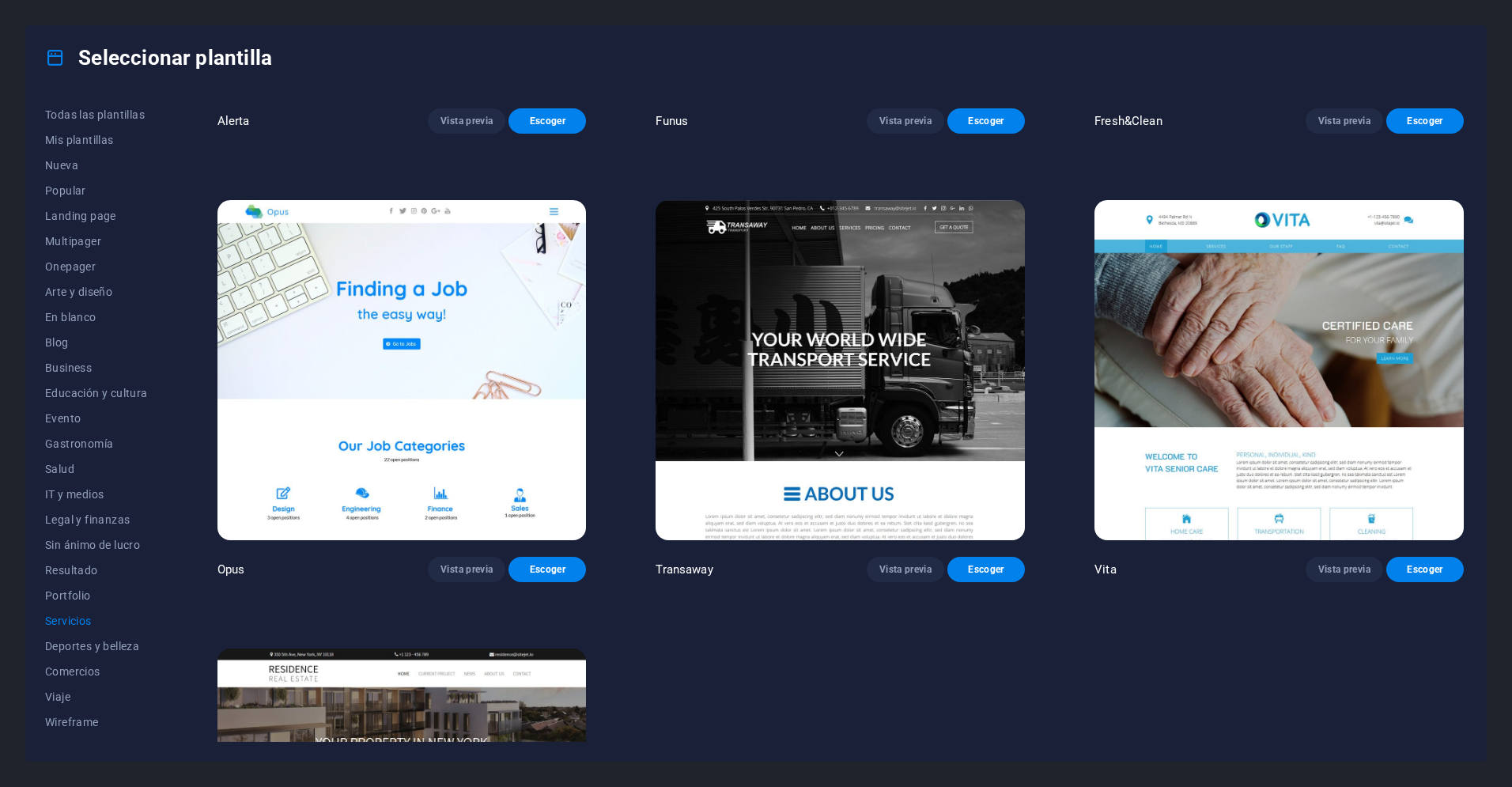
scroll to position [2870, 0]
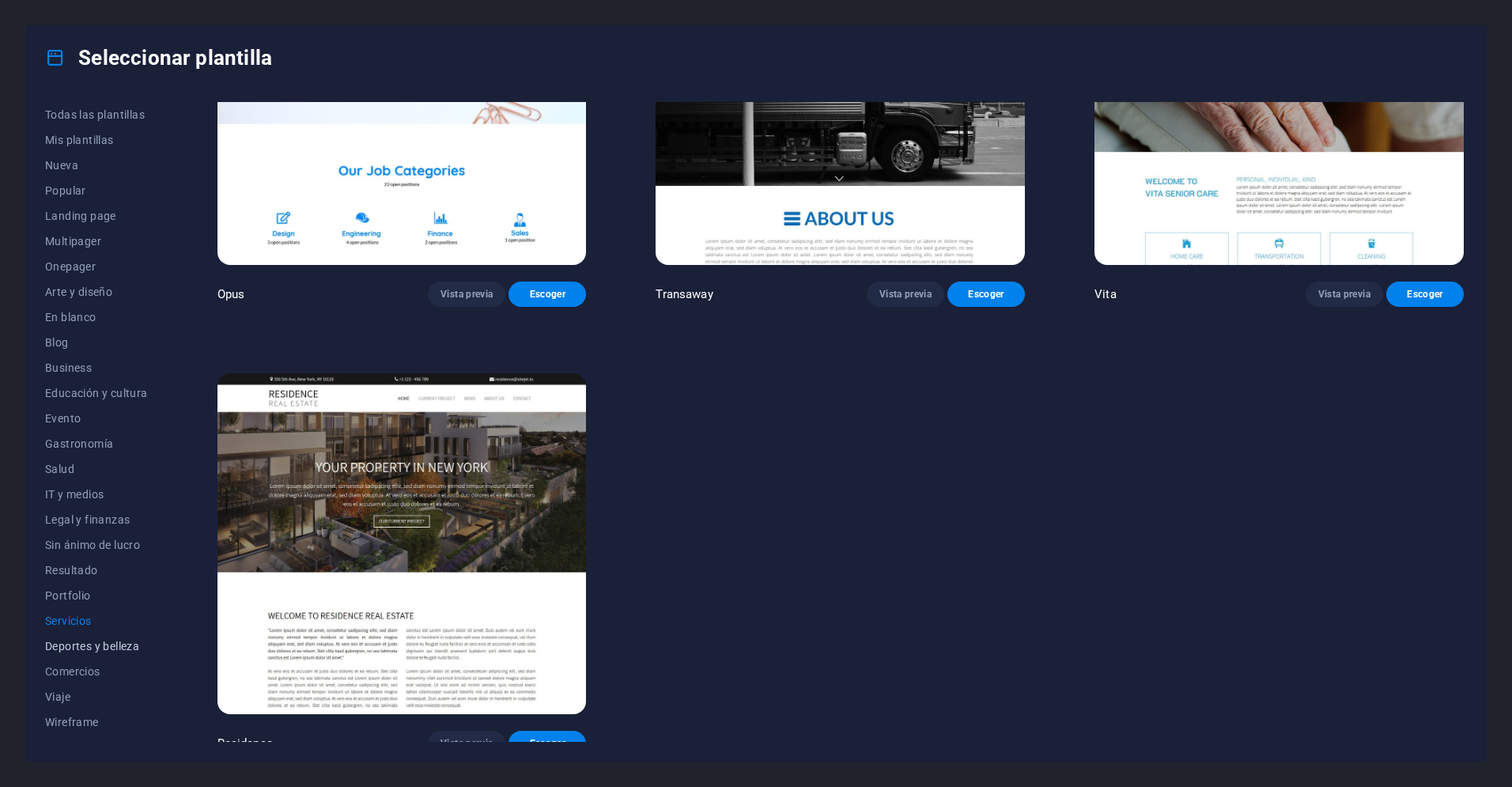
click at [63, 645] on span "Deportes y belleza" at bounding box center [97, 646] width 103 height 13
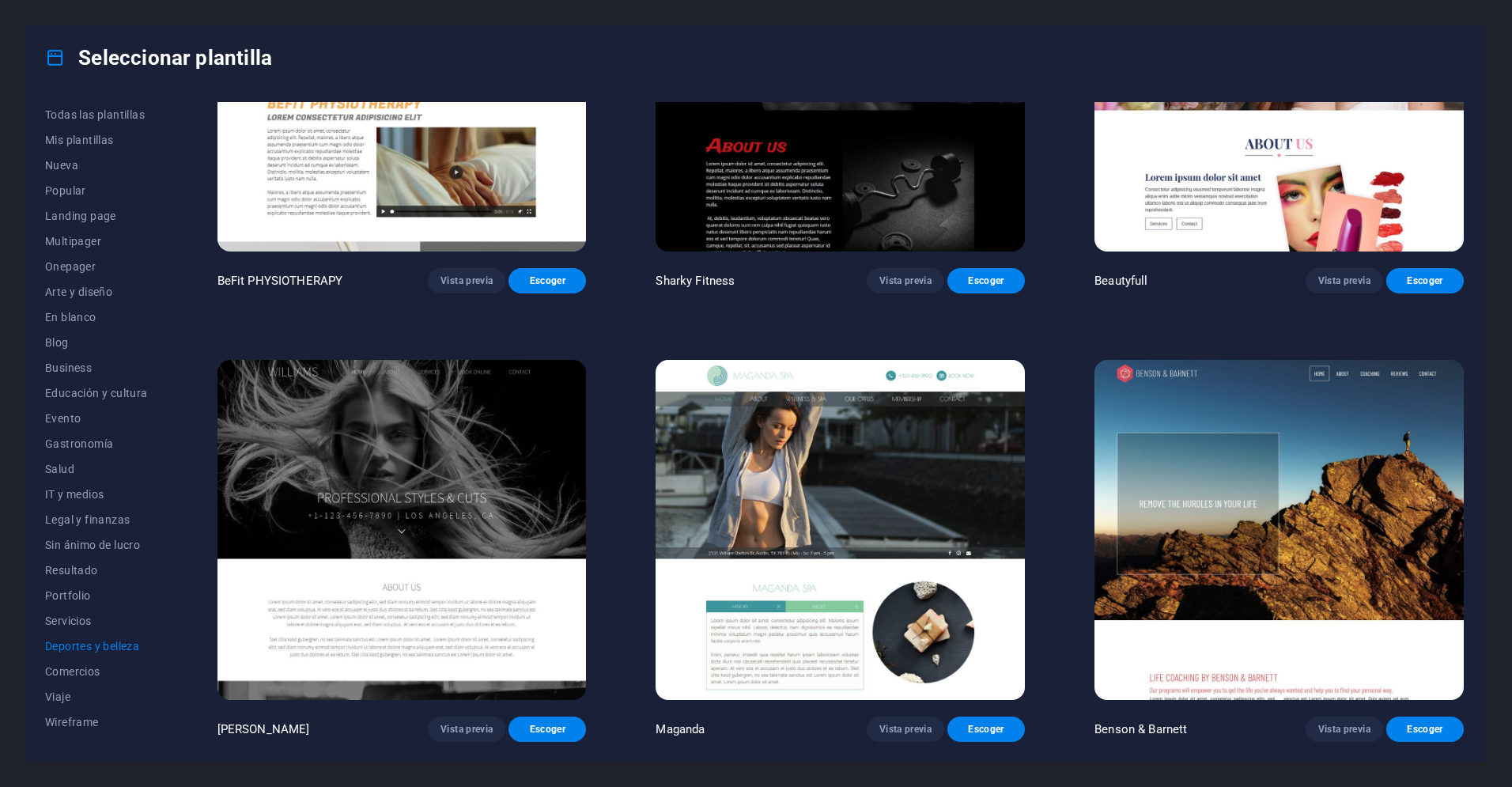
scroll to position [0, 0]
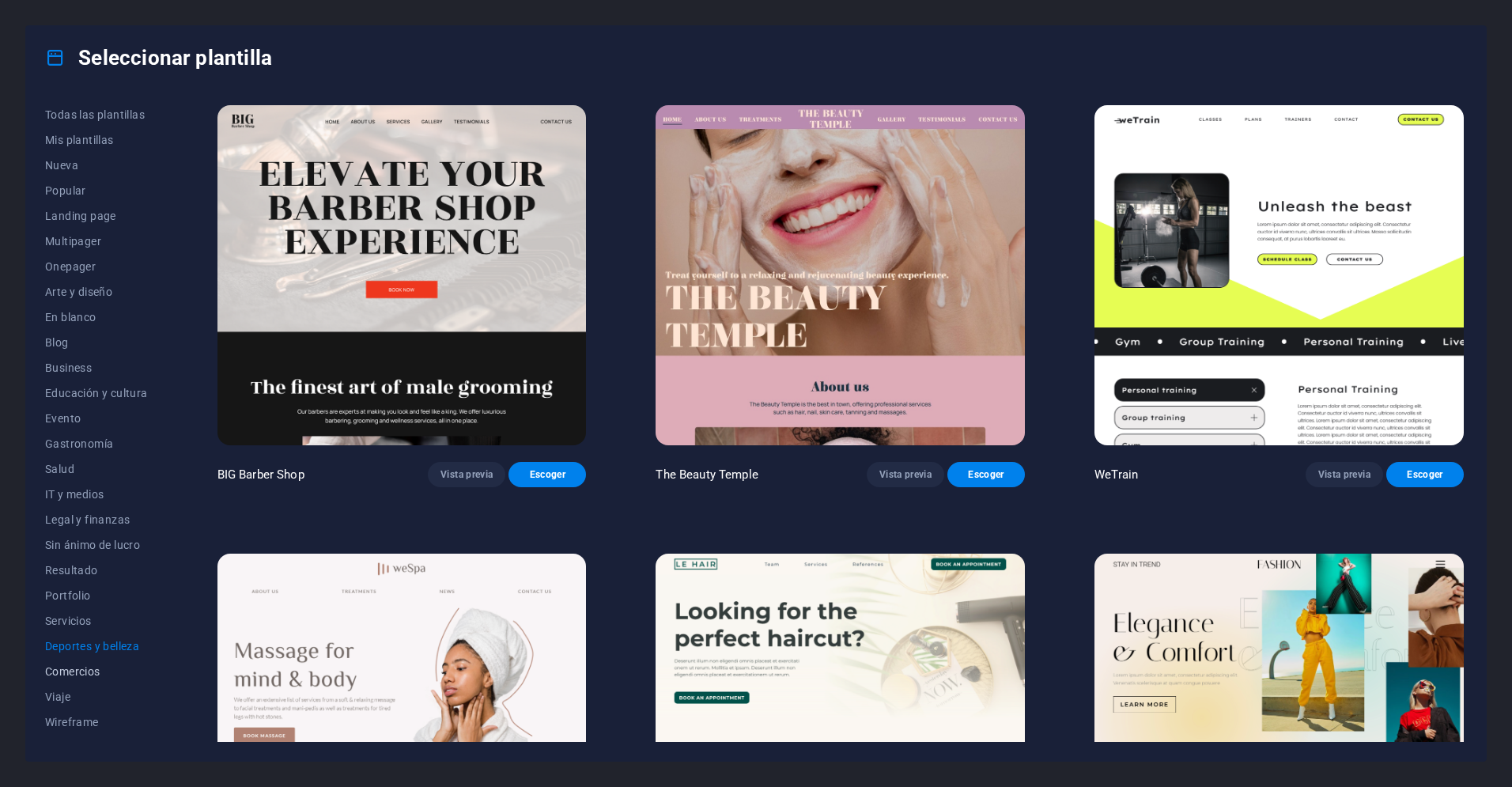
click at [71, 669] on span "Comercios" at bounding box center [97, 670] width 103 height 13
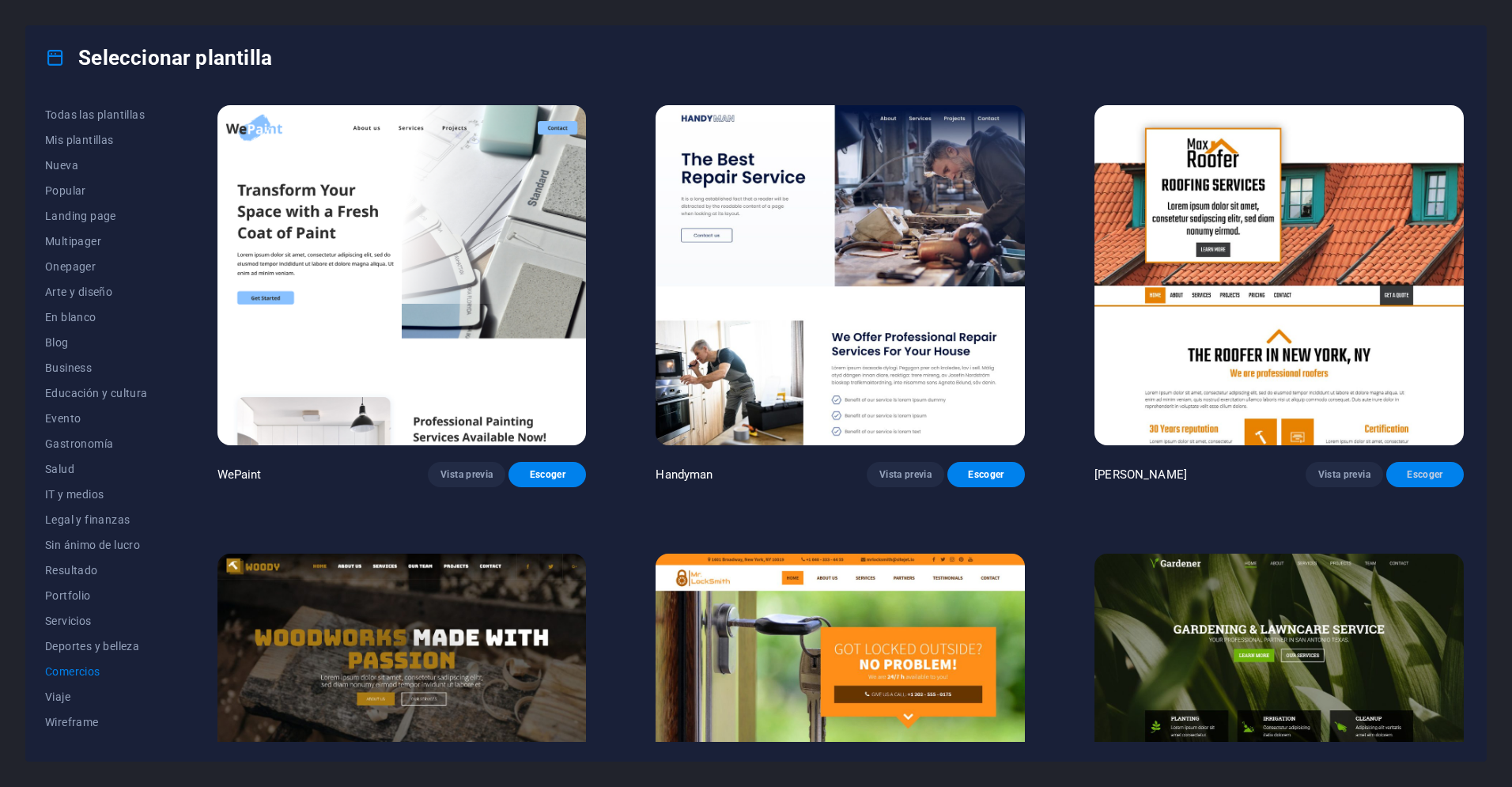
click at [1403, 471] on span "Escoger" at bounding box center [1425, 474] width 52 height 13
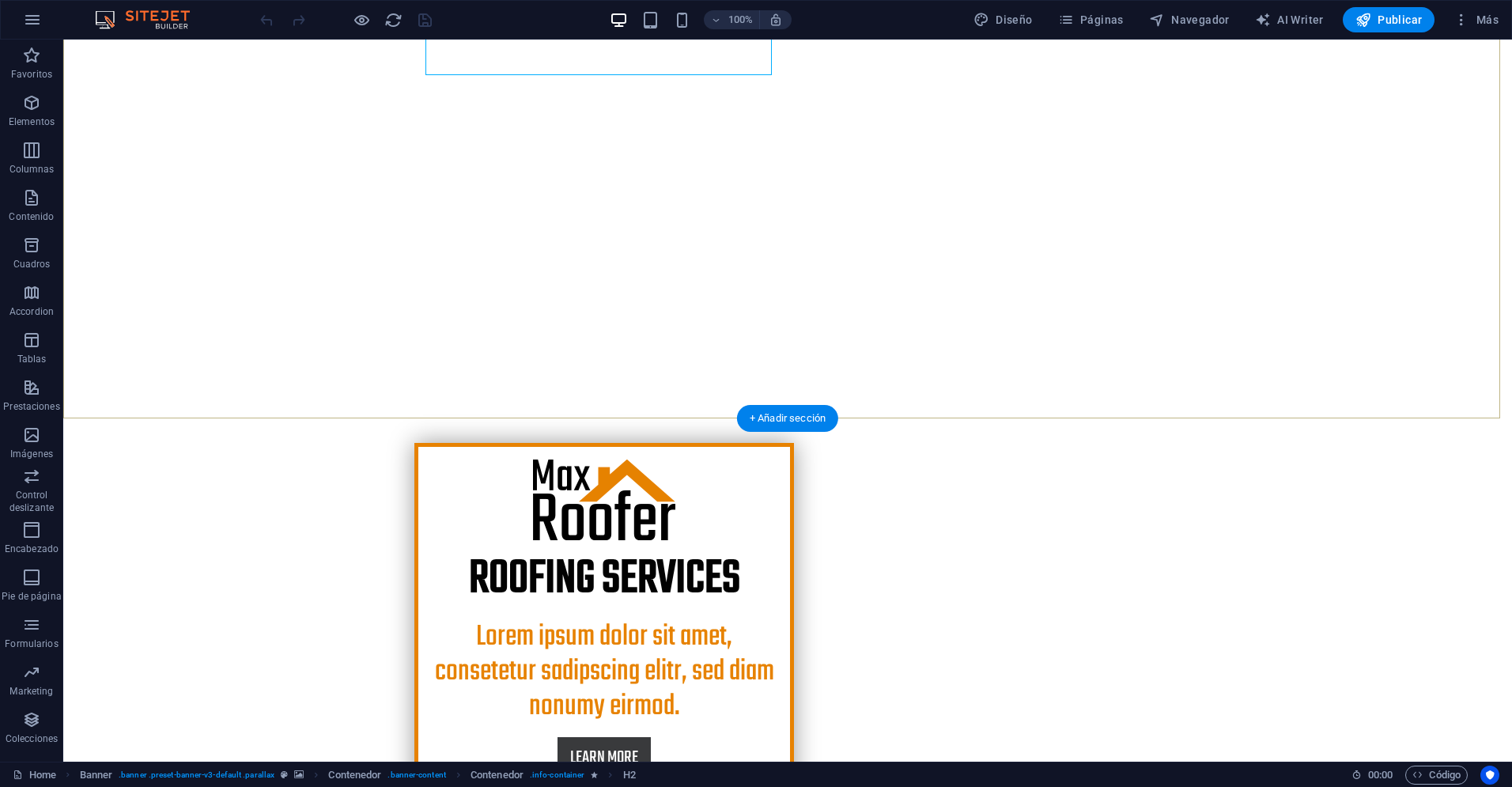
scroll to position [349, 0]
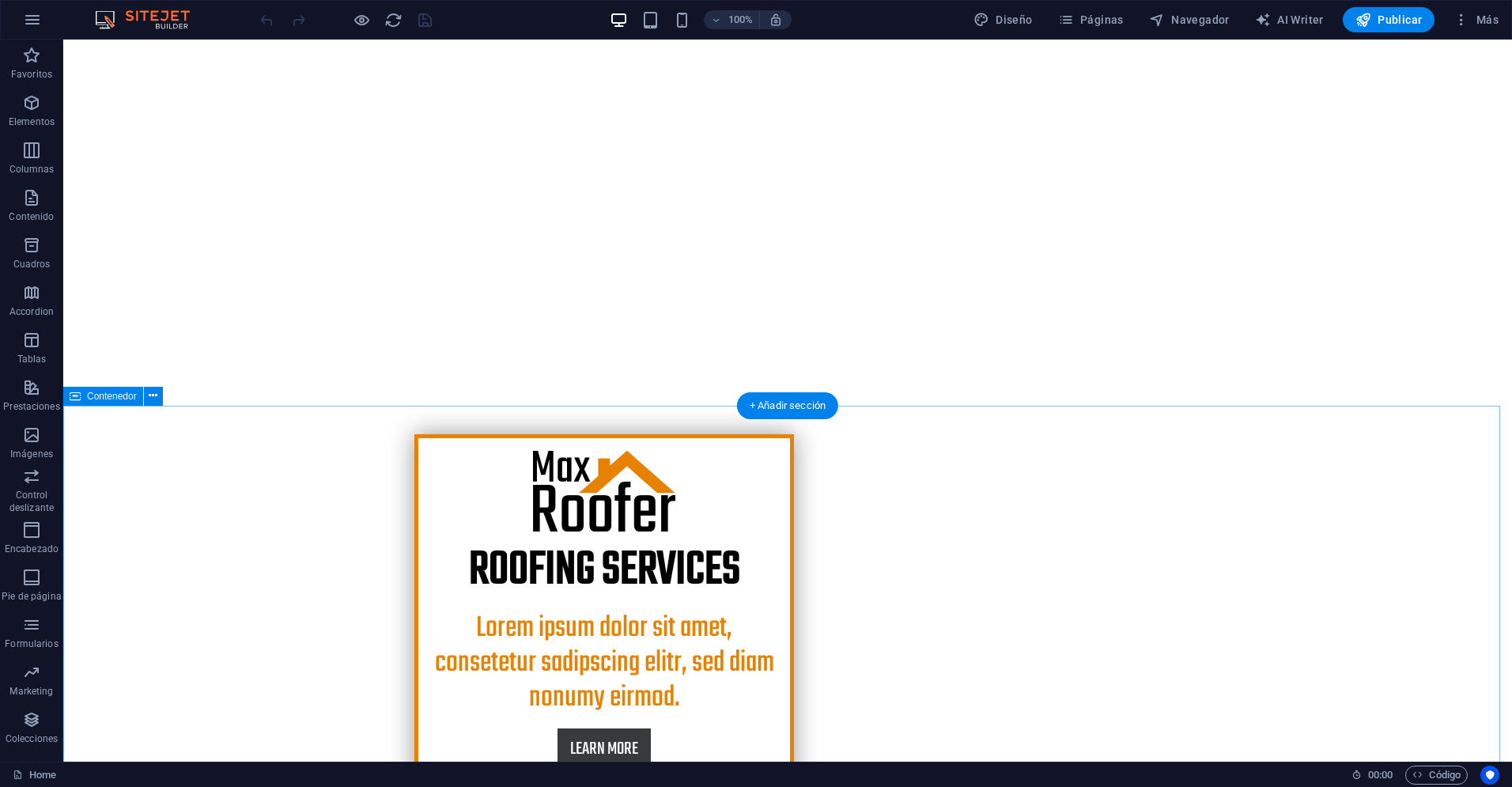
scroll to position [0, 0]
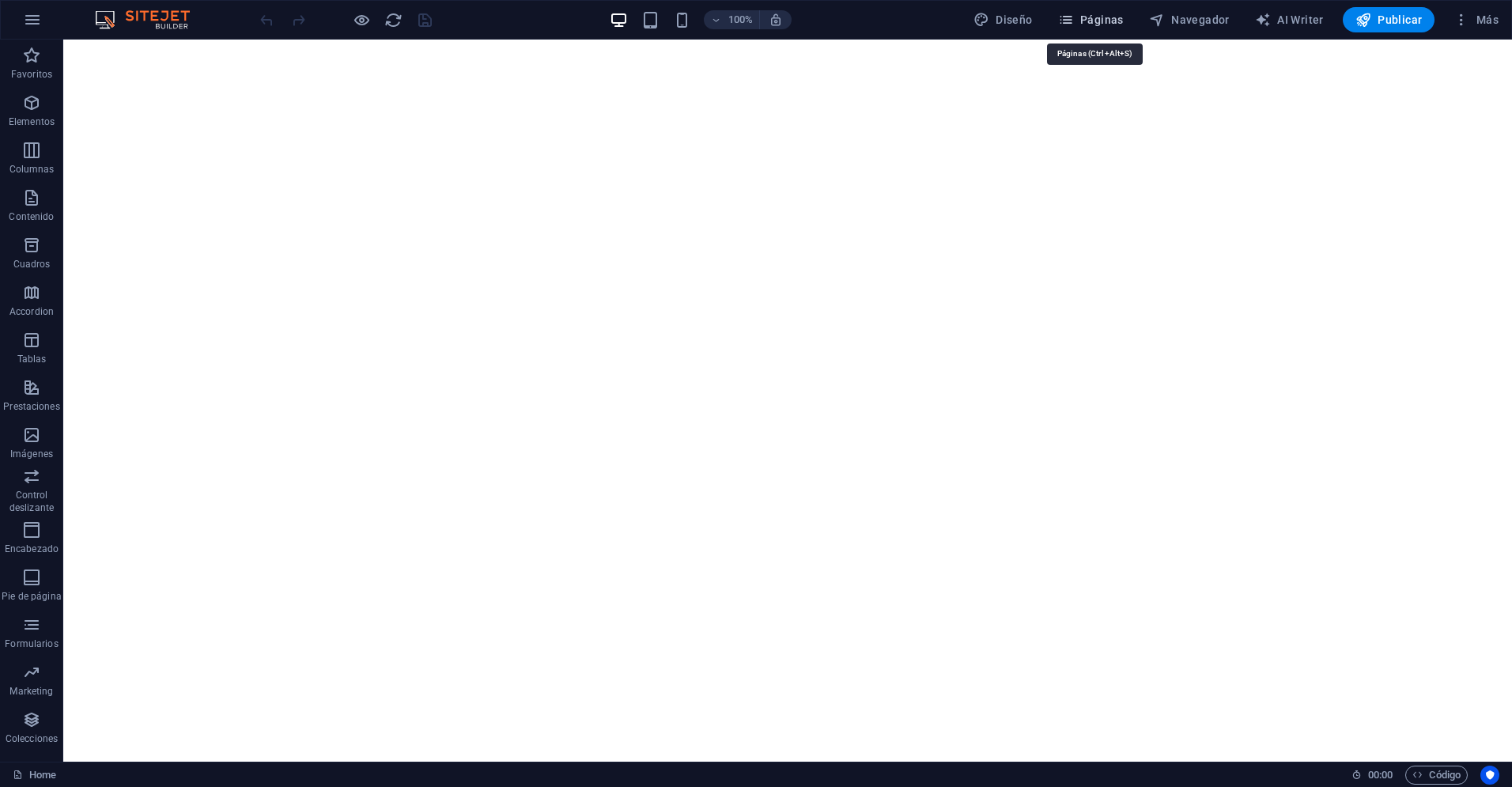
click at [1094, 22] on span "Páginas" at bounding box center [1091, 20] width 65 height 16
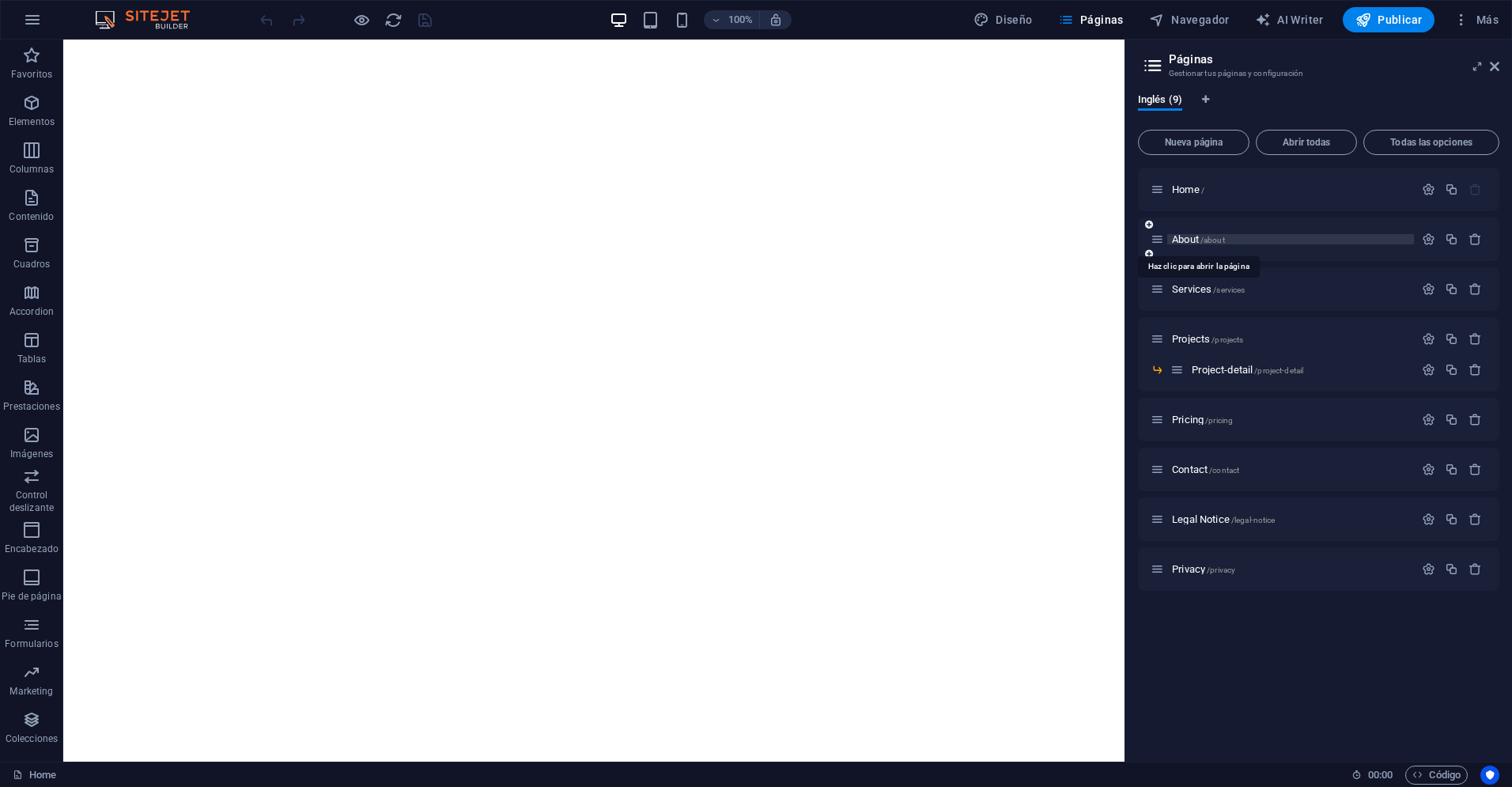
click at [1186, 240] on span "About /about" at bounding box center [1199, 239] width 53 height 12
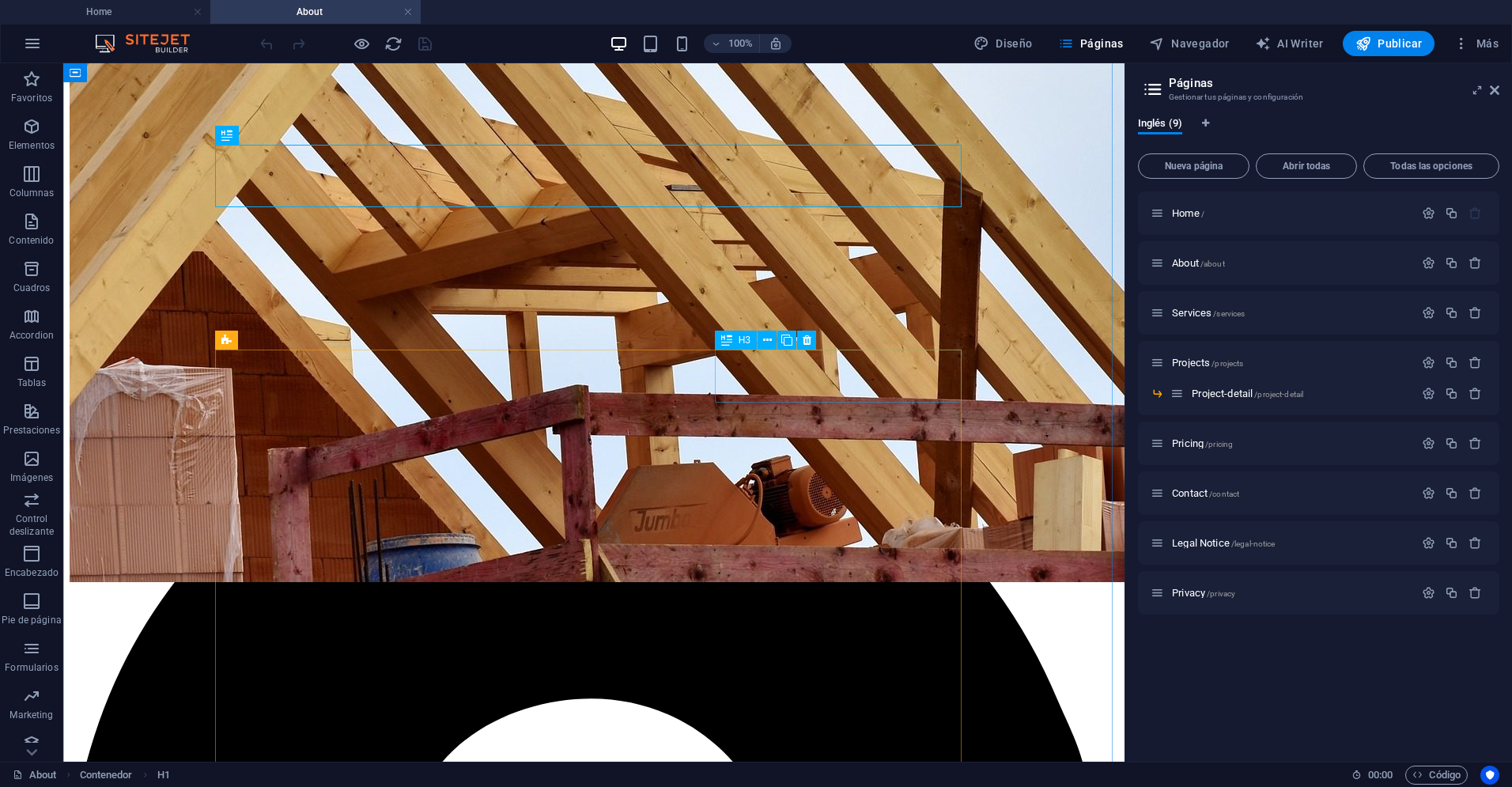
scroll to position [455, 0]
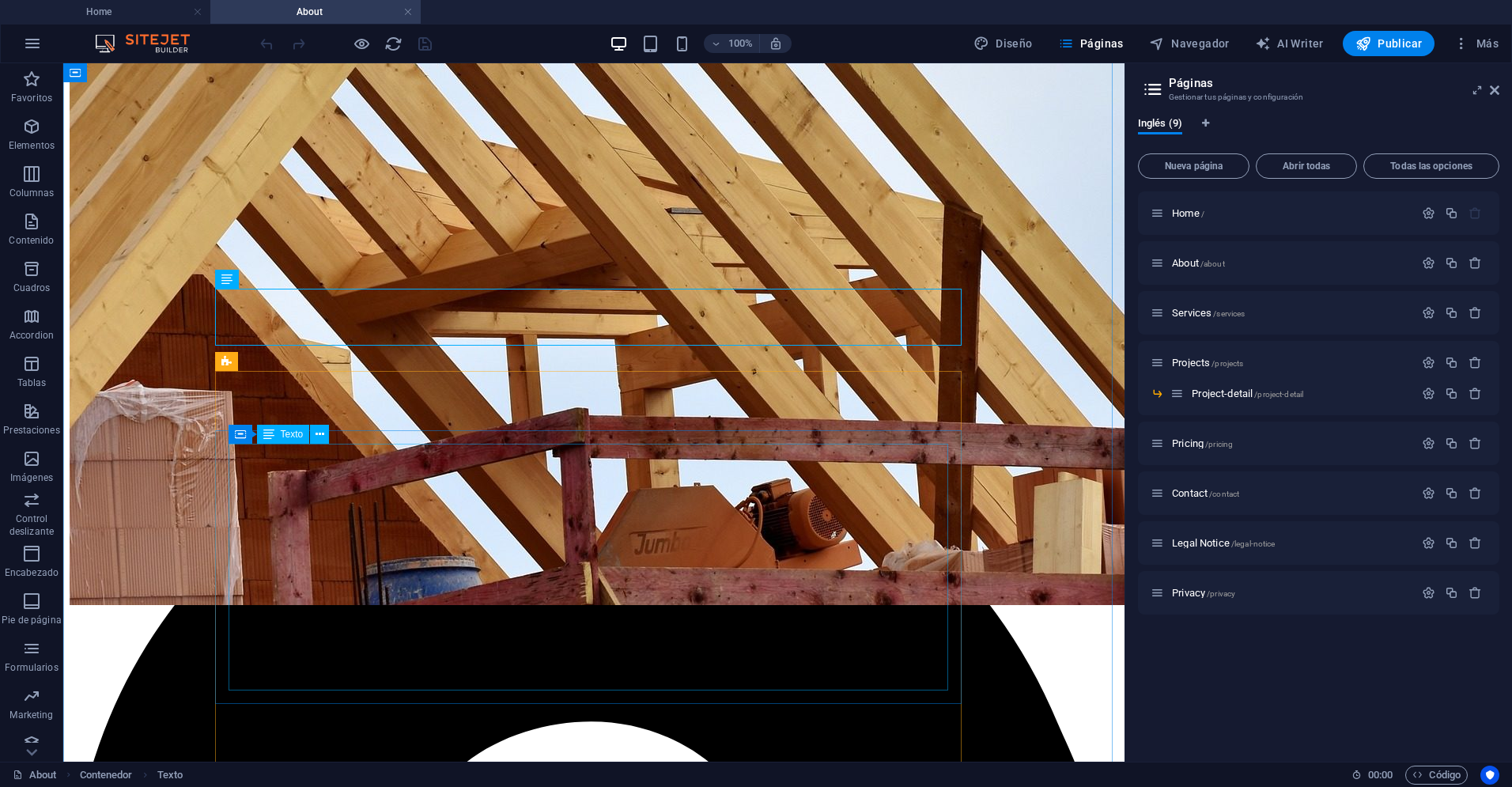
click at [257, 472] on div "Arrastra aquí para reemplazar el contenido existente. Si quieres crear un eleme…" at bounding box center [593, 412] width 1061 height 698
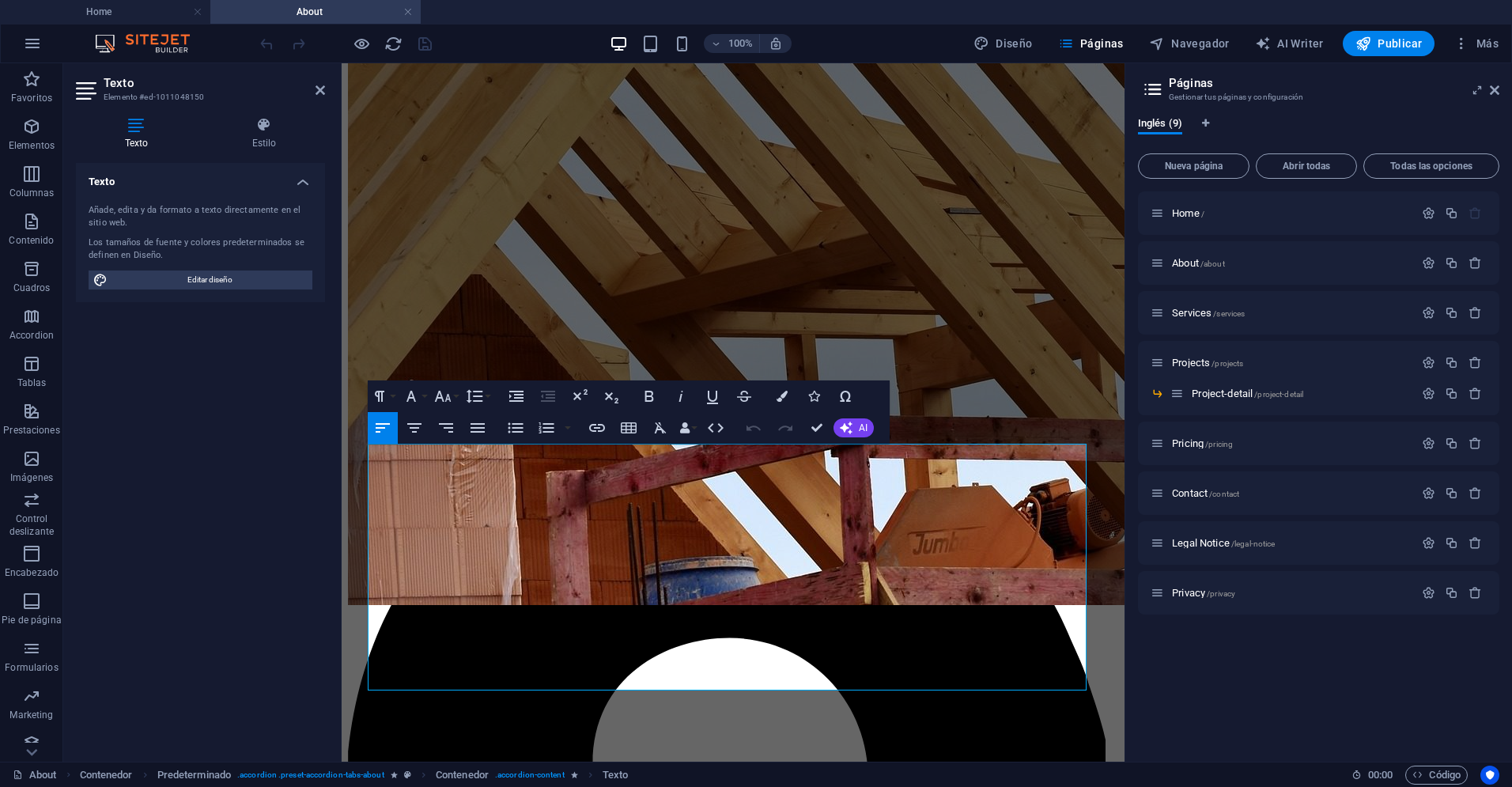
drag, startPoint x: 533, startPoint y: 681, endPoint x: 437, endPoint y: 480, distance: 222.7
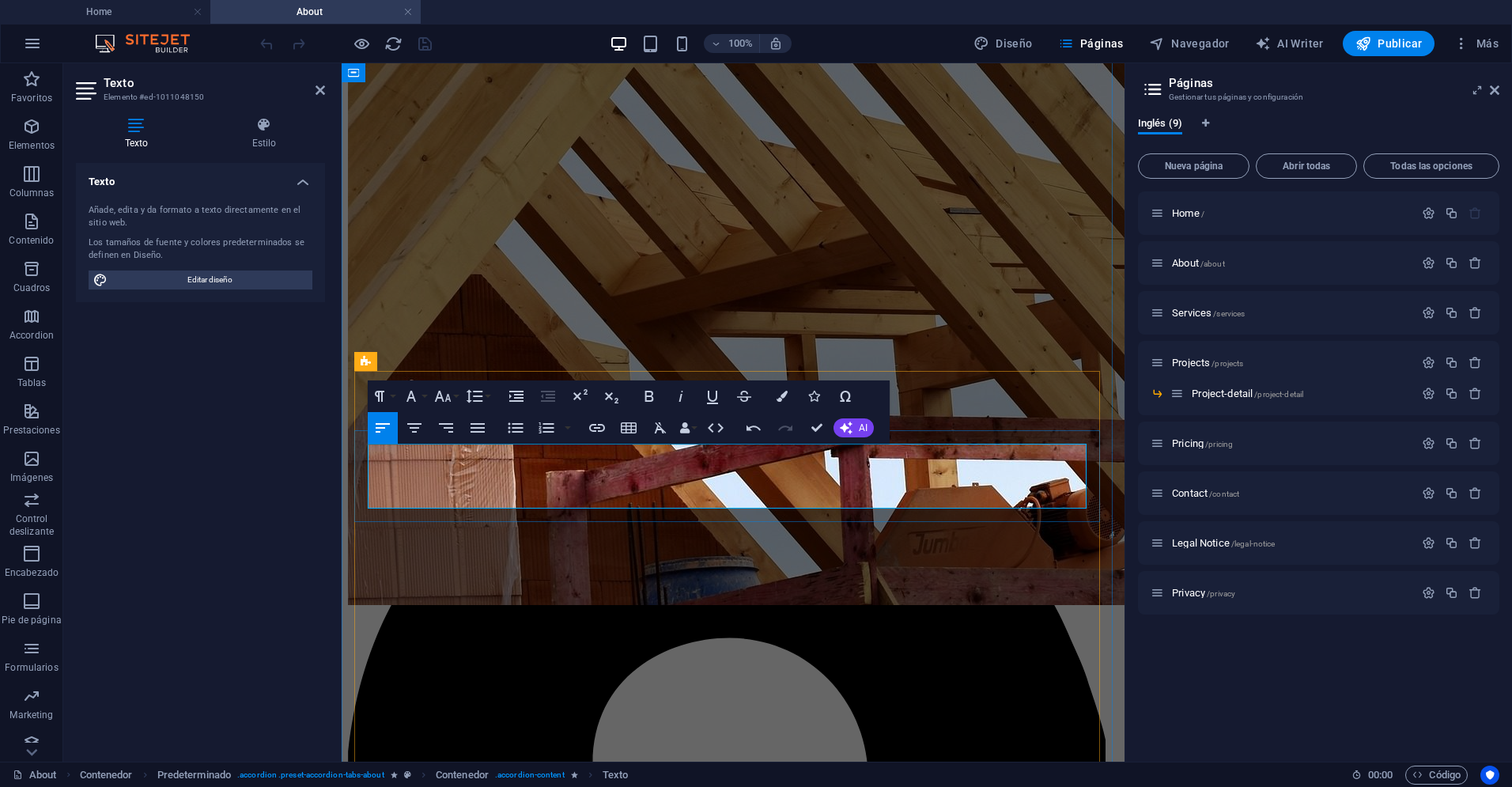
drag, startPoint x: 414, startPoint y: 448, endPoint x: 713, endPoint y: 499, distance: 303.3
drag, startPoint x: 773, startPoint y: 487, endPoint x: 347, endPoint y: 428, distance: 430.1
click at [423, 393] on button "Font Family" at bounding box center [414, 396] width 30 height 32
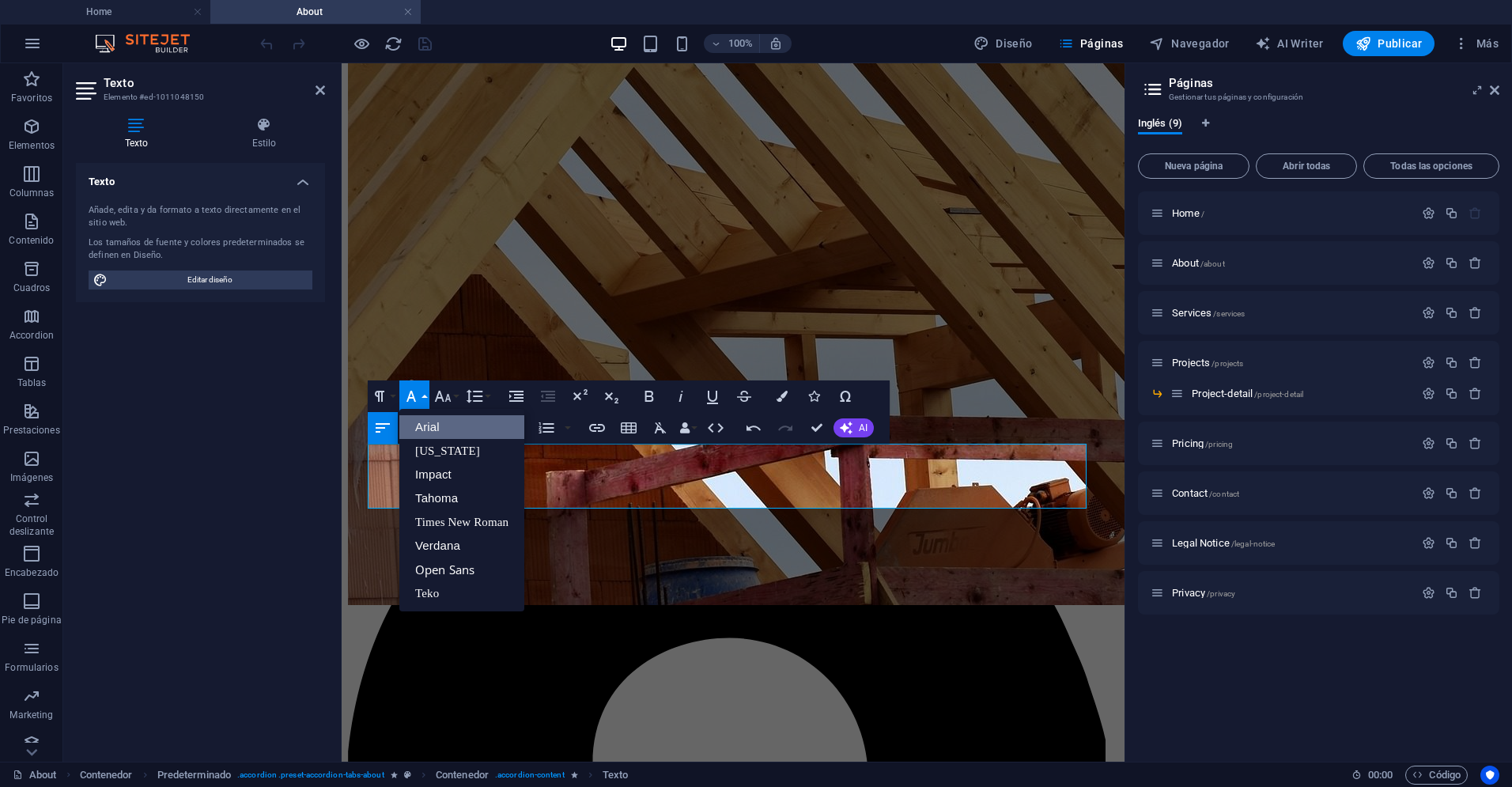
click at [429, 428] on link "Arial" at bounding box center [462, 427] width 125 height 24
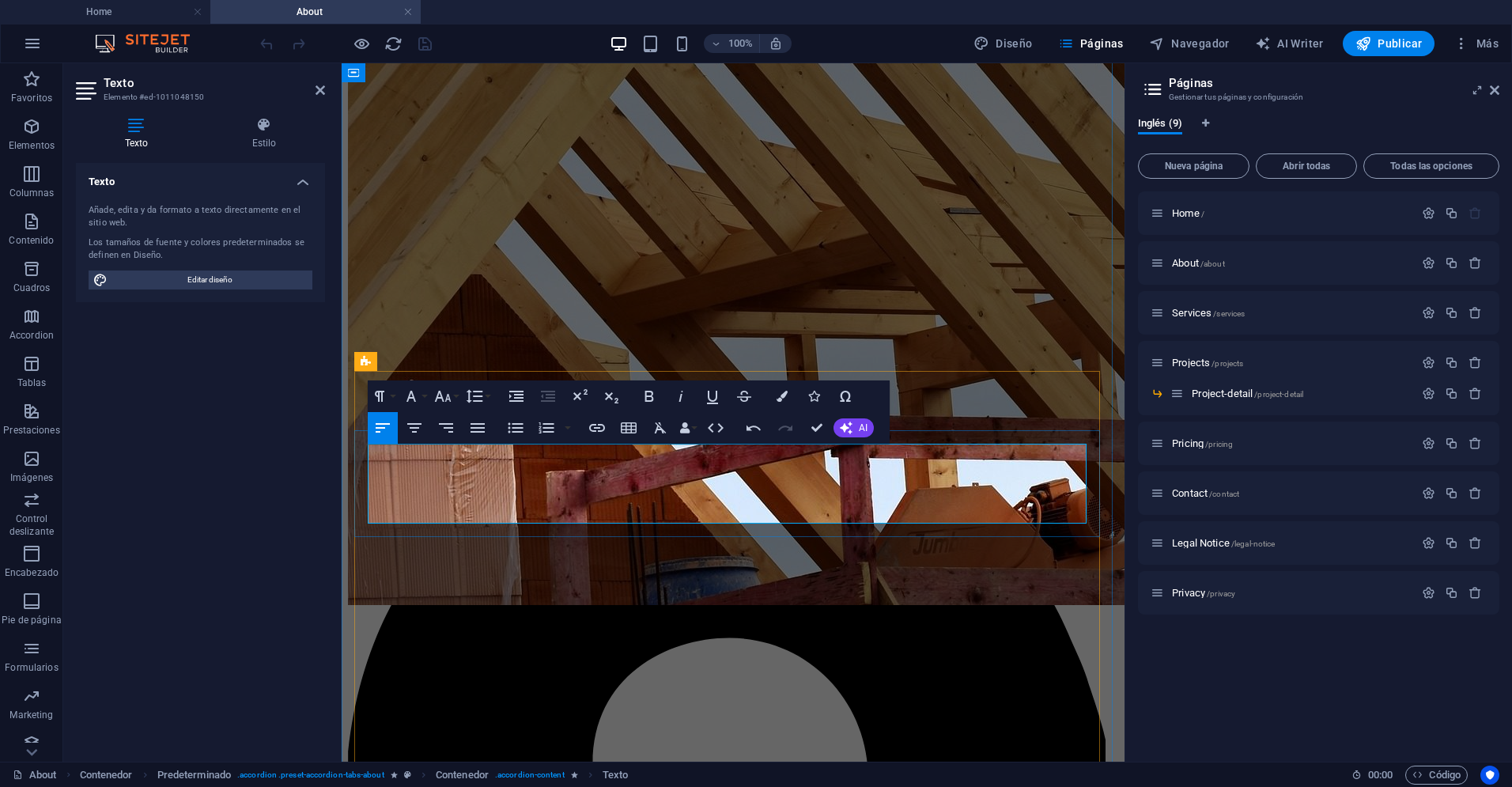
click at [322, 499] on div "Texto Añade, edita y da formato a texto directamente en el sitio web. Los tamañ…" at bounding box center [201, 456] width 249 height 586
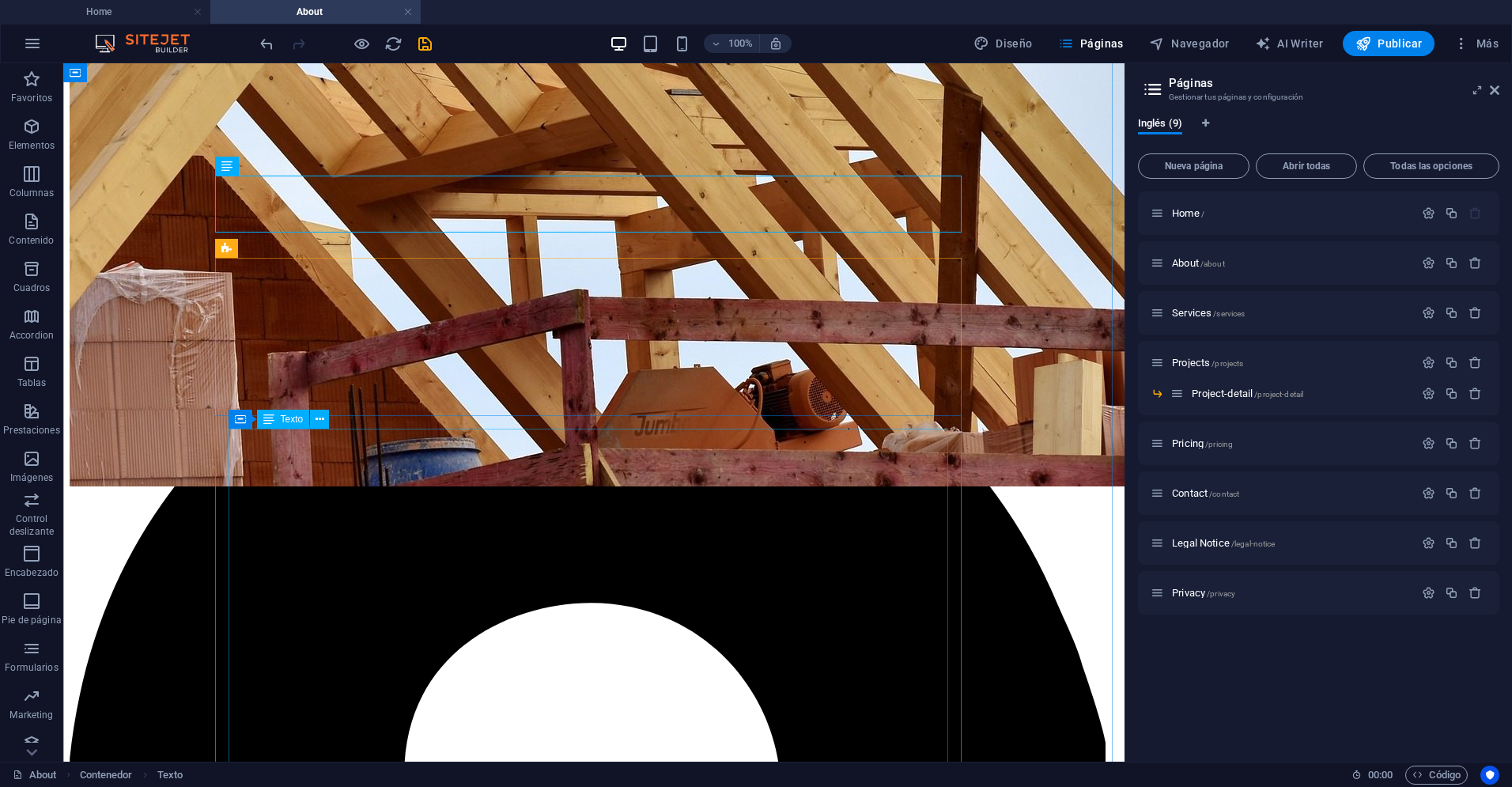
scroll to position [586, 0]
